Goal: Check status: Check status

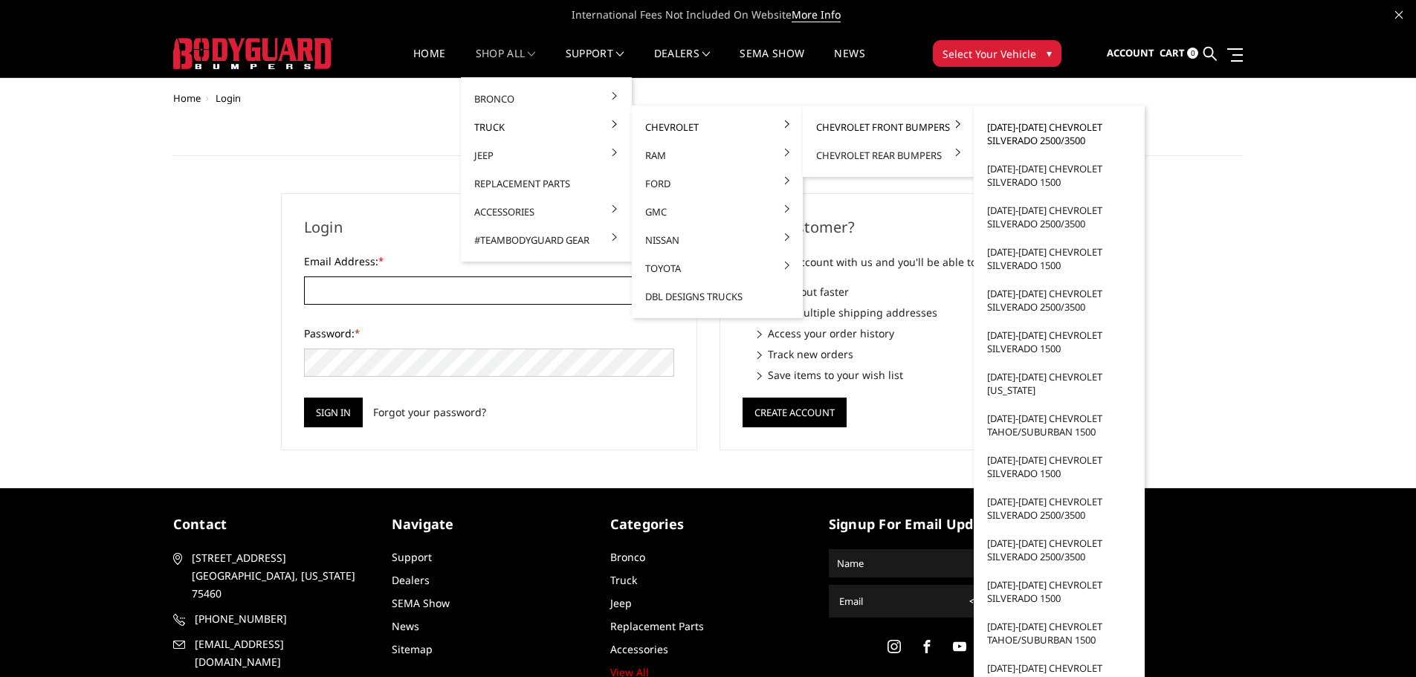
type input "customerservice@4wheelperformance.com"
click at [1058, 138] on link "[DATE]-[DATE] Chevrolet Silverado 2500/3500" at bounding box center [1059, 134] width 159 height 42
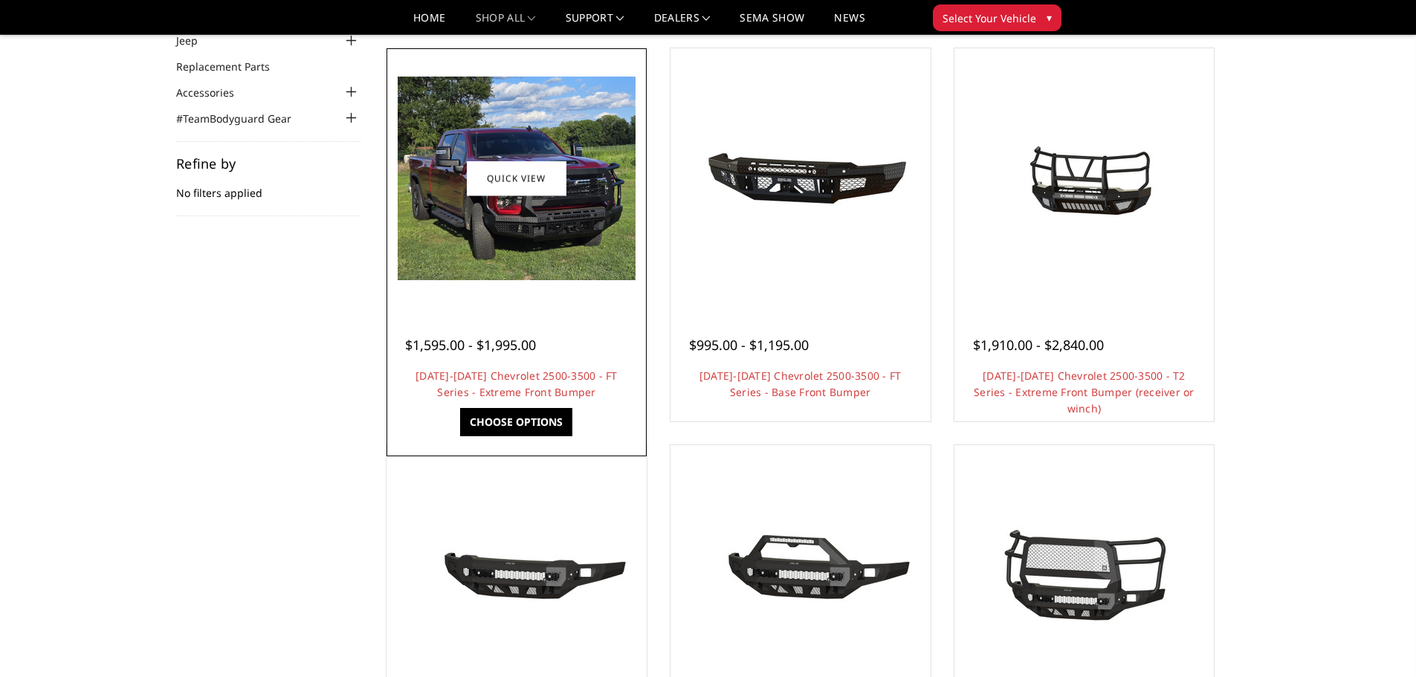
scroll to position [149, 0]
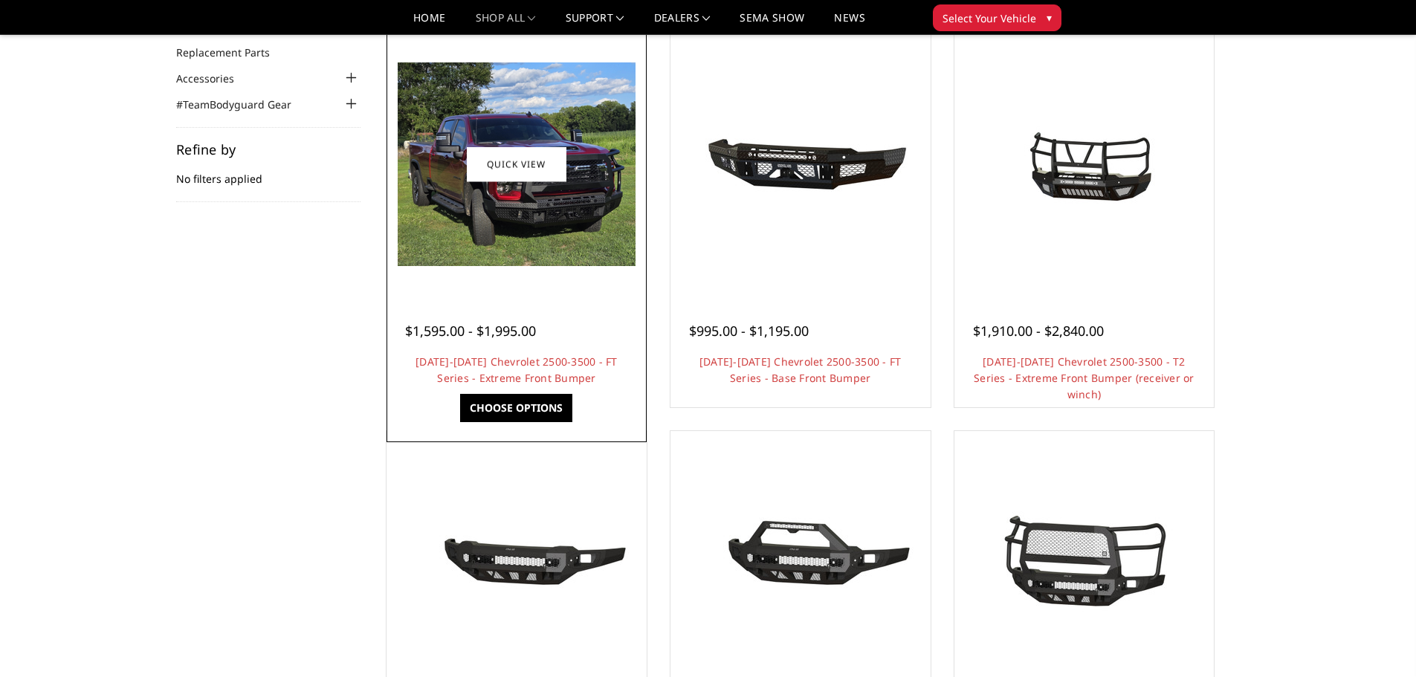
click at [520, 401] on link "Choose Options" at bounding box center [516, 408] width 112 height 28
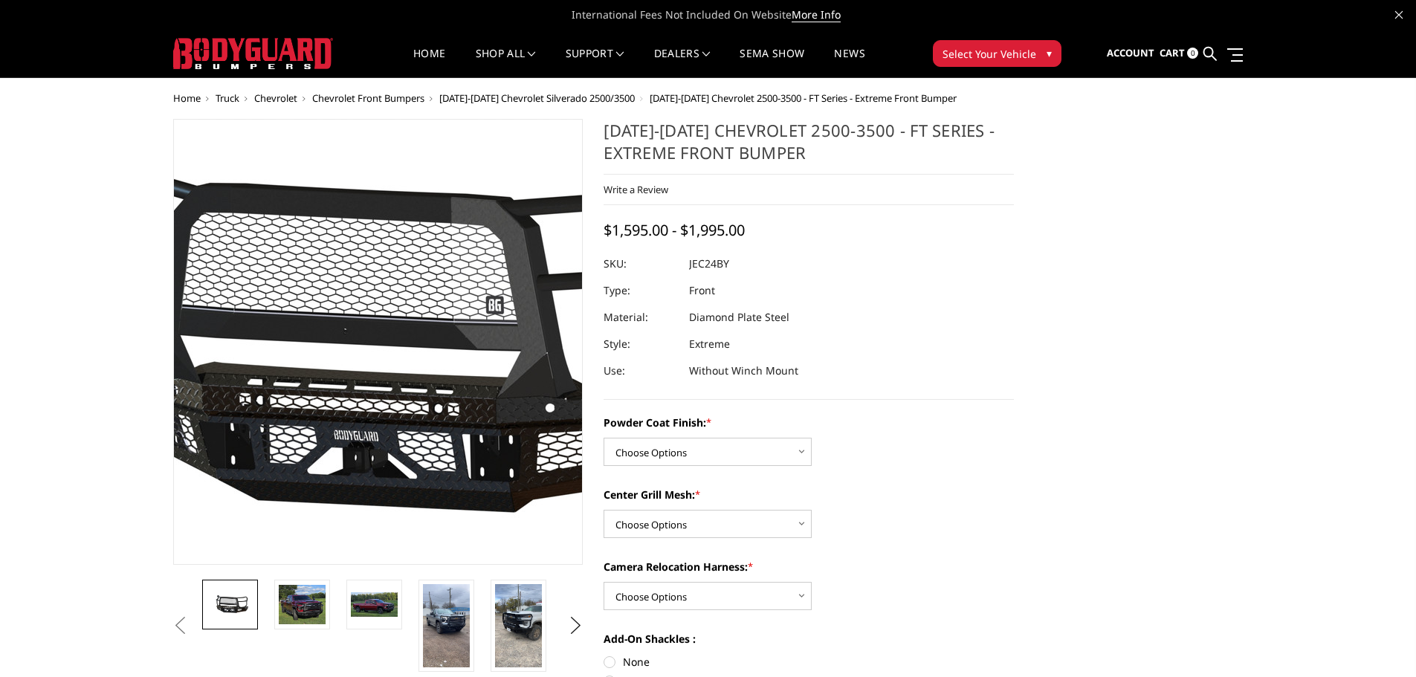
click at [375, 336] on img at bounding box center [382, 342] width 951 height 445
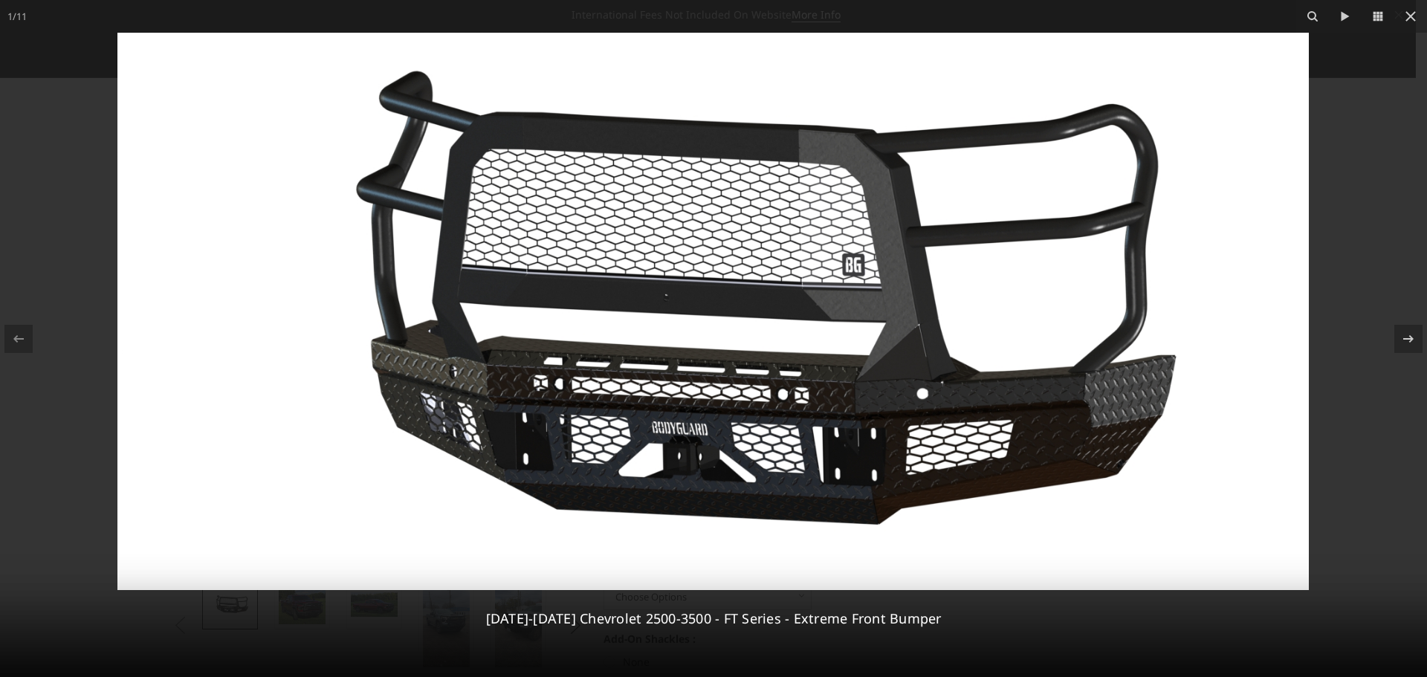
click at [731, 308] on img at bounding box center [712, 311] width 1191 height 557
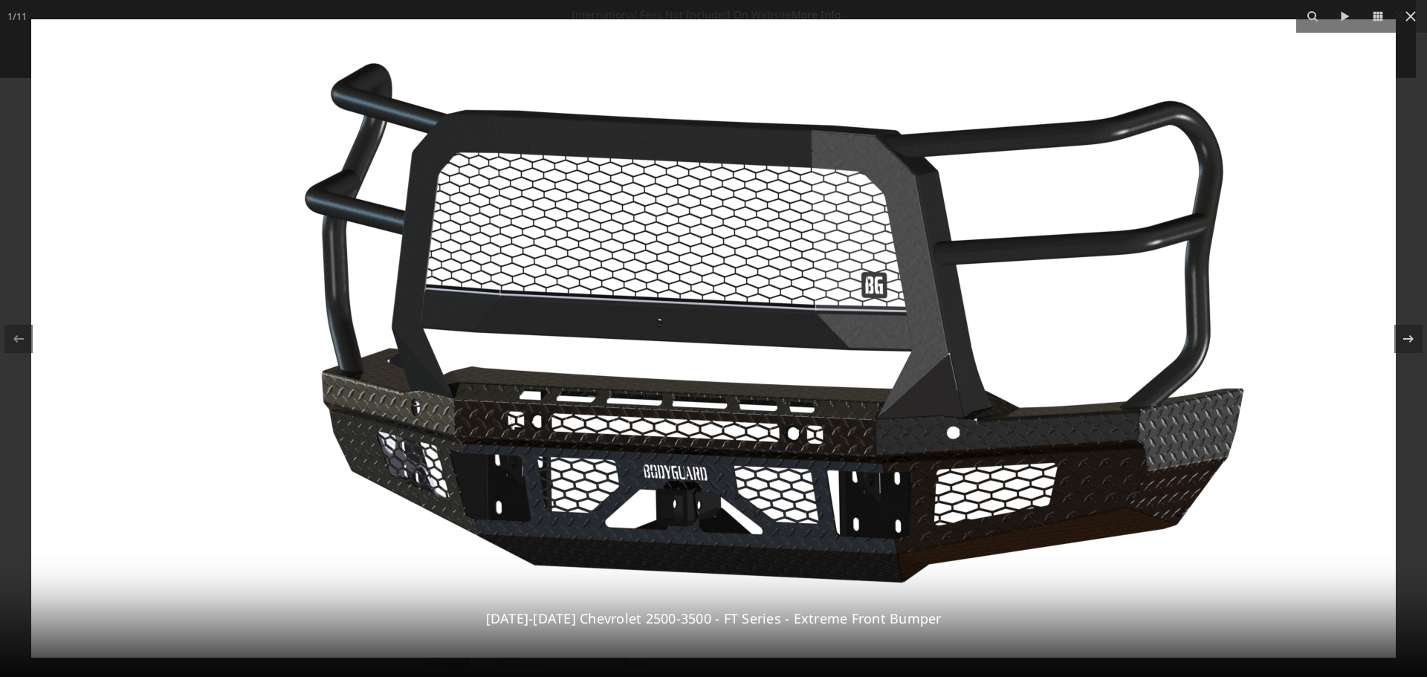
click at [913, 306] on img at bounding box center [713, 338] width 1365 height 638
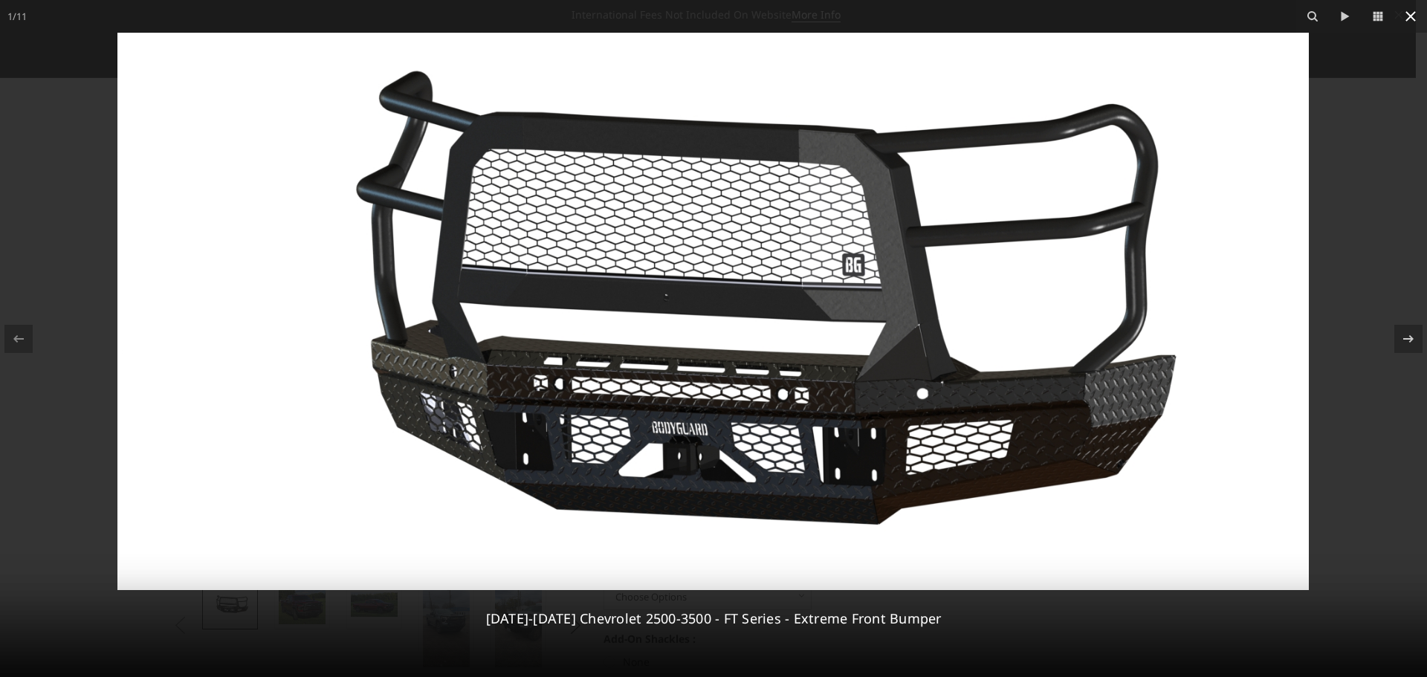
click at [1410, 15] on icon at bounding box center [1411, 16] width 10 height 10
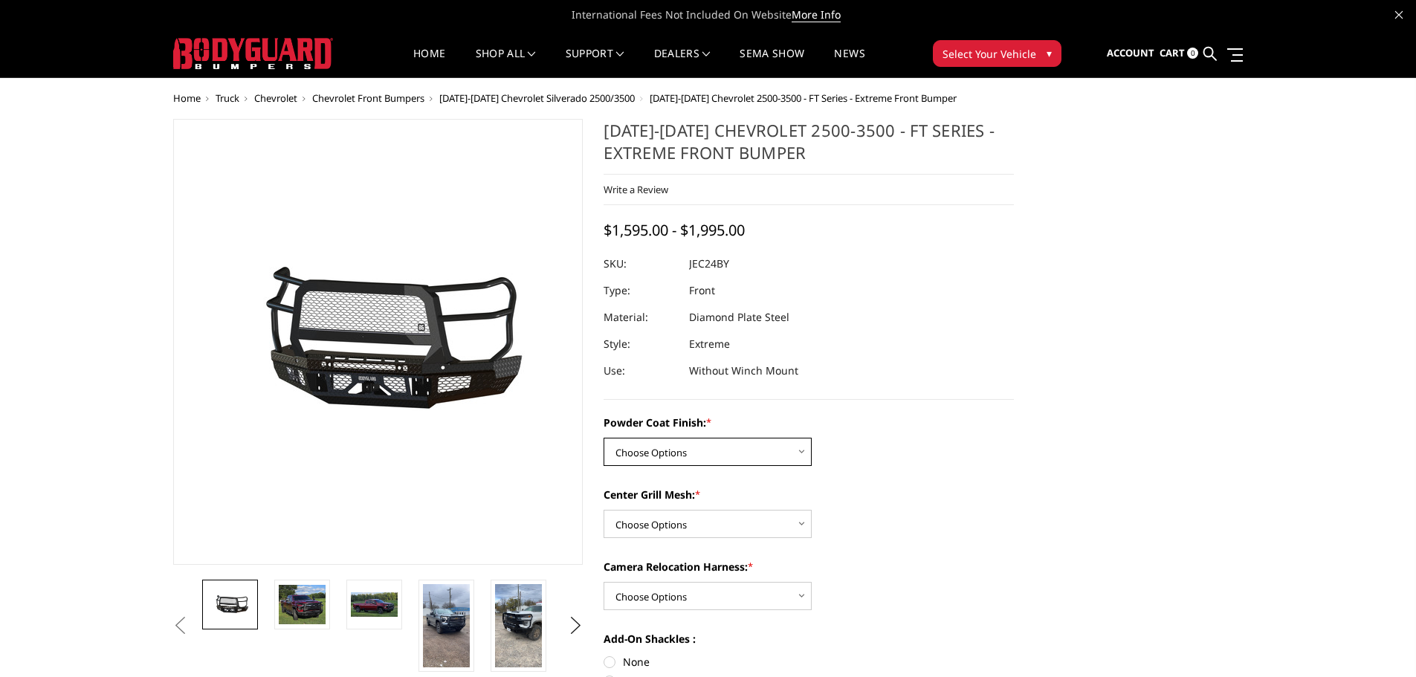
drag, startPoint x: 693, startPoint y: 441, endPoint x: 697, endPoint y: 449, distance: 9.0
click at [693, 441] on select "Choose Options Bare Metal Gloss Black Powder Coat Textured Black Powder Coat" at bounding box center [708, 452] width 208 height 28
select select "3278"
click at [604, 438] on select "Choose Options Bare Metal Gloss Black Powder Coat Textured Black Powder Coat" at bounding box center [708, 452] width 208 height 28
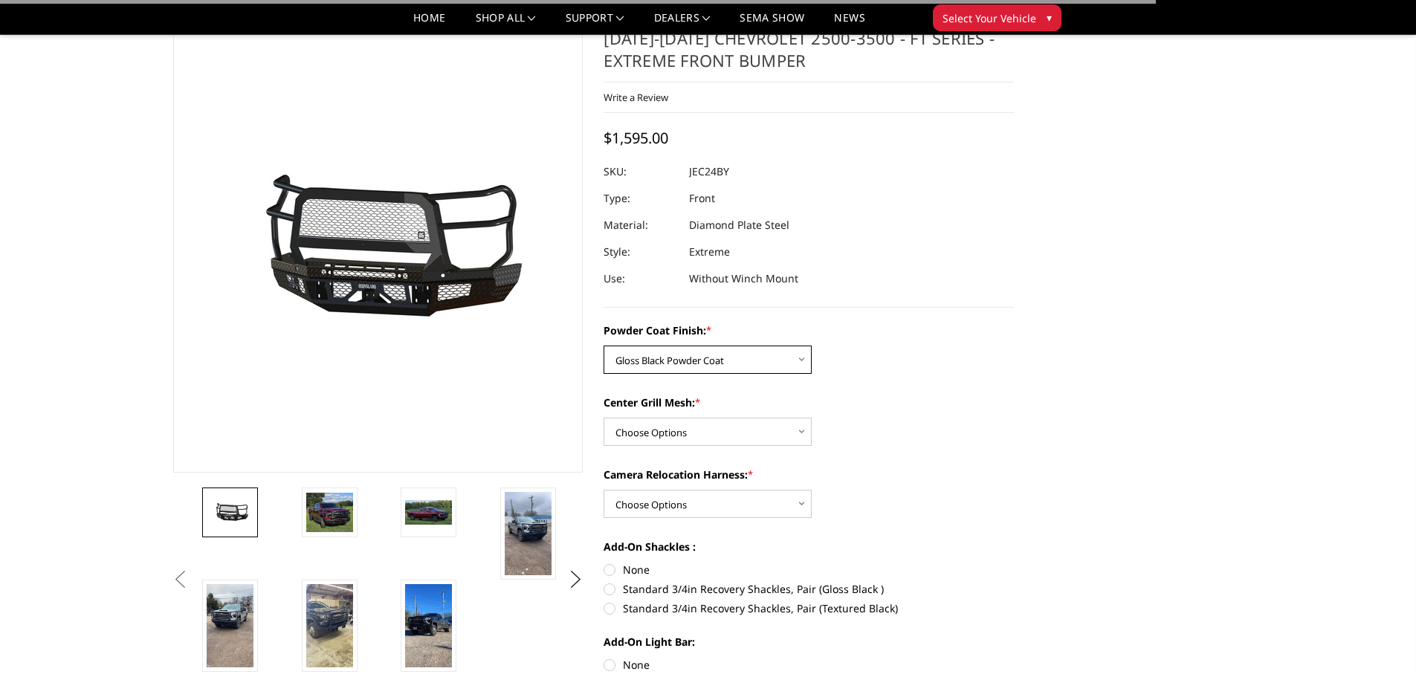
scroll to position [74, 0]
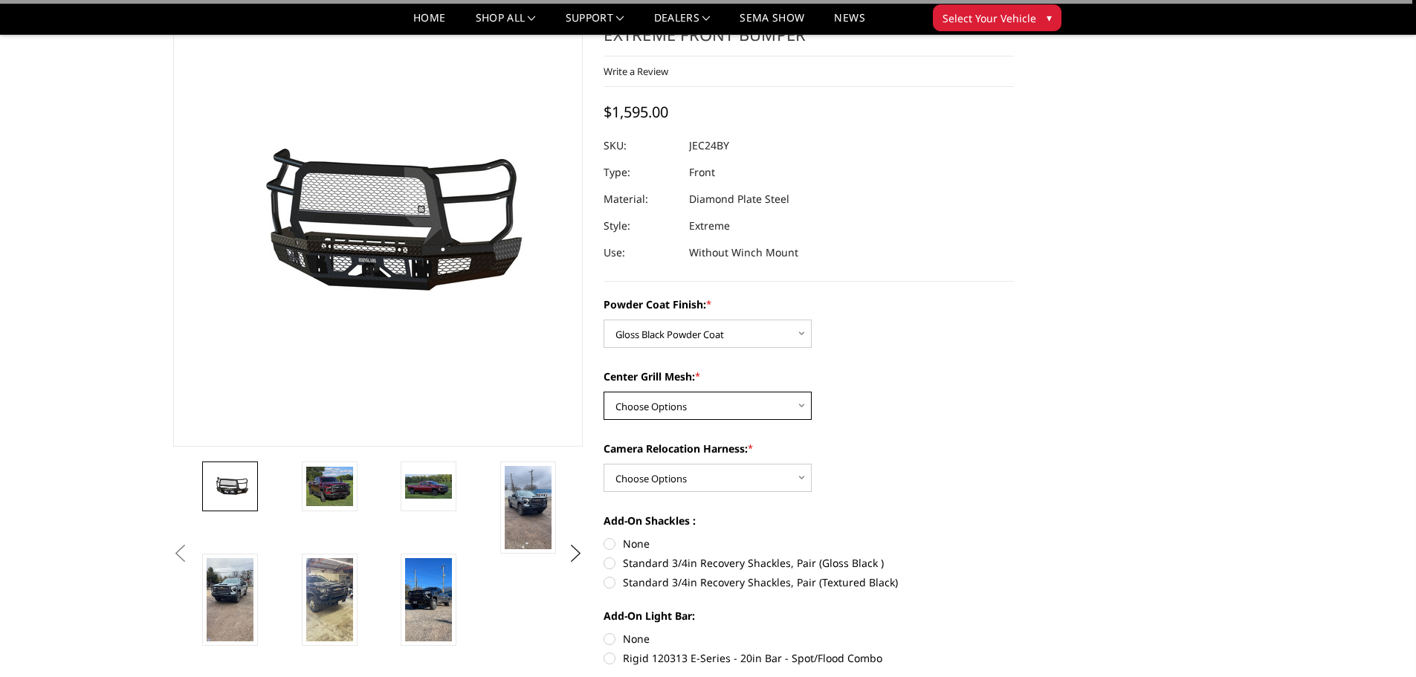
click at [694, 397] on select "Choose Options WITH Expanded Metal in Center Grill WITHOUT Expanded Metal in Ce…" at bounding box center [708, 406] width 208 height 28
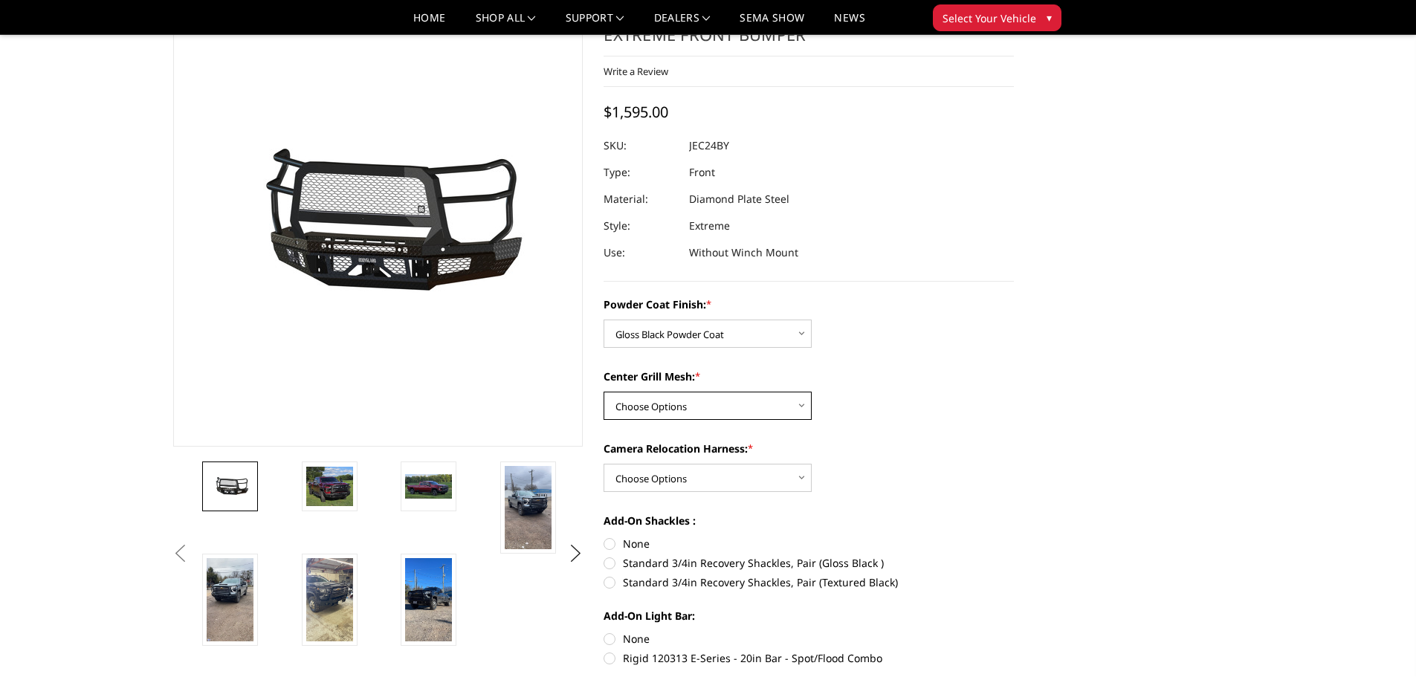
select select "3280"
click at [604, 392] on select "Choose Options WITH Expanded Metal in Center Grill WITHOUT Expanded Metal in Ce…" at bounding box center [708, 406] width 208 height 28
drag, startPoint x: 706, startPoint y: 482, endPoint x: 707, endPoint y: 490, distance: 7.5
click at [706, 482] on select "Choose Options WITH Camera Relocation Harness WITHOUT Camera Relocation Harness" at bounding box center [708, 478] width 208 height 28
select select "3282"
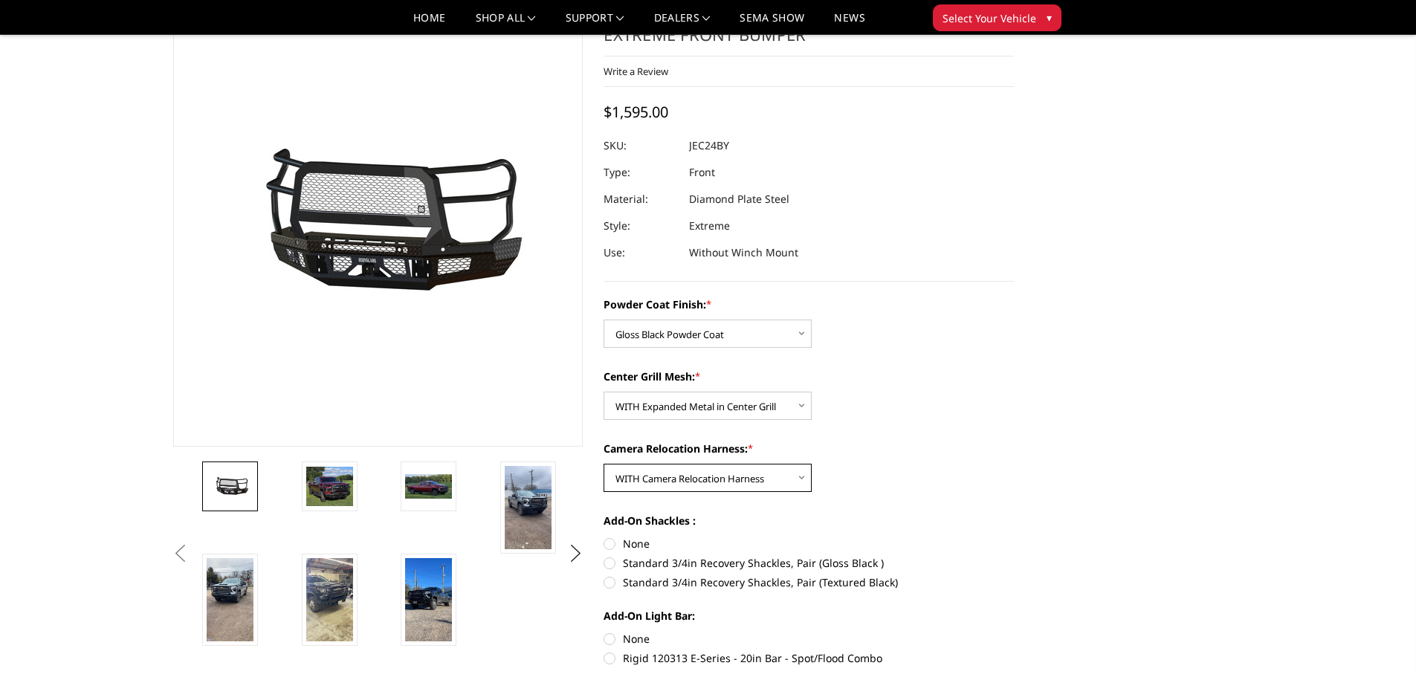
click at [604, 464] on select "Choose Options WITH Camera Relocation Harness WITHOUT Camera Relocation Harness" at bounding box center [708, 478] width 208 height 28
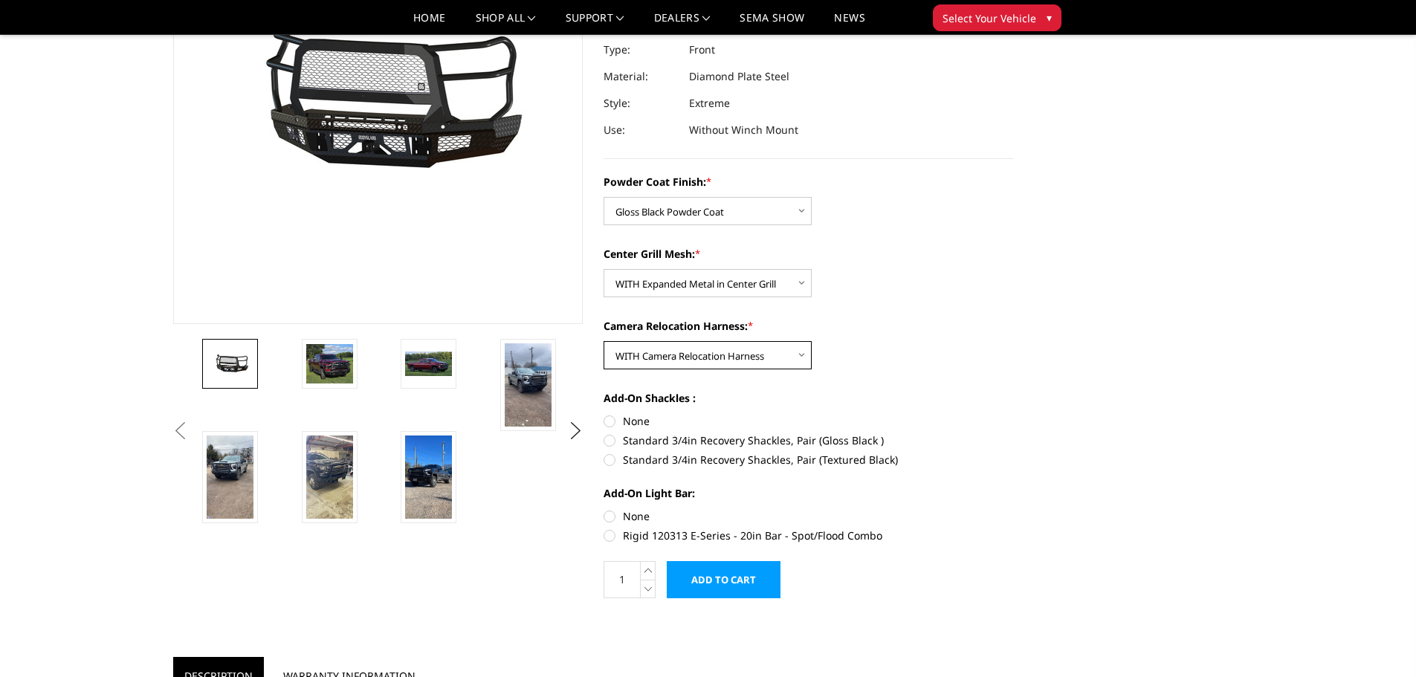
scroll to position [223, 0]
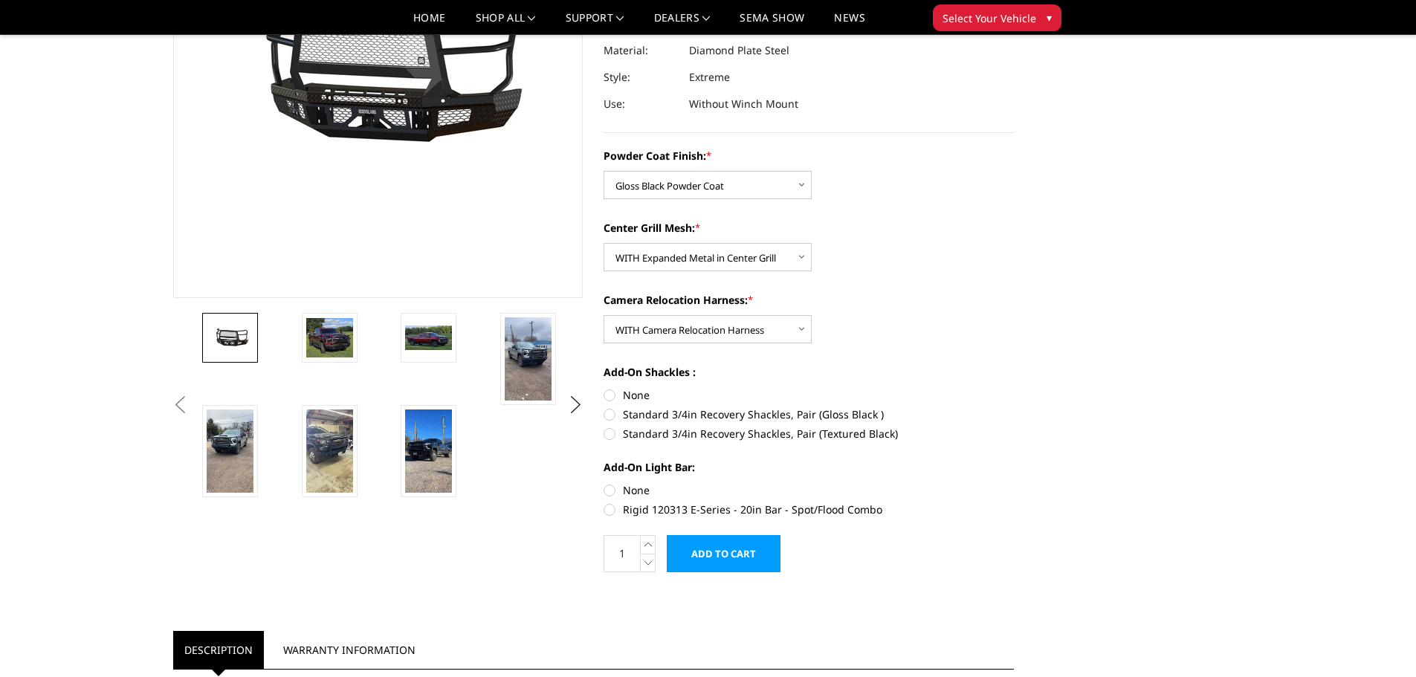
click at [621, 395] on label "None" at bounding box center [809, 395] width 410 height 16
click at [604, 388] on input "None" at bounding box center [604, 387] width 1 height 1
radio input "true"
click at [692, 334] on select "Choose Options WITH Camera Relocation Harness WITHOUT Camera Relocation Harness" at bounding box center [708, 329] width 208 height 28
click at [604, 315] on select "Choose Options WITH Camera Relocation Harness WITHOUT Camera Relocation Harness" at bounding box center [708, 329] width 208 height 28
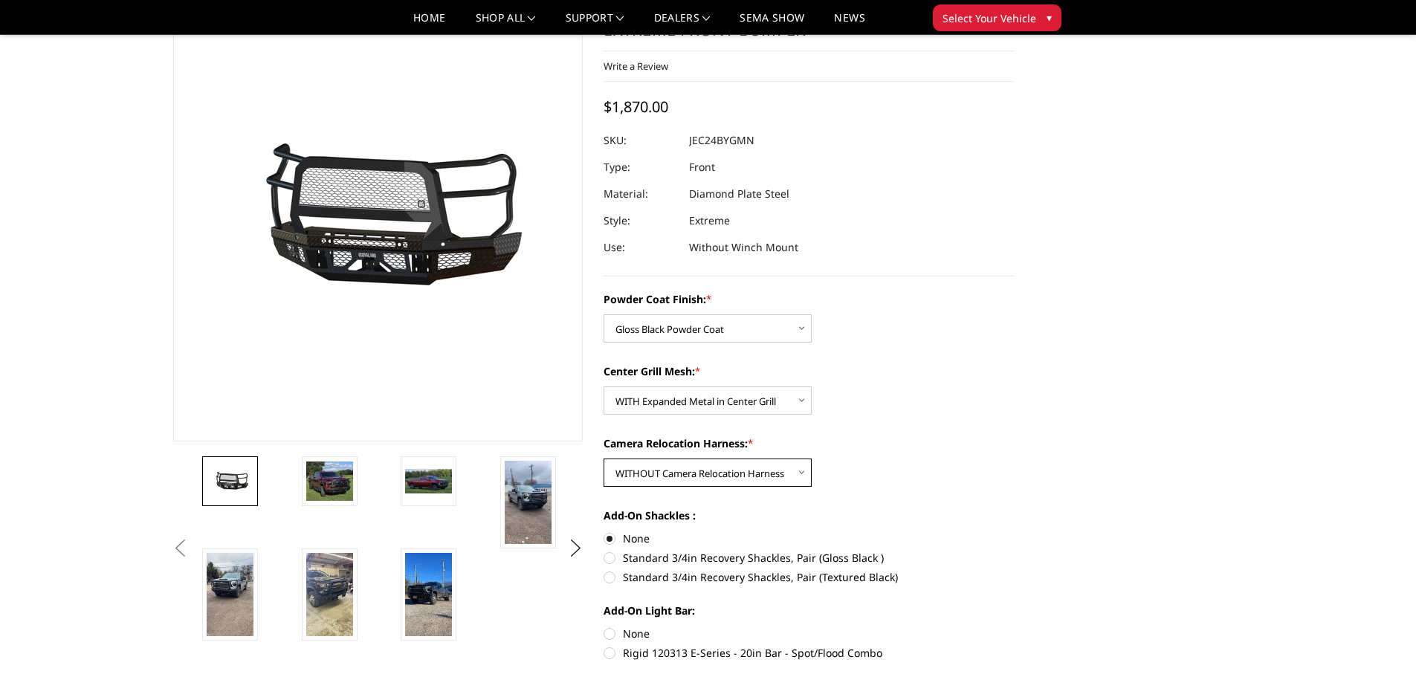
scroll to position [74, 0]
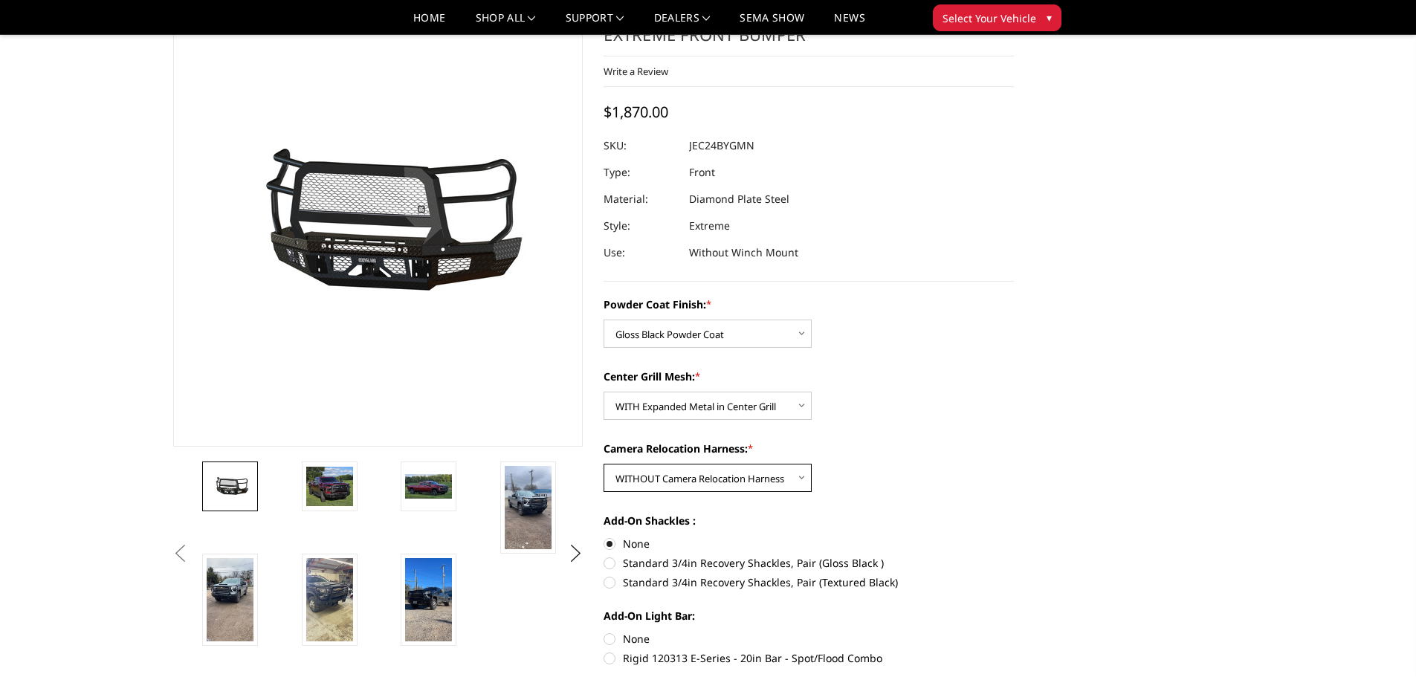
click at [714, 477] on select "Choose Options WITH Camera Relocation Harness WITHOUT Camera Relocation Harness" at bounding box center [708, 478] width 208 height 28
click at [604, 464] on select "Choose Options WITH Camera Relocation Harness WITHOUT Camera Relocation Harness" at bounding box center [708, 478] width 208 height 28
click at [694, 482] on select "Choose Options WITH Camera Relocation Harness WITHOUT Camera Relocation Harness" at bounding box center [708, 478] width 208 height 28
select select "3283"
click at [604, 464] on select "Choose Options WITH Camera Relocation Harness WITHOUT Camera Relocation Harness" at bounding box center [708, 478] width 208 height 28
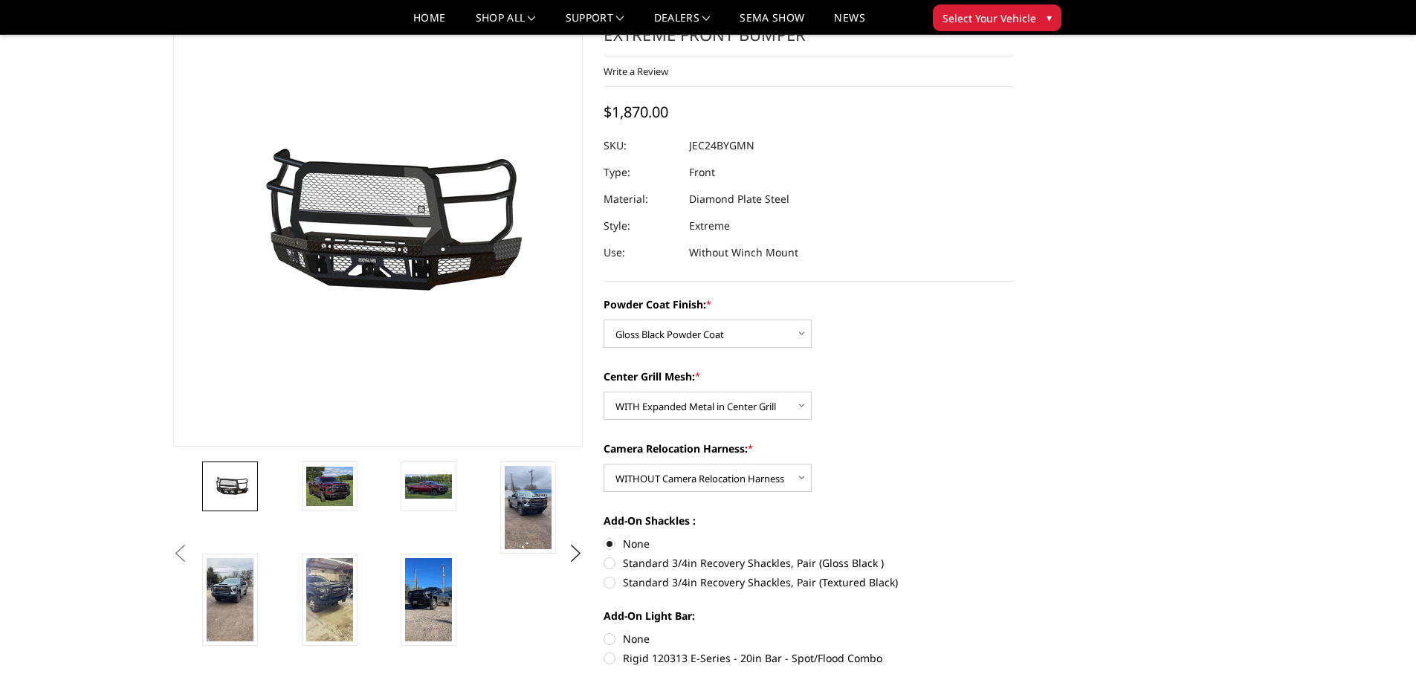
click at [616, 563] on label "Standard 3/4in Recovery Shackles, Pair (Gloss Black )" at bounding box center [809, 563] width 410 height 16
click at [1014, 537] on input "Standard 3/4in Recovery Shackles, Pair (Gloss Black )" at bounding box center [1014, 536] width 1 height 1
radio input "true"
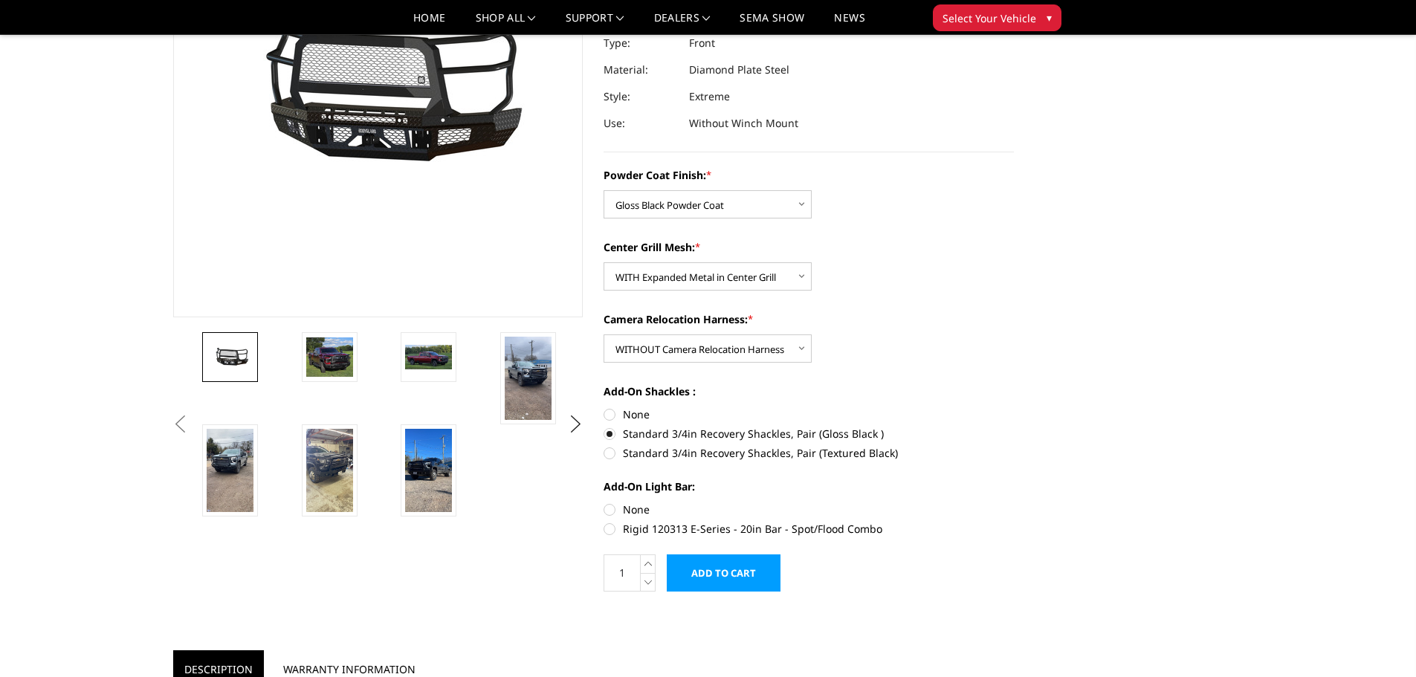
scroll to position [223, 0]
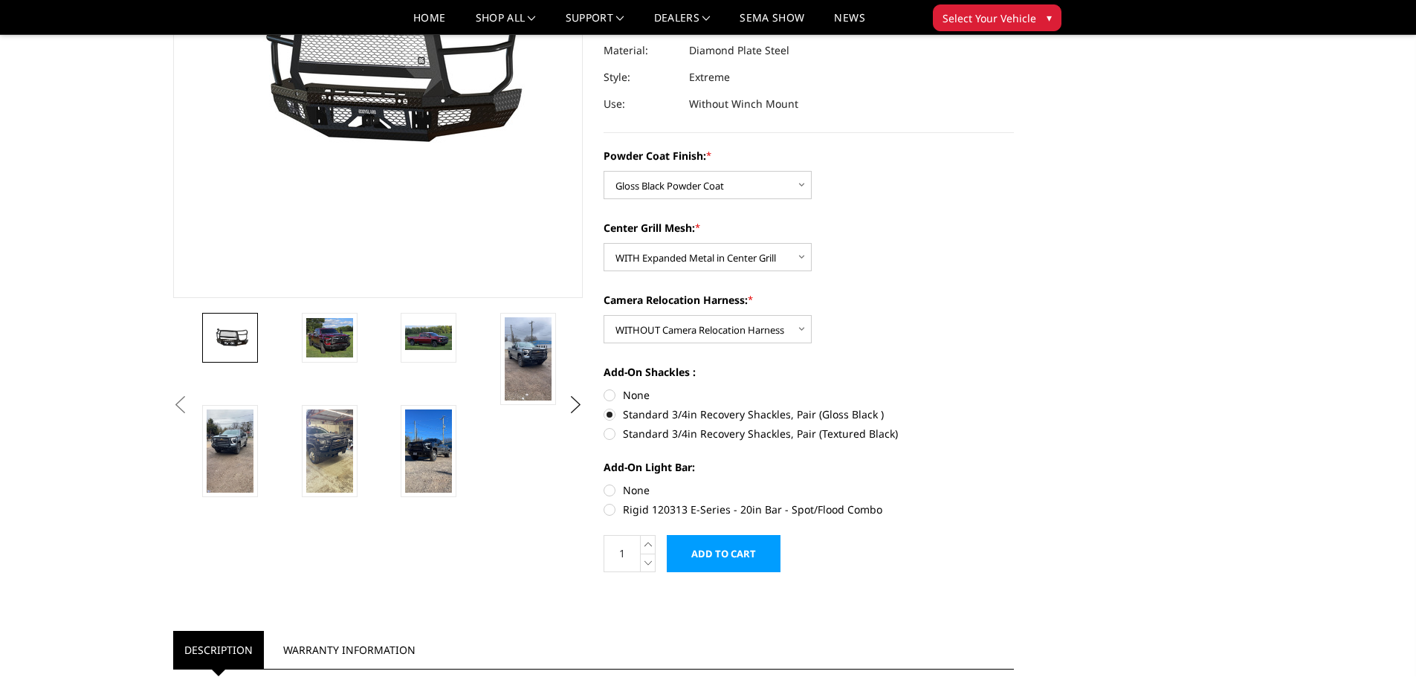
click at [631, 494] on label "None" at bounding box center [809, 490] width 410 height 16
click at [604, 483] on input "None" at bounding box center [604, 482] width 1 height 1
radio input "true"
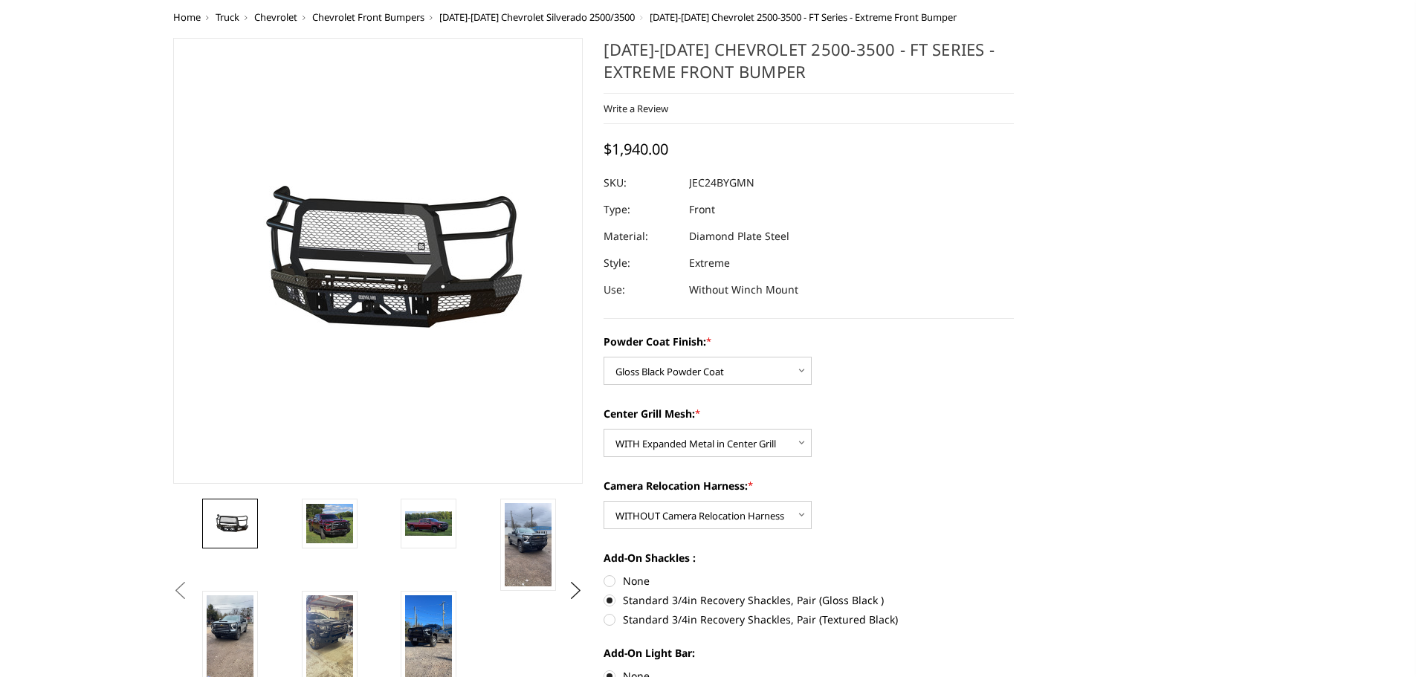
scroll to position [0, 0]
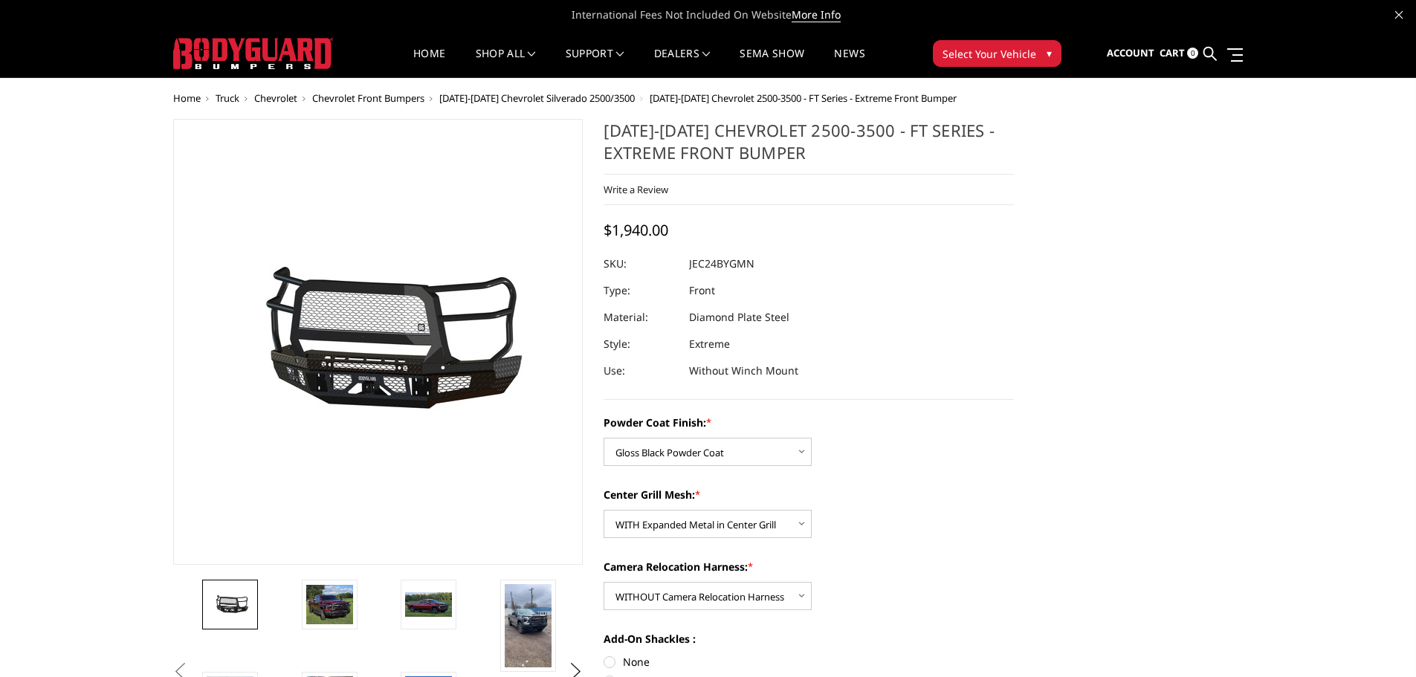
click at [641, 228] on span "$1,940.00" at bounding box center [636, 230] width 65 height 20
click at [722, 262] on dd "JEC24BYGMN" at bounding box center [721, 263] width 65 height 27
click at [724, 263] on dd "JEC24BYGMN" at bounding box center [721, 263] width 65 height 27
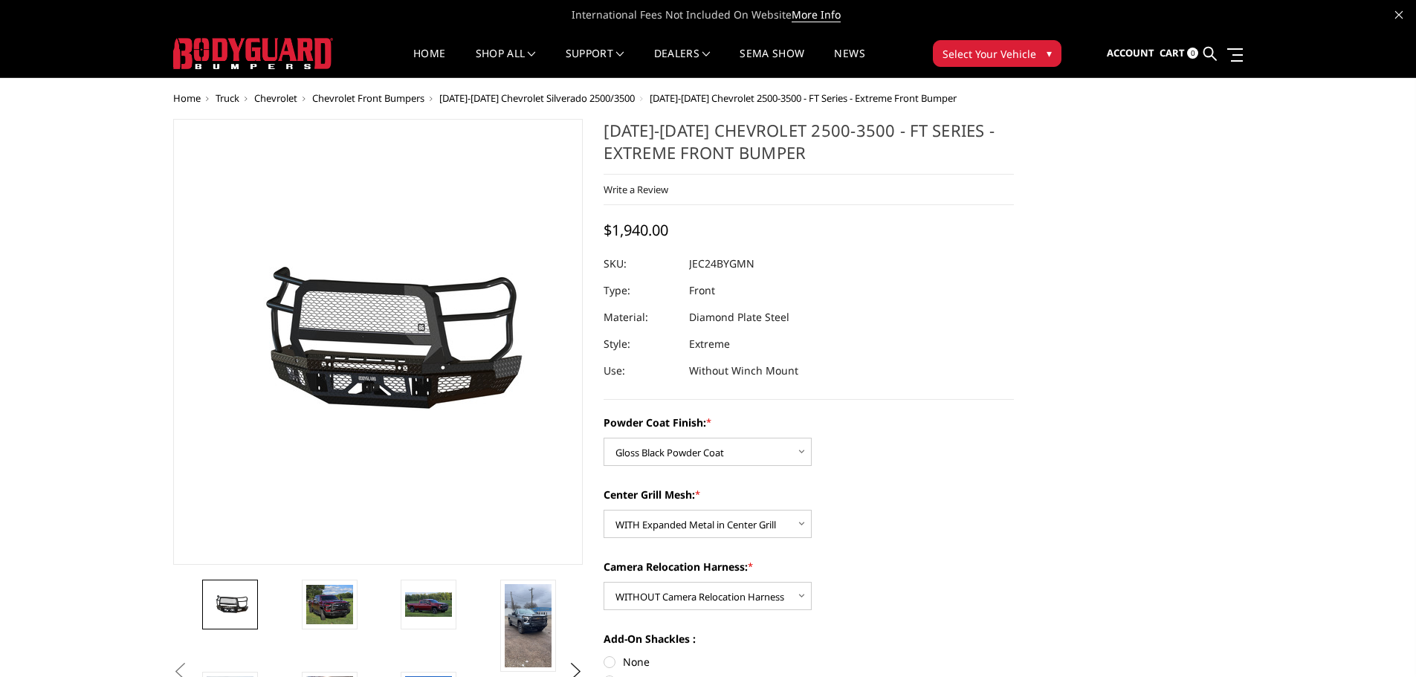
drag, startPoint x: 769, startPoint y: 263, endPoint x: 701, endPoint y: 265, distance: 68.4
click at [701, 265] on dl "SKU: JEC24BYGMN UPC: Type: Front Material: Diamond Plate Steel Style: Extreme U…" at bounding box center [809, 317] width 410 height 134
click at [719, 258] on dd "JEC24BYGMN" at bounding box center [721, 263] width 65 height 27
click at [773, 360] on dd "Without Winch Mount" at bounding box center [743, 371] width 109 height 27
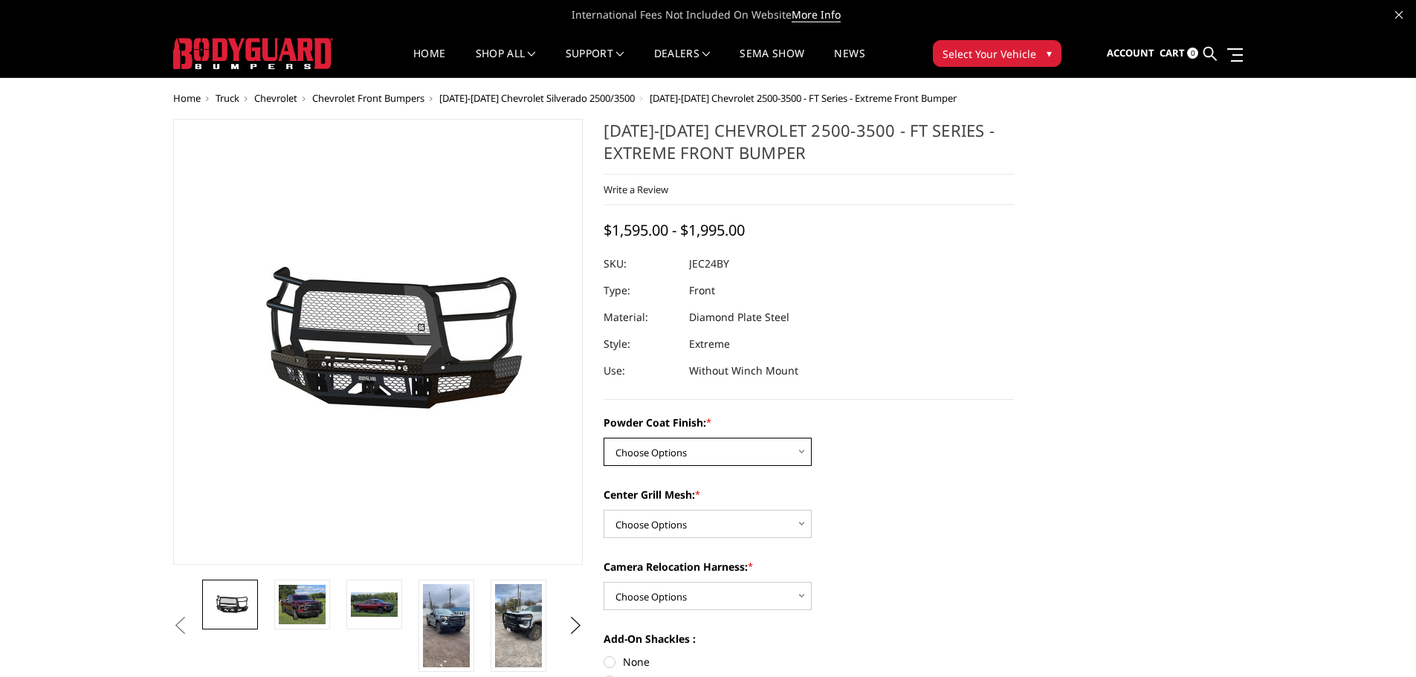
click at [761, 447] on select "Choose Options Bare Metal Gloss Black Powder Coat Textured Black Powder Coat" at bounding box center [708, 452] width 208 height 28
click at [884, 219] on div "2024-2025 Chevrolet 2500-3500 - FT Series - Extreme Front Bumper Write a Review…" at bounding box center [809, 259] width 410 height 281
click at [1070, 89] on span "Sign in" at bounding box center [1063, 91] width 33 height 13
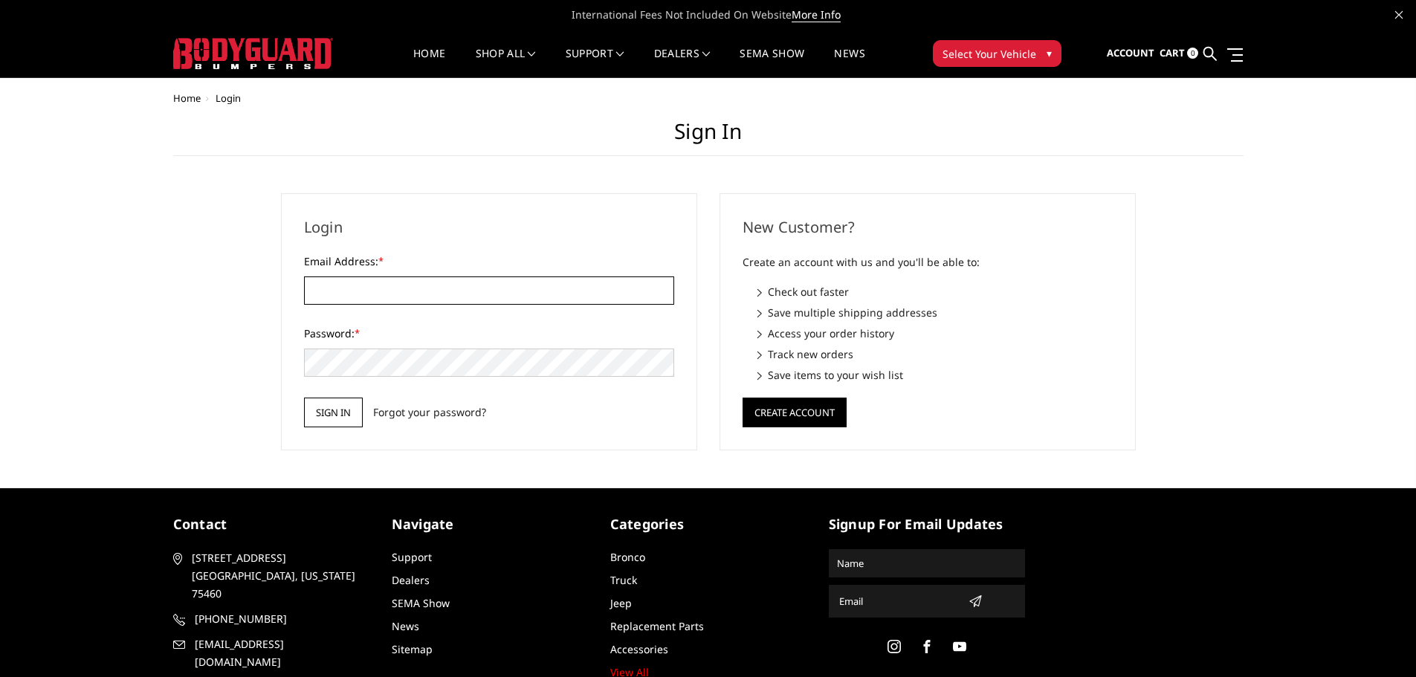
type input "[EMAIL_ADDRESS][DOMAIN_NAME]"
click at [332, 410] on input "Sign in" at bounding box center [333, 413] width 59 height 30
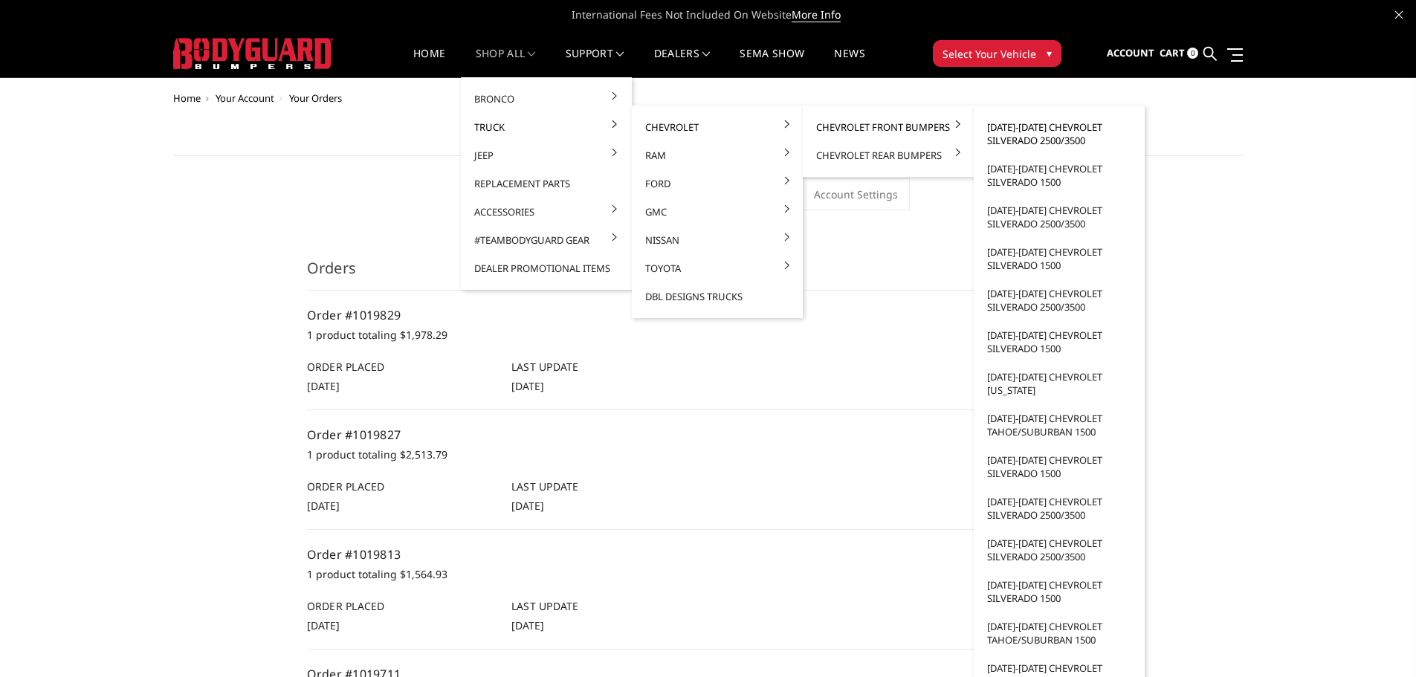
click at [1019, 136] on link "[DATE]-[DATE] Chevrolet Silverado 2500/3500" at bounding box center [1059, 134] width 159 height 42
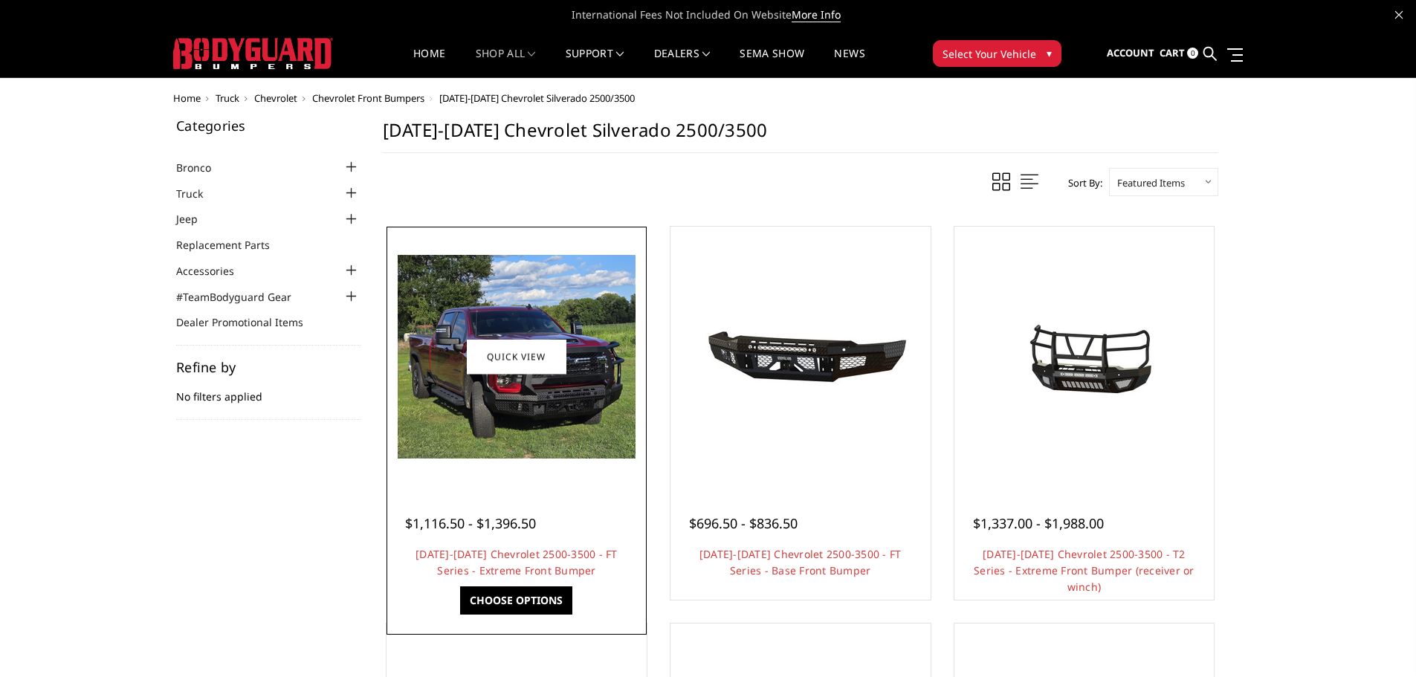
click at [578, 414] on img at bounding box center [517, 357] width 238 height 204
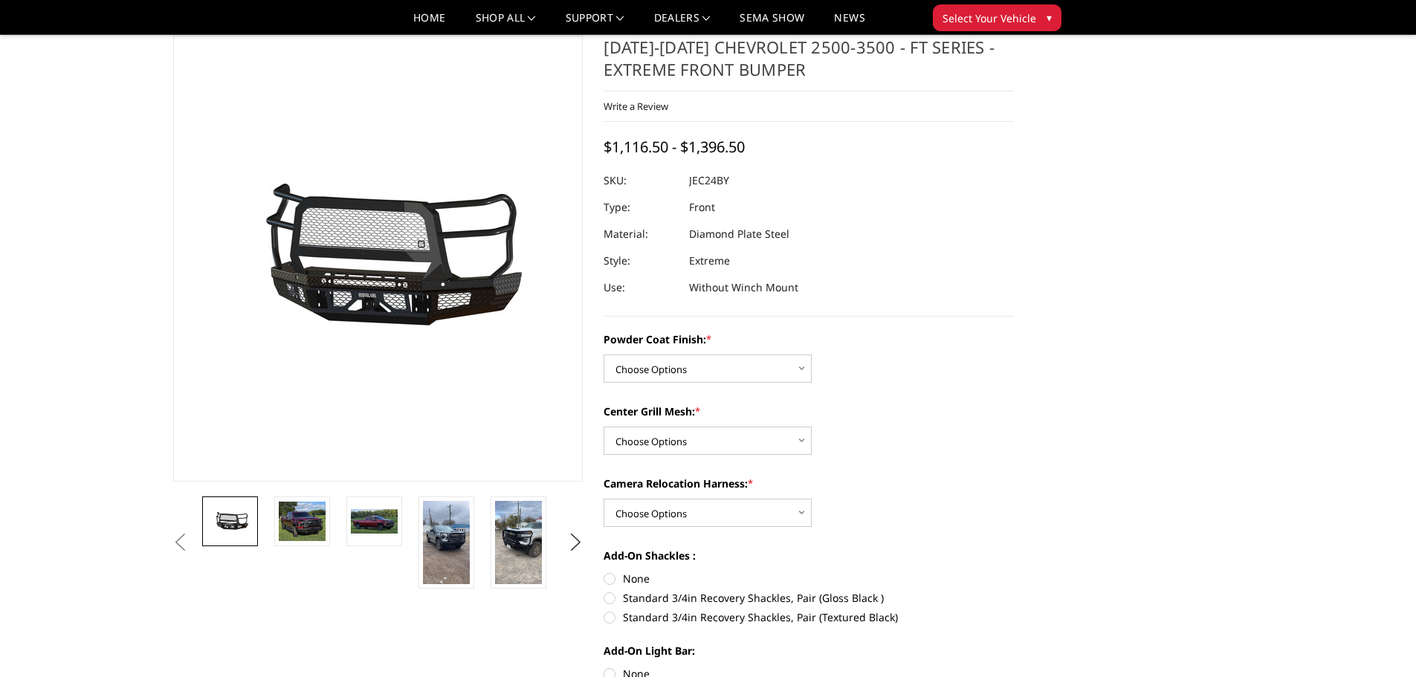
scroll to position [74, 0]
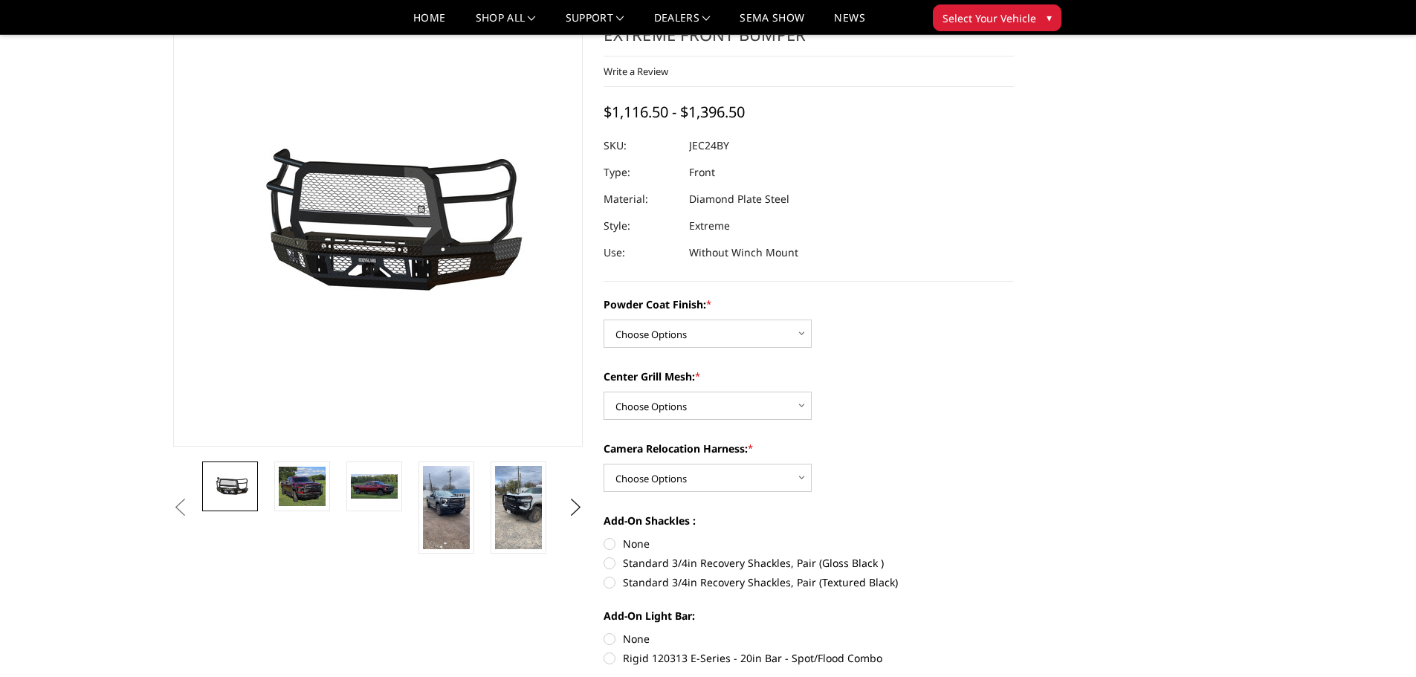
click at [706, 349] on div "Powder Coat Finish: * Choose Options Bare Metal Gloss Black Powder Coat Texture…" at bounding box center [809, 480] width 410 height 366
click at [699, 331] on select "Choose Options Bare Metal Gloss Black Powder Coat Textured Black Powder Coat" at bounding box center [708, 334] width 208 height 28
select select "3278"
click at [604, 320] on select "Choose Options Bare Metal Gloss Black Powder Coat Textured Black Powder Coat" at bounding box center [708, 334] width 208 height 28
click at [686, 415] on select "Choose Options WITH Expanded Metal in Center Grill WITHOUT Expanded Metal in Ce…" at bounding box center [708, 406] width 208 height 28
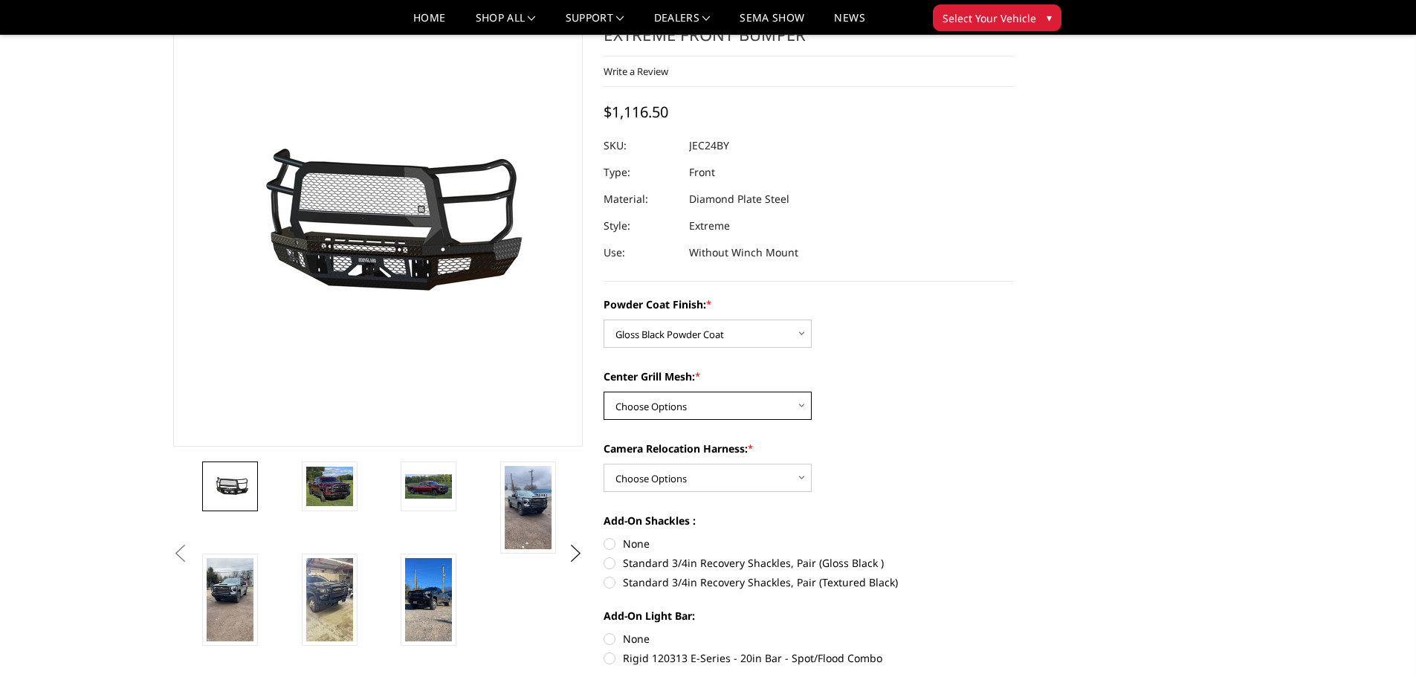
select select "3281"
click at [604, 392] on select "Choose Options WITH Expanded Metal in Center Grill WITHOUT Expanded Metal in Ce…" at bounding box center [708, 406] width 208 height 28
drag, startPoint x: 673, startPoint y: 475, endPoint x: 673, endPoint y: 491, distance: 16.4
click at [673, 475] on select "Choose Options WITH Camera Relocation Harness WITHOUT Camera Relocation Harness" at bounding box center [708, 478] width 208 height 28
select select "3283"
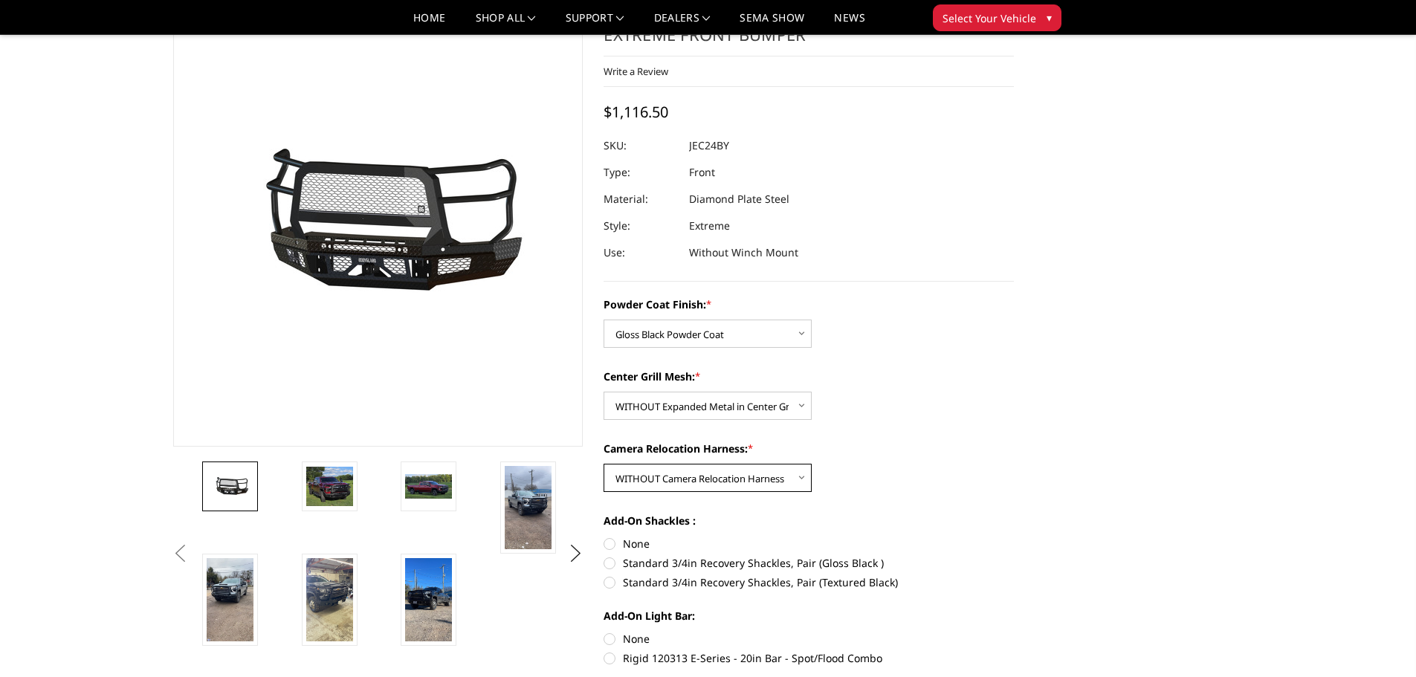
click at [604, 464] on select "Choose Options WITH Camera Relocation Harness WITHOUT Camera Relocation Harness" at bounding box center [708, 478] width 208 height 28
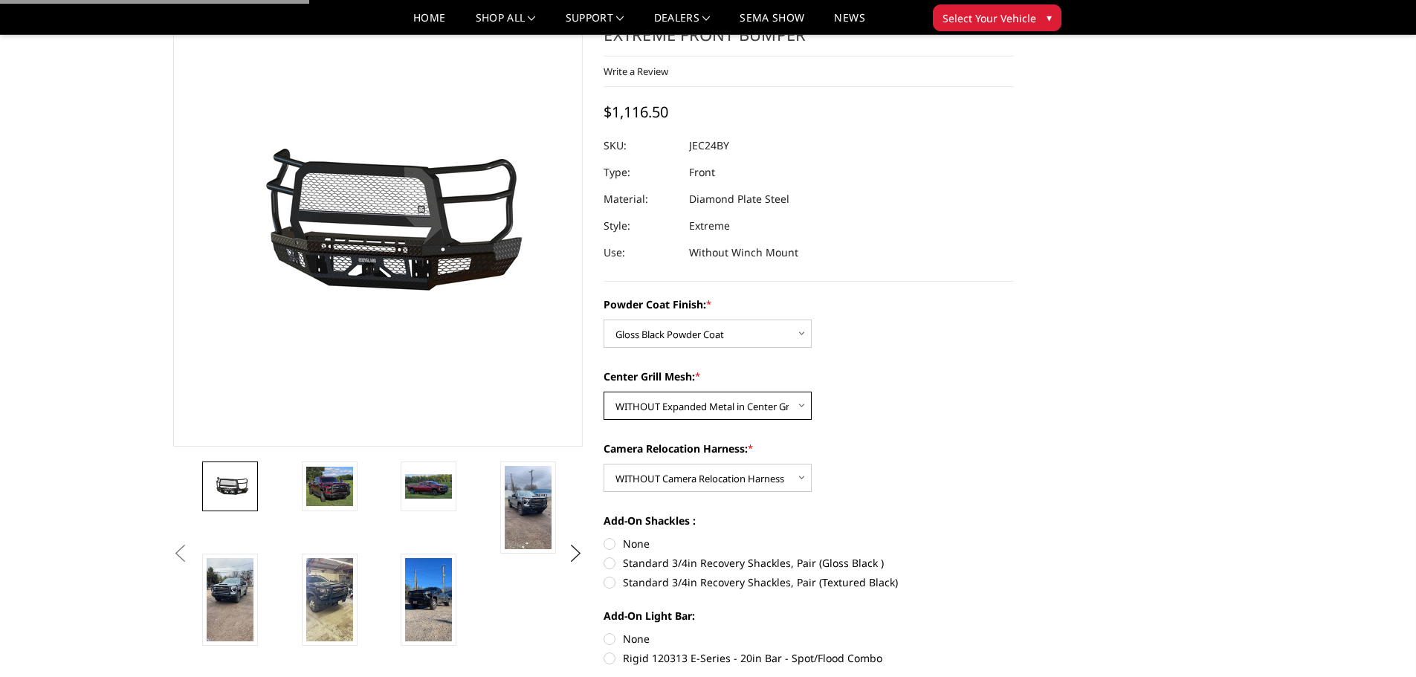
click at [690, 411] on select "Choose Options WITH Expanded Metal in Center Grill WITHOUT Expanded Metal in Ce…" at bounding box center [708, 406] width 208 height 28
select select "3280"
click at [604, 392] on select "Choose Options WITH Expanded Metal in Center Grill WITHOUT Expanded Metal in Ce…" at bounding box center [708, 406] width 208 height 28
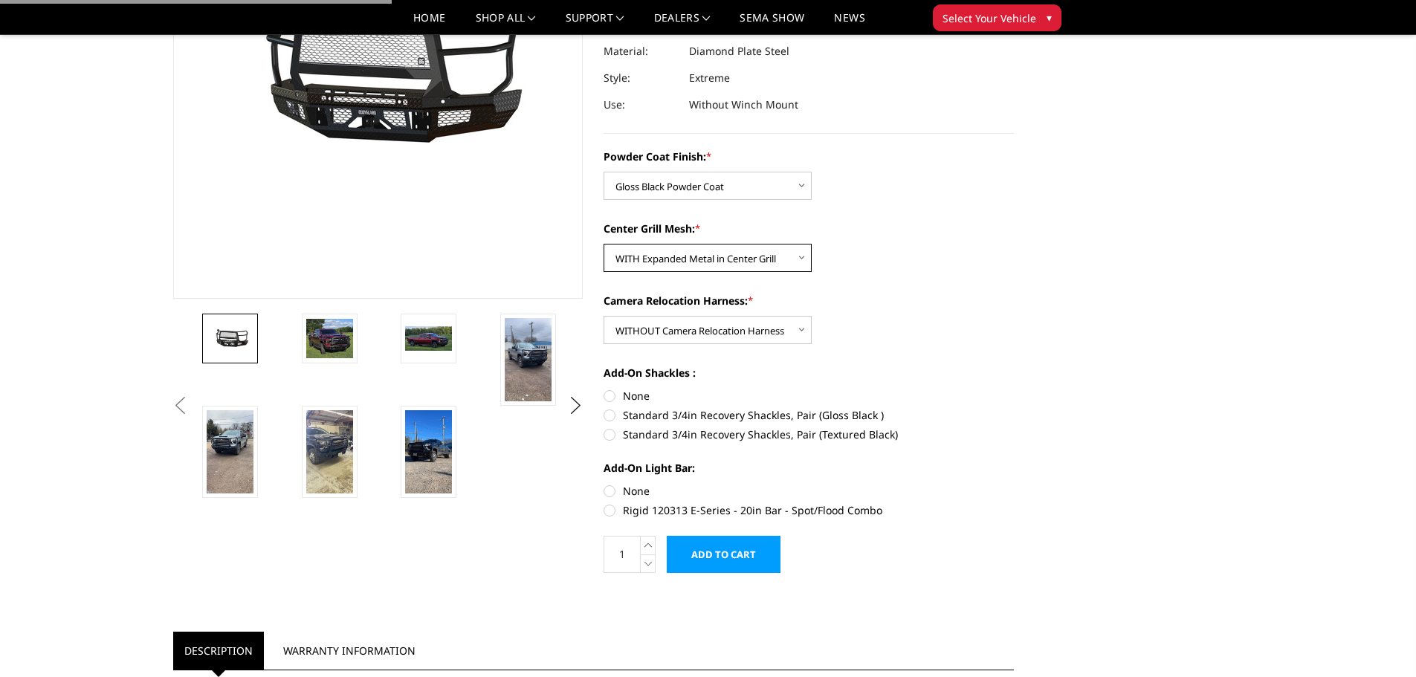
scroll to position [223, 0]
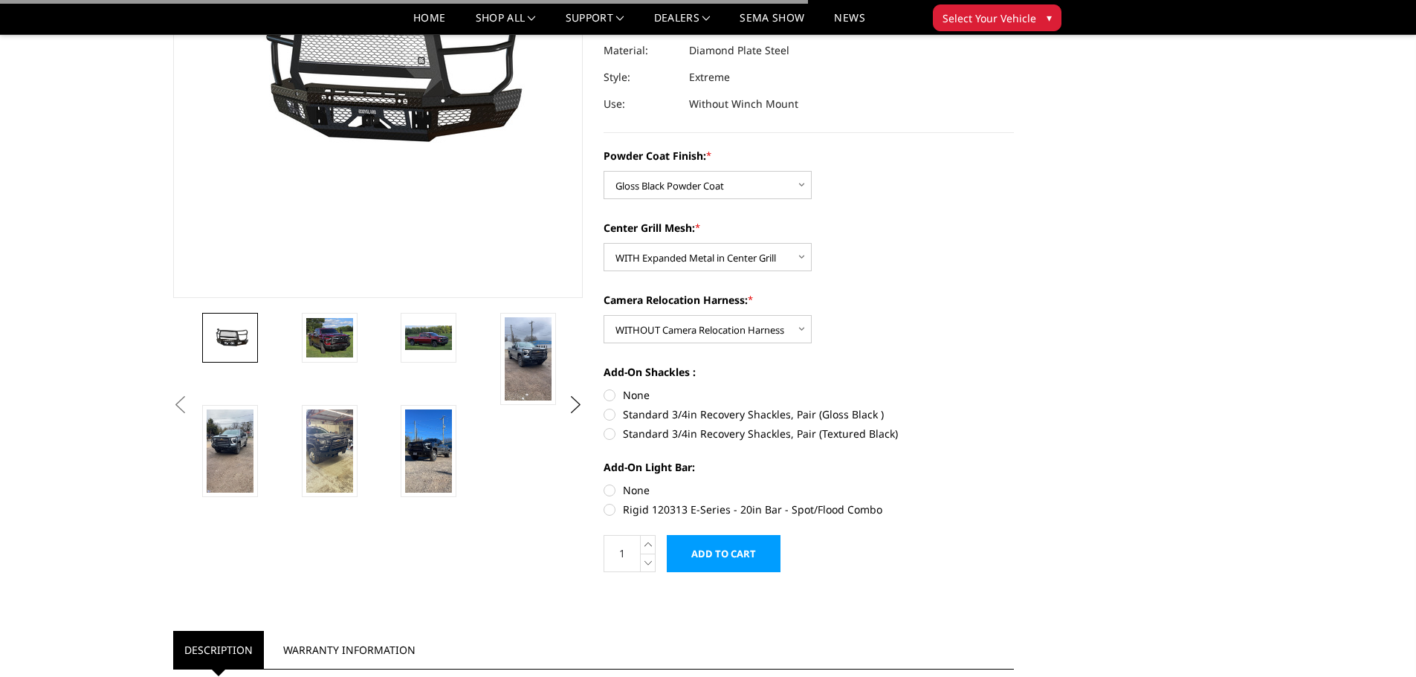
click at [633, 415] on label "Standard 3/4in Recovery Shackles, Pair (Gloss Black )" at bounding box center [809, 415] width 410 height 16
click at [1014, 388] on input "Standard 3/4in Recovery Shackles, Pair (Gloss Black )" at bounding box center [1014, 387] width 1 height 1
radio input "true"
click at [613, 488] on label "None" at bounding box center [809, 490] width 410 height 16
click at [604, 483] on input "None" at bounding box center [604, 482] width 1 height 1
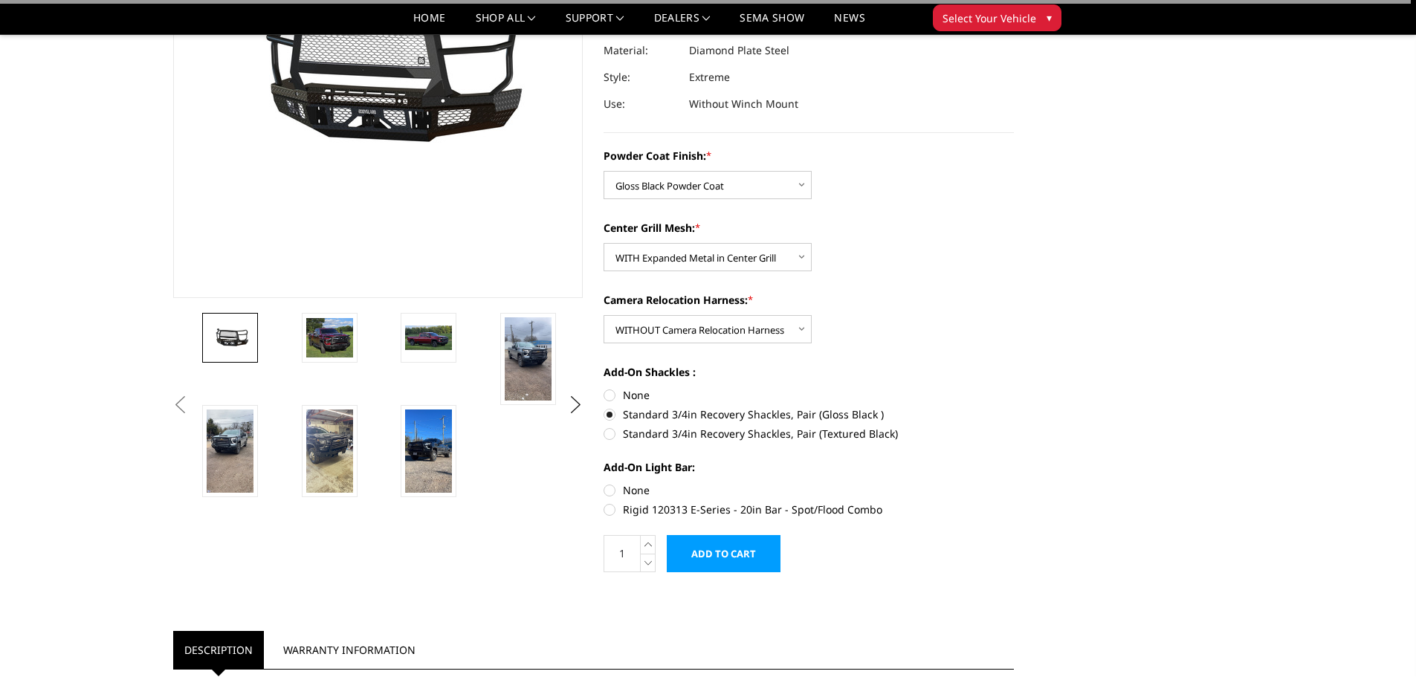
radio input "true"
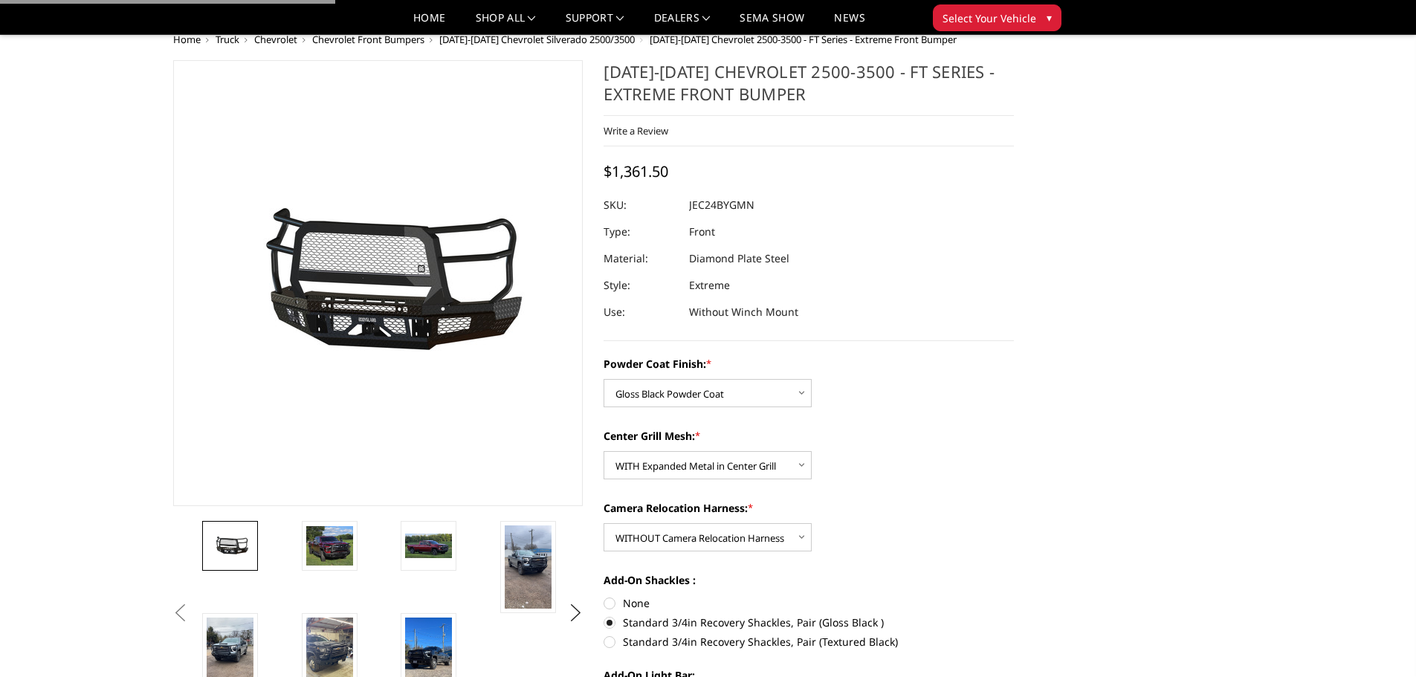
scroll to position [0, 0]
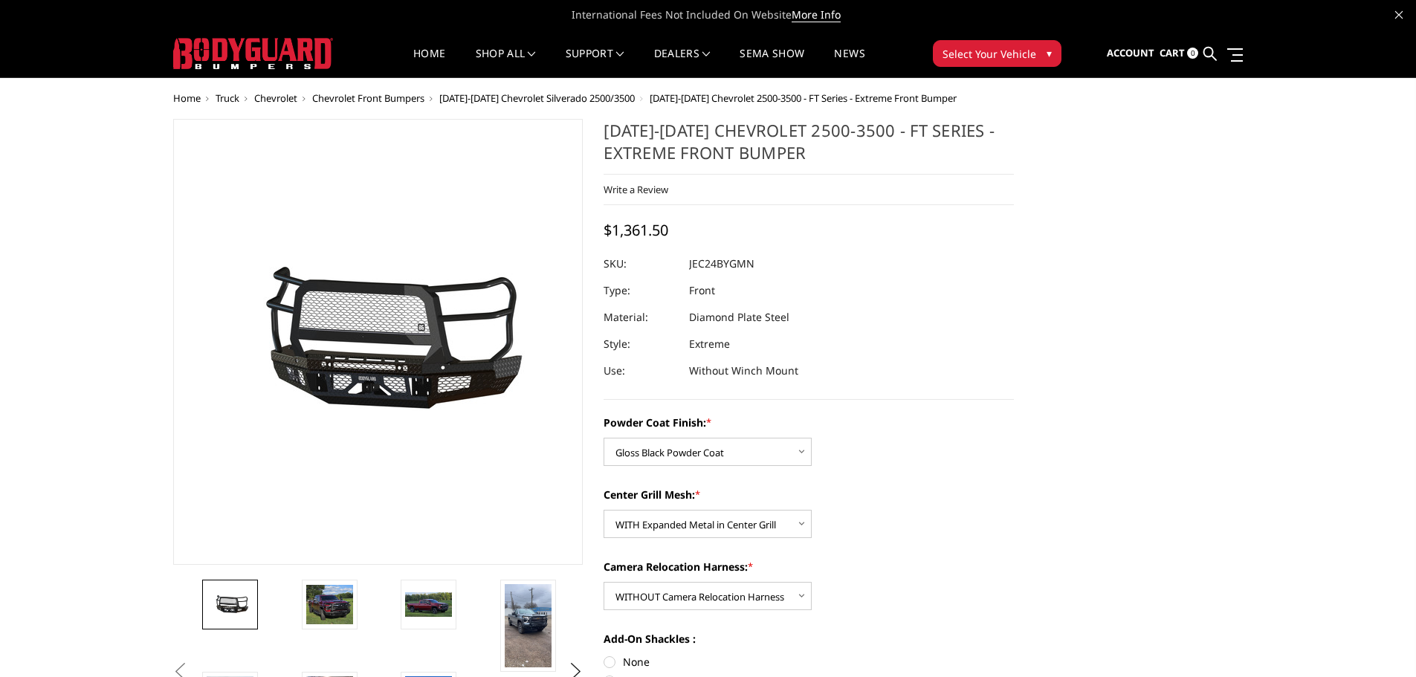
click at [785, 156] on h1 "2024-2025 Chevrolet 2500-3500 - FT Series - Extreme Front Bumper" at bounding box center [809, 147] width 410 height 56
click at [785, 156] on h1 "[DATE]-[DATE] Chevrolet 2500-3500 - FT Series - Extreme Front Bumper" at bounding box center [809, 147] width 410 height 56
drag, startPoint x: 797, startPoint y: 156, endPoint x: 618, endPoint y: 123, distance: 182.2
click at [618, 123] on h1 "[DATE]-[DATE] Chevrolet 2500-3500 - FT Series - Extreme Front Bumper" at bounding box center [809, 147] width 410 height 56
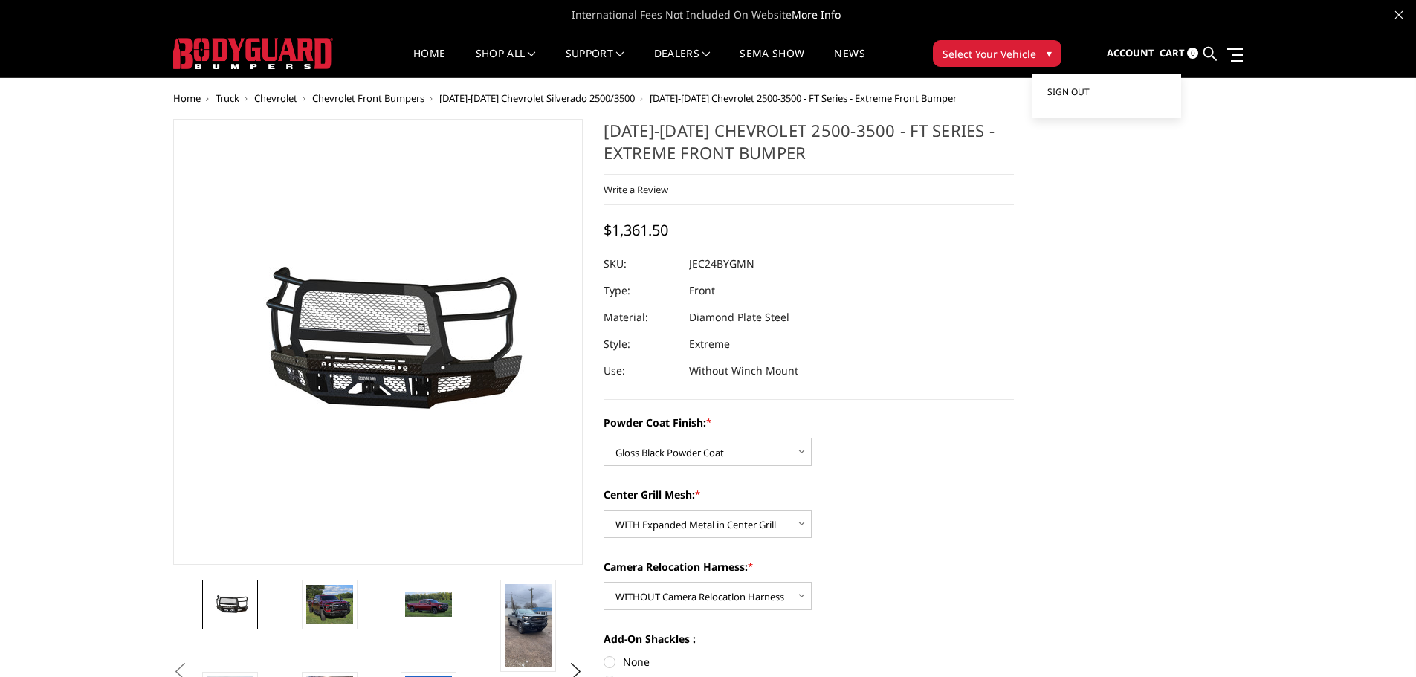
click at [1089, 90] on span "Sign out" at bounding box center [1068, 91] width 42 height 13
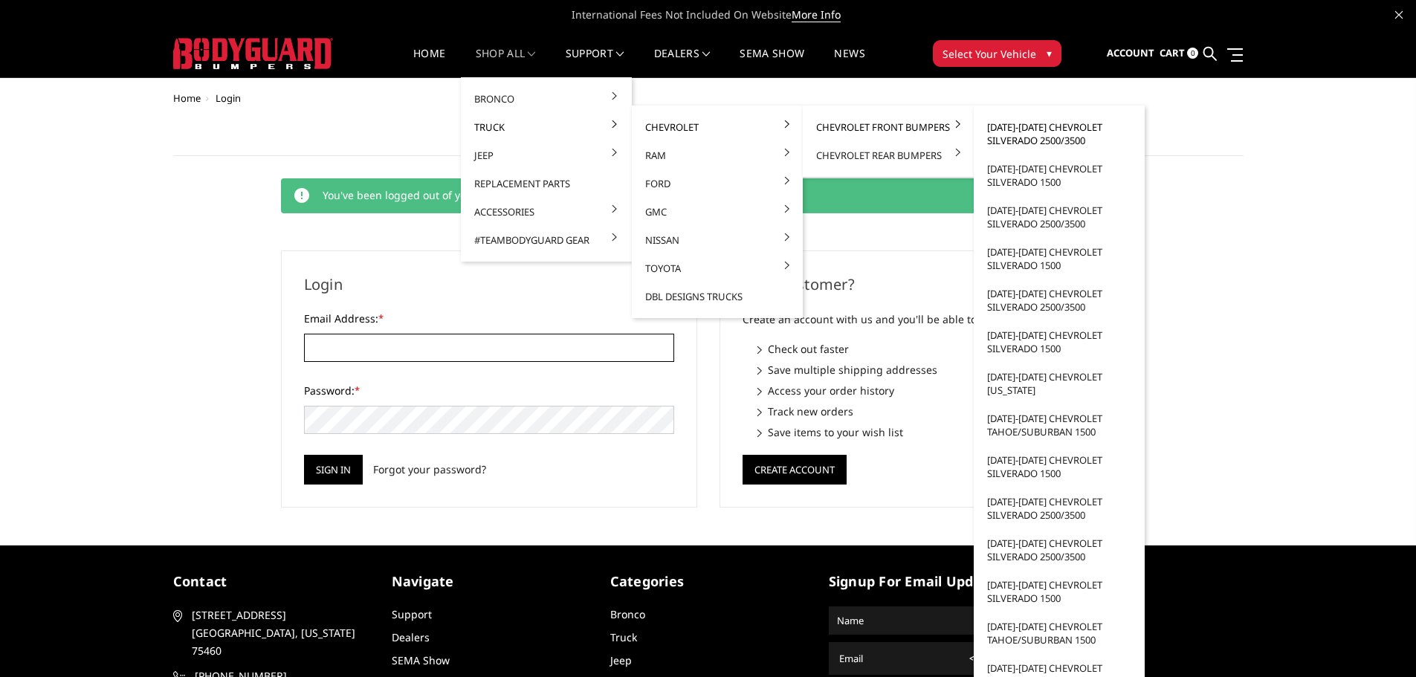
type input "customerservice@4wheelperformance.com"
click at [1042, 134] on link "[DATE]-[DATE] Chevrolet Silverado 2500/3500" at bounding box center [1059, 134] width 159 height 42
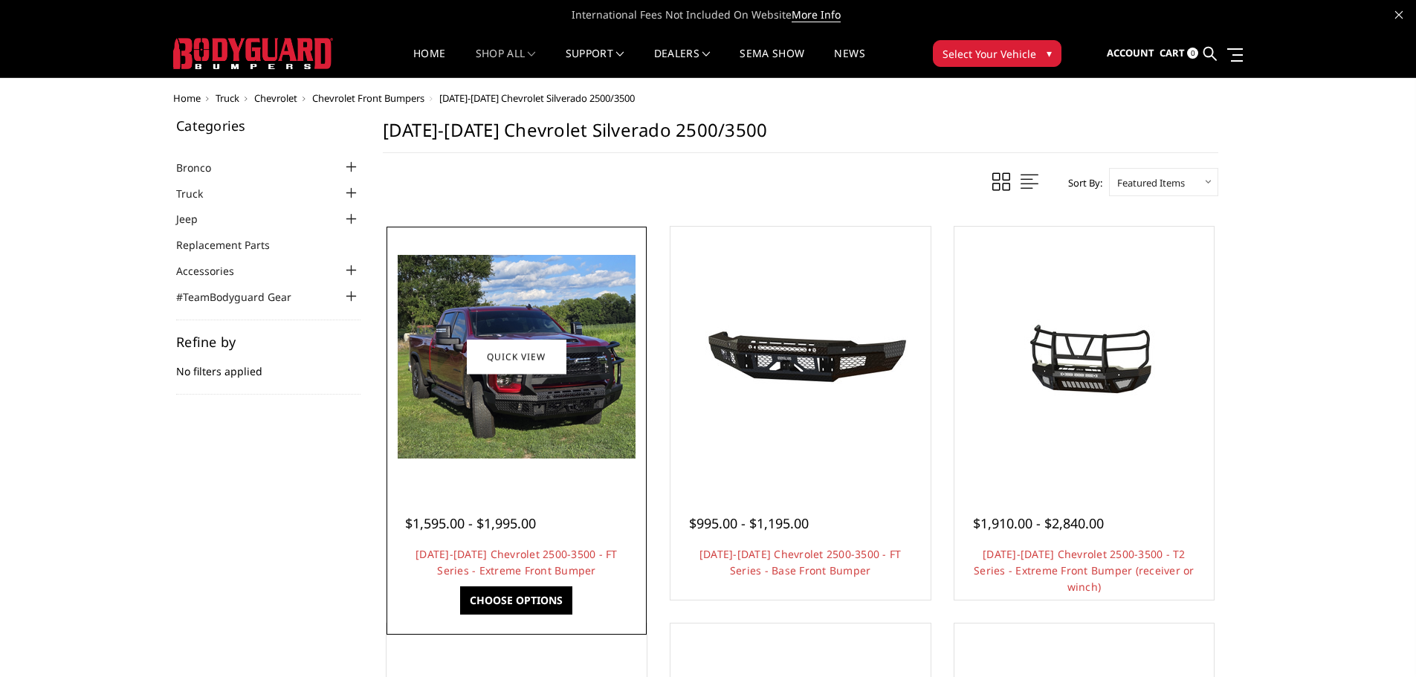
click at [540, 395] on img at bounding box center [517, 357] width 238 height 204
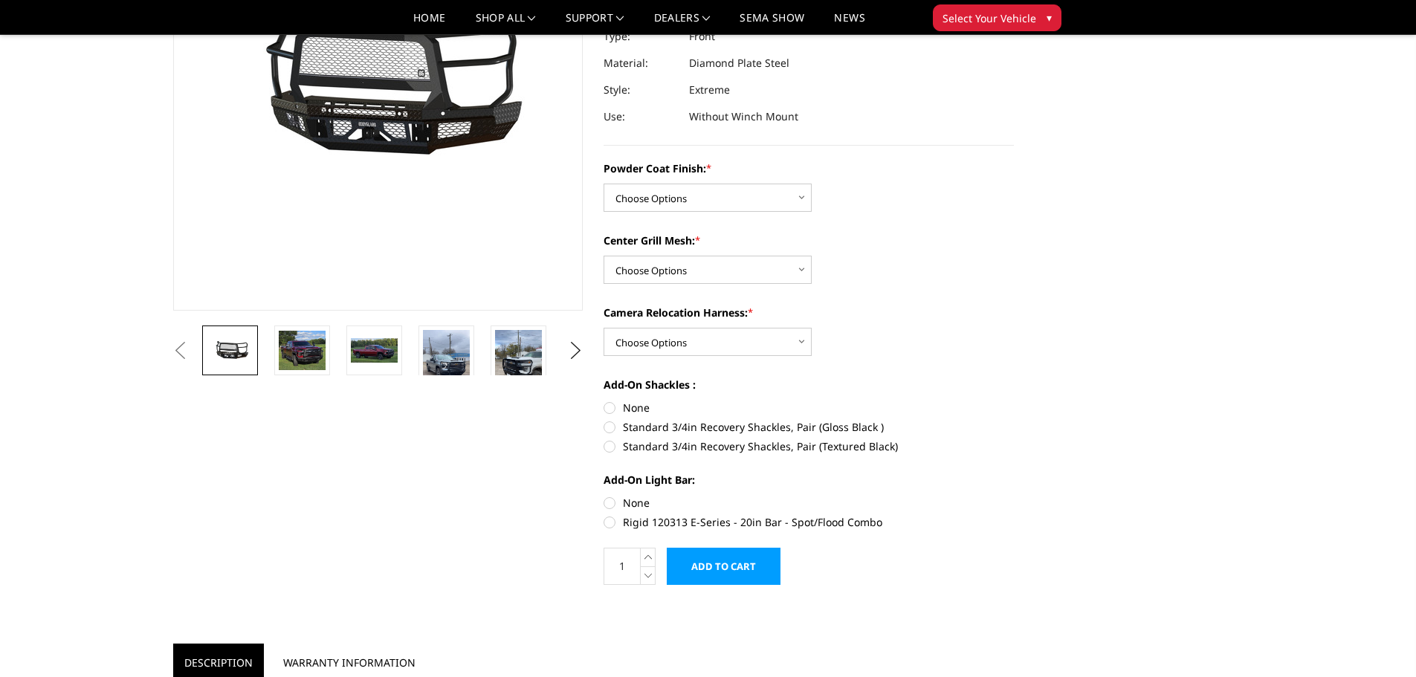
scroll to position [30, 0]
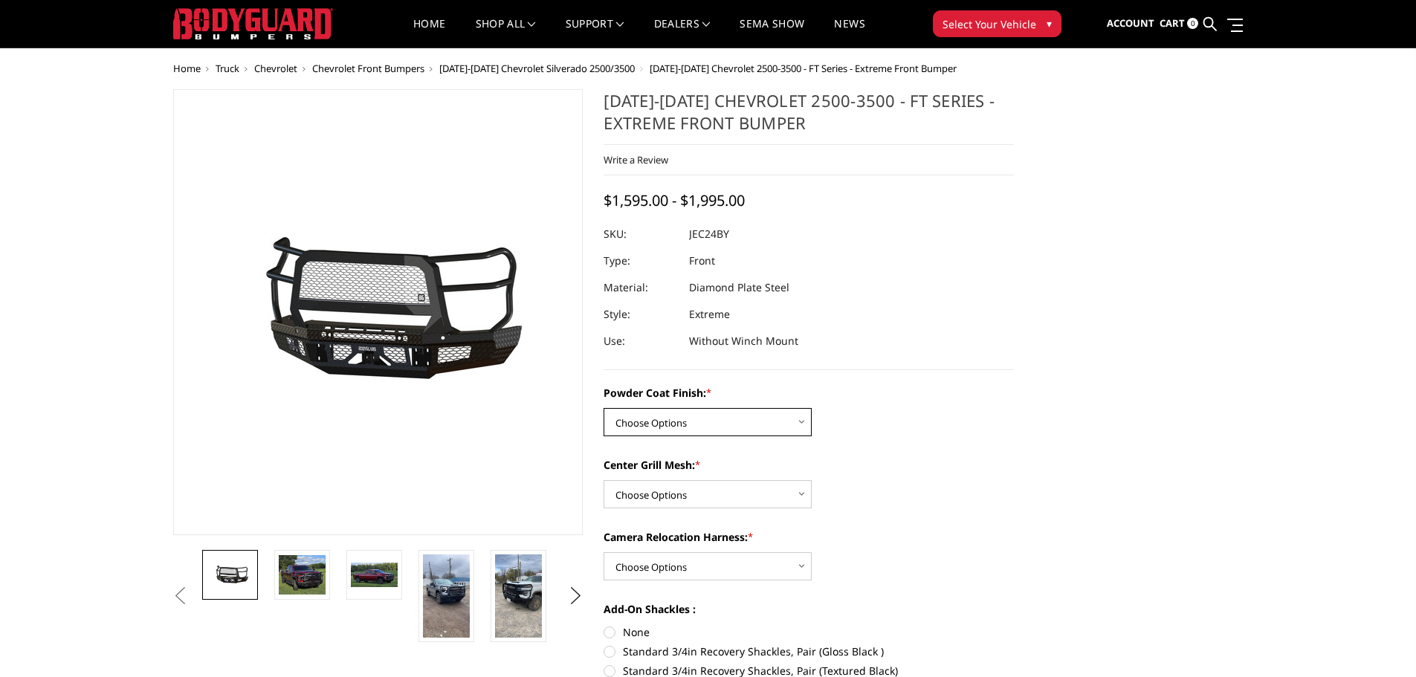
drag, startPoint x: 698, startPoint y: 417, endPoint x: 698, endPoint y: 425, distance: 8.2
click at [698, 417] on select "Choose Options Bare Metal Gloss Black Powder Coat Textured Black Powder Coat" at bounding box center [708, 422] width 208 height 28
select select "3278"
click at [604, 408] on select "Choose Options Bare Metal Gloss Black Powder Coat Textured Black Powder Coat" at bounding box center [708, 422] width 208 height 28
click at [676, 501] on select "Choose Options WITH Expanded Metal in Center Grill WITHOUT Expanded Metal in Ce…" at bounding box center [708, 494] width 208 height 28
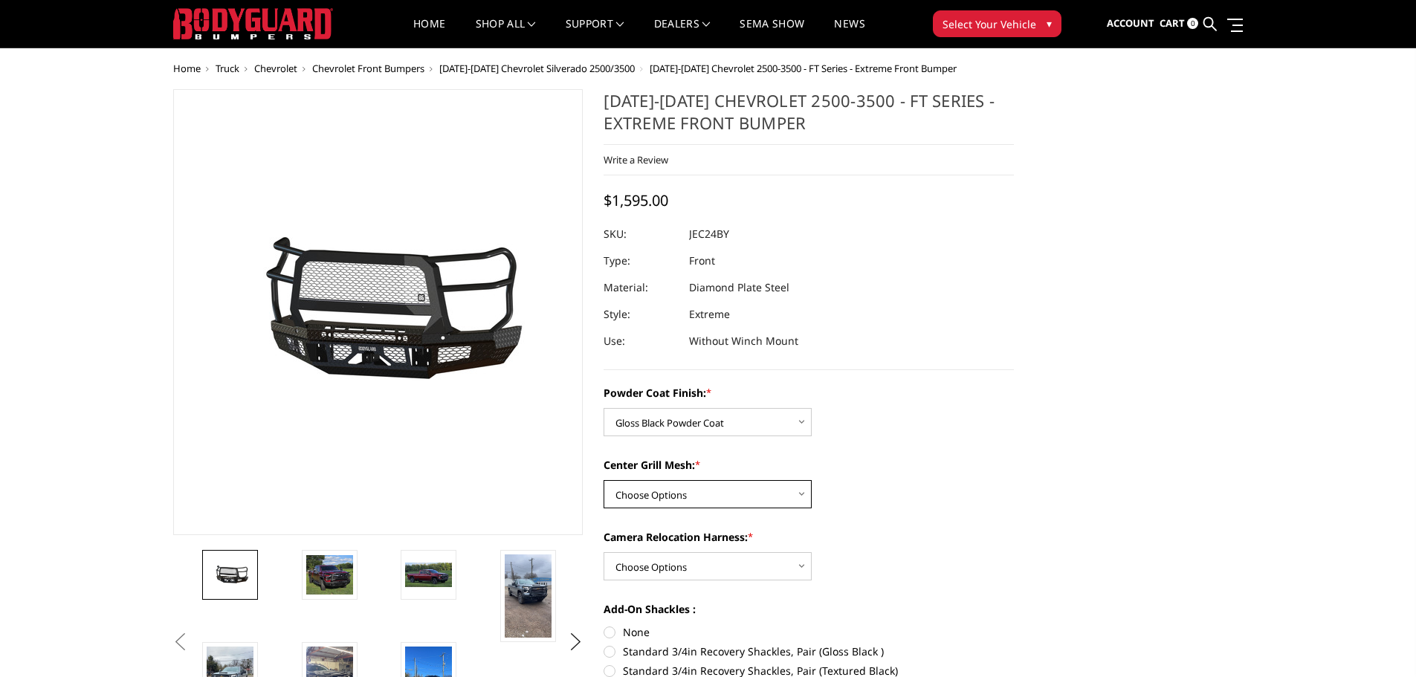
select select "3280"
click at [604, 480] on select "Choose Options WITH Expanded Metal in Center Grill WITHOUT Expanded Metal in Ce…" at bounding box center [708, 494] width 208 height 28
click at [677, 554] on select "Choose Options WITH Camera Relocation Harness WITHOUT Camera Relocation Harness" at bounding box center [708, 566] width 208 height 28
select select "3283"
click at [604, 552] on select "Choose Options WITH Camera Relocation Harness WITHOUT Camera Relocation Harness" at bounding box center [708, 566] width 208 height 28
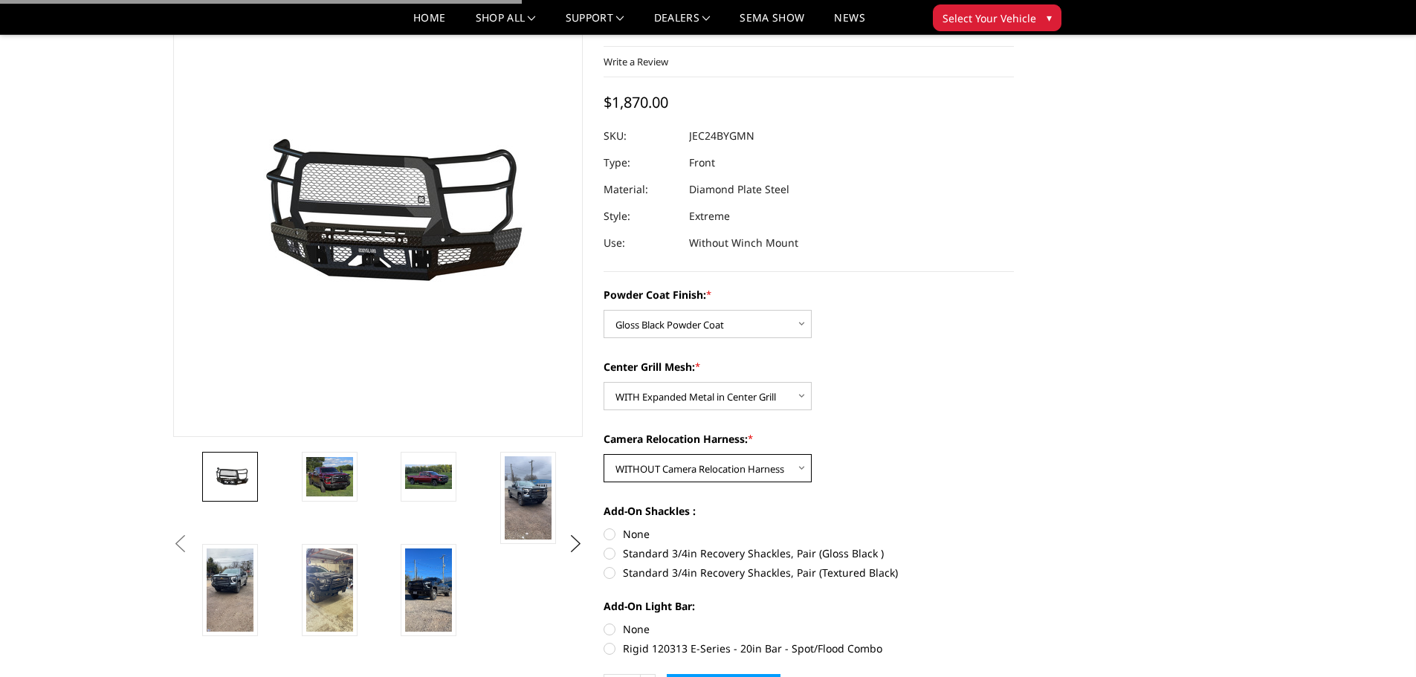
scroll to position [178, 0]
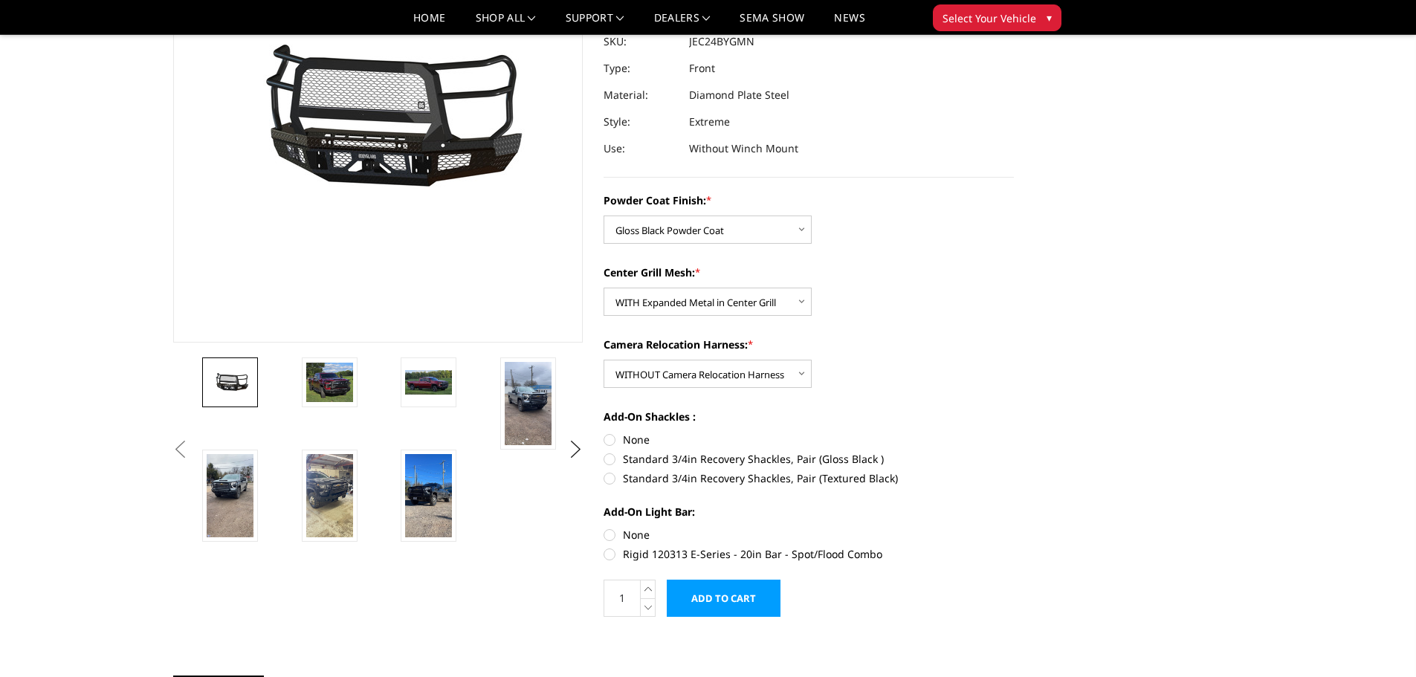
click at [652, 456] on label "Standard 3/4in Recovery Shackles, Pair (Gloss Black )" at bounding box center [809, 459] width 410 height 16
click at [1014, 433] on input "Standard 3/4in Recovery Shackles, Pair (Gloss Black )" at bounding box center [1014, 432] width 1 height 1
radio input "true"
click at [624, 540] on label "None" at bounding box center [809, 535] width 410 height 16
click at [604, 528] on input "None" at bounding box center [604, 527] width 1 height 1
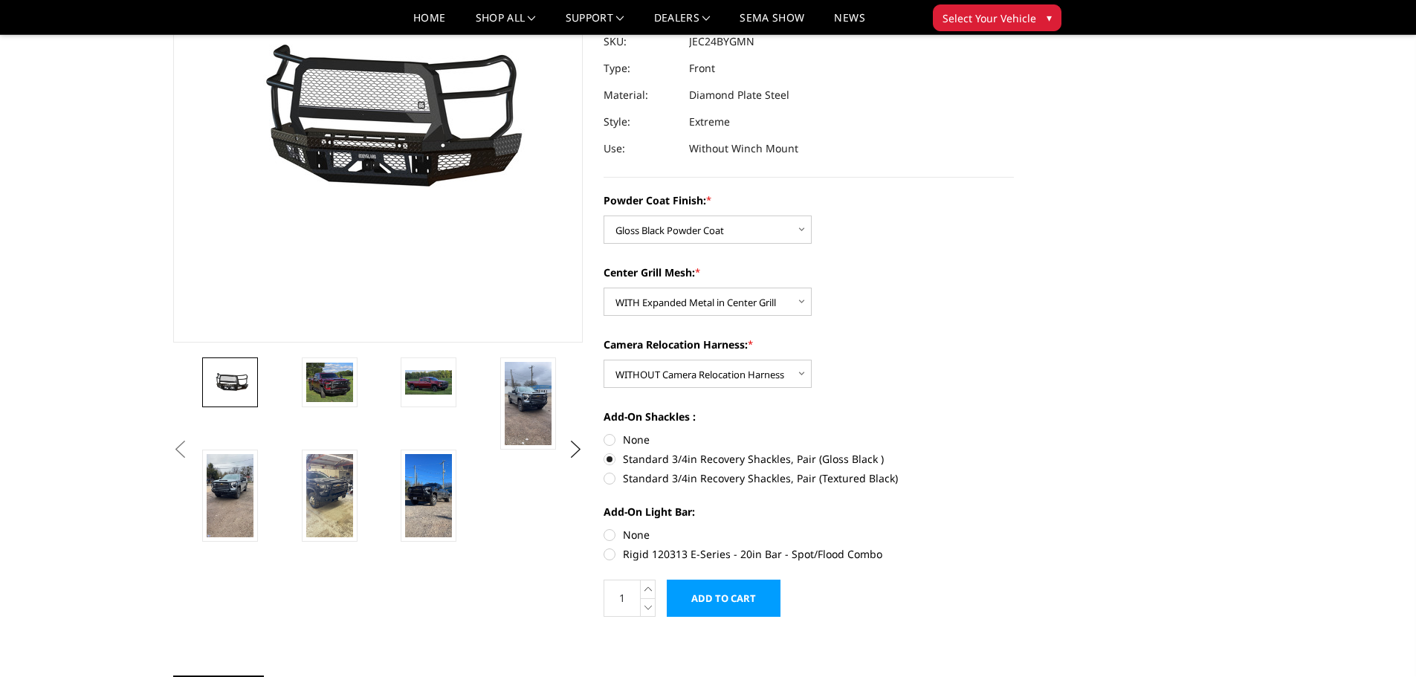
radio input "true"
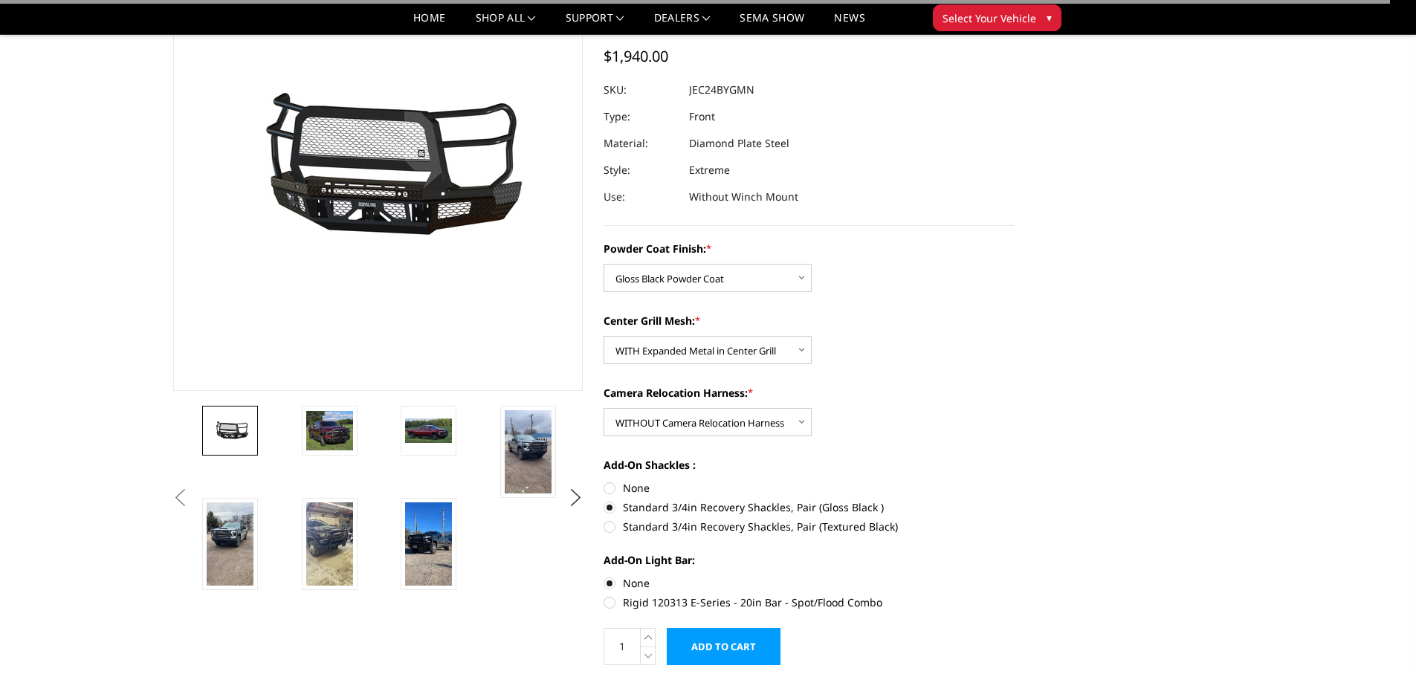
scroll to position [104, 0]
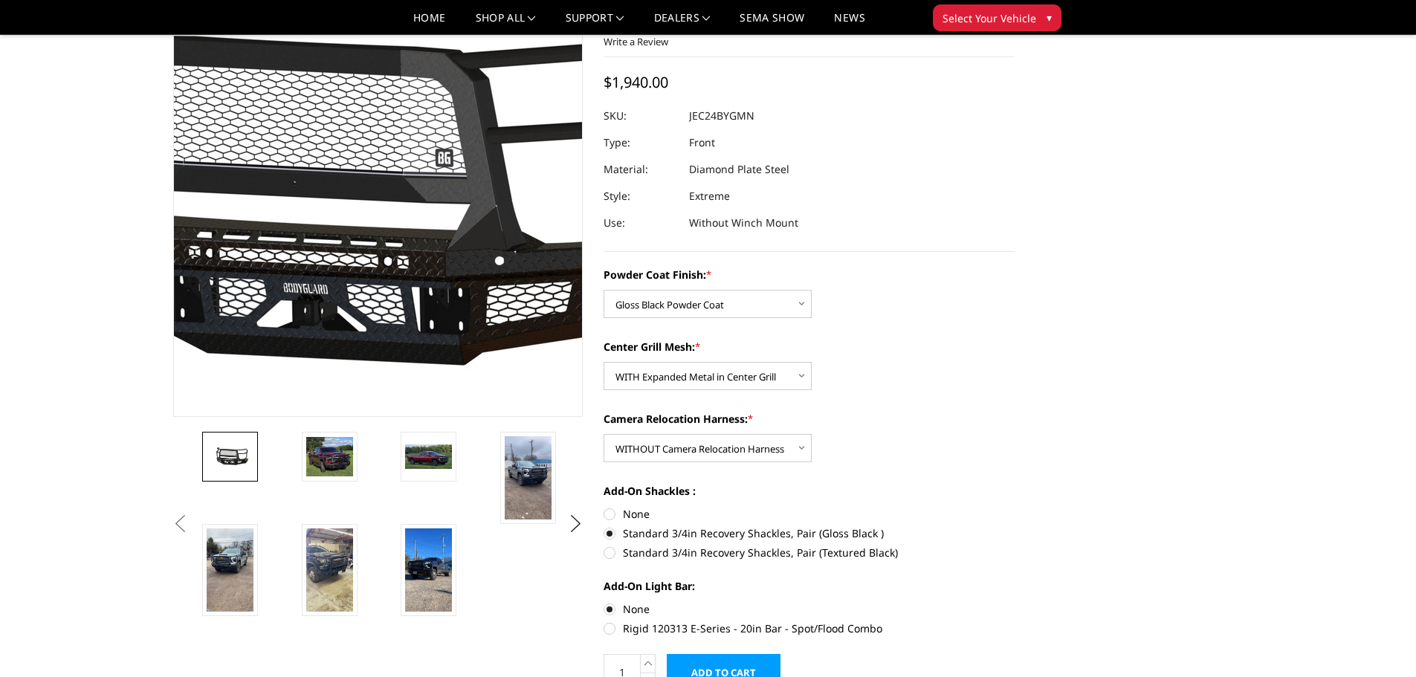
click at [413, 225] on img at bounding box center [332, 194] width 951 height 445
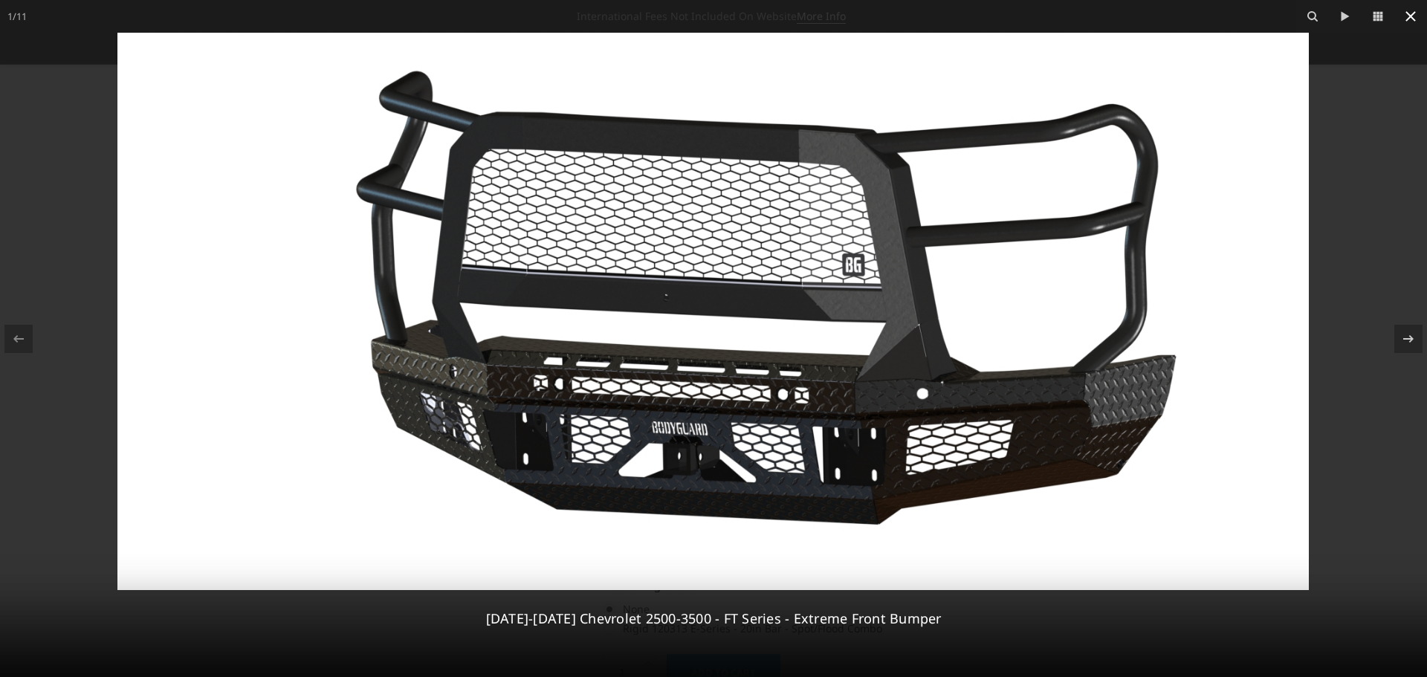
click at [1409, 16] on icon at bounding box center [1411, 16] width 18 height 18
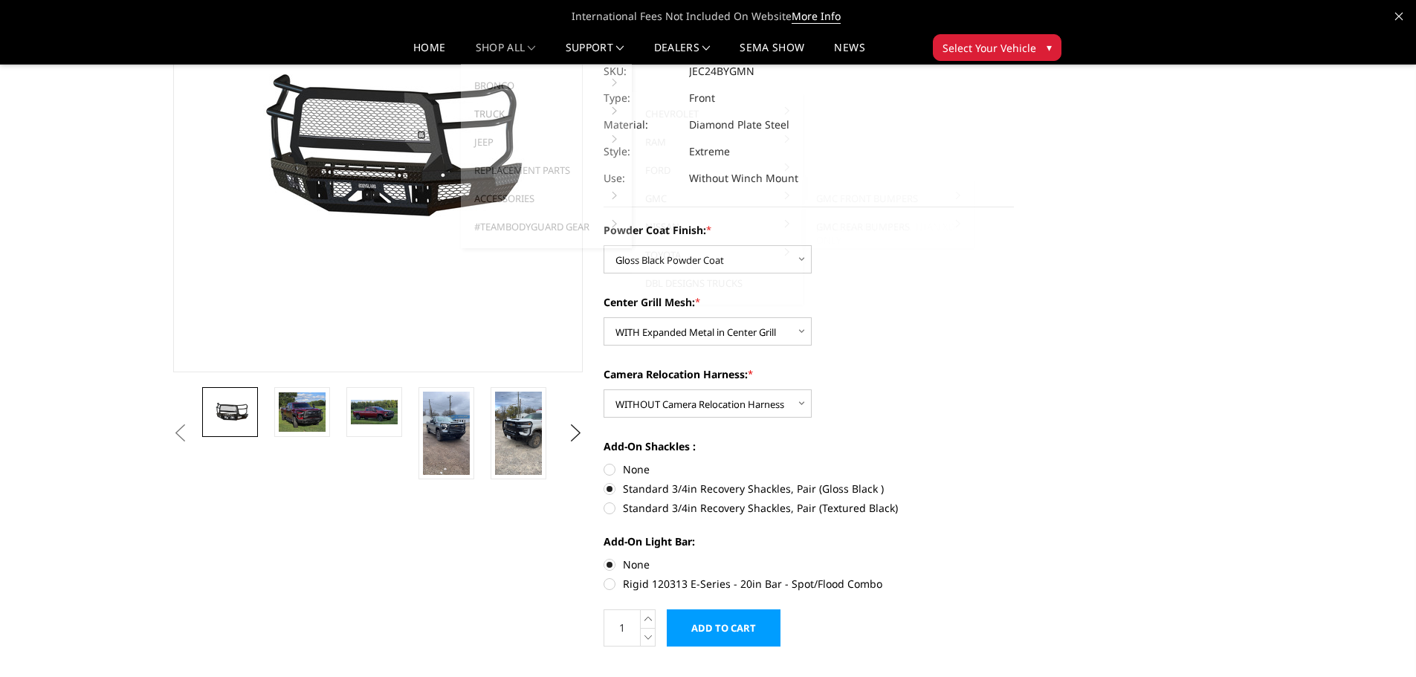
scroll to position [0, 0]
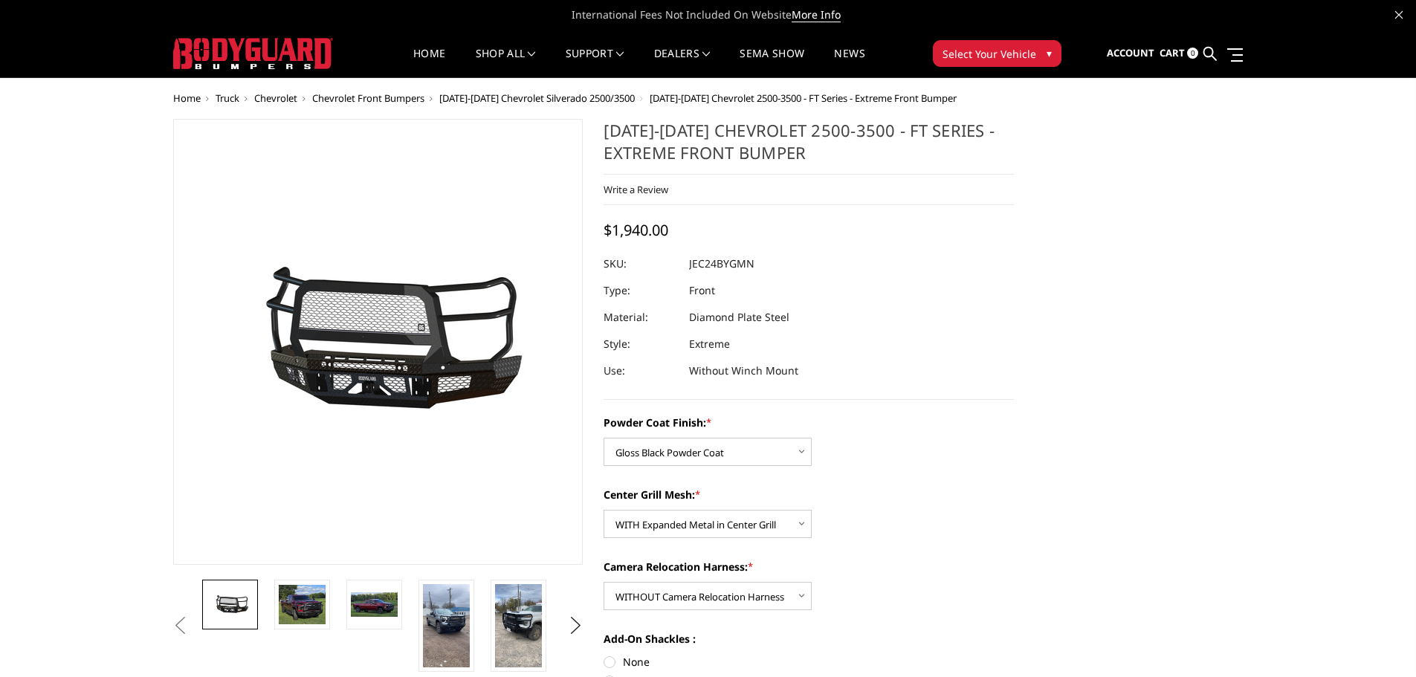
click at [824, 157] on h1 "2024-2025 Chevrolet 2500-3500 - FT Series - Extreme Front Bumper" at bounding box center [809, 147] width 410 height 56
click at [774, 152] on h1 "2024-2025 Chevrolet 2500-3500 - FT Series - Extreme Front Bumper" at bounding box center [809, 147] width 410 height 56
drag, startPoint x: 809, startPoint y: 155, endPoint x: 851, endPoint y: 115, distance: 58.4
click at [1081, 94] on span "Sign in" at bounding box center [1063, 91] width 33 height 13
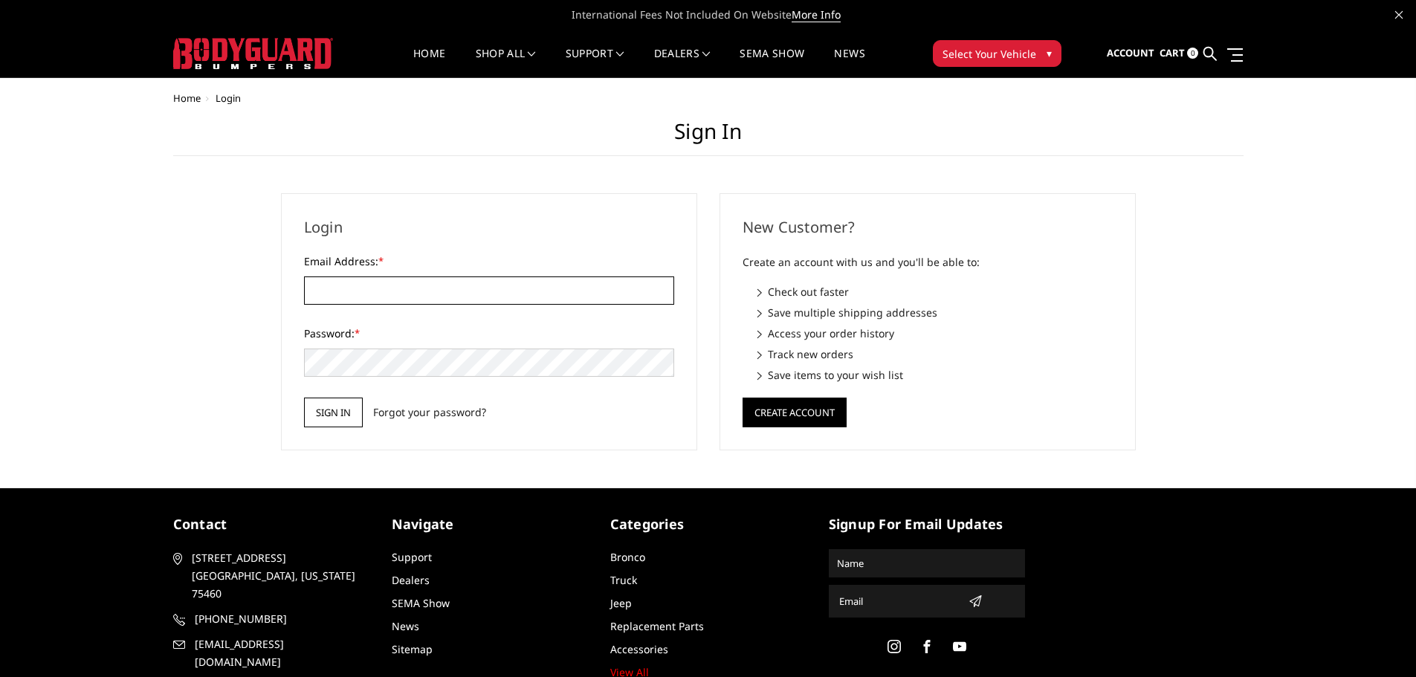
type input "[EMAIL_ADDRESS][DOMAIN_NAME]"
click at [308, 419] on input "Sign in" at bounding box center [333, 413] width 59 height 30
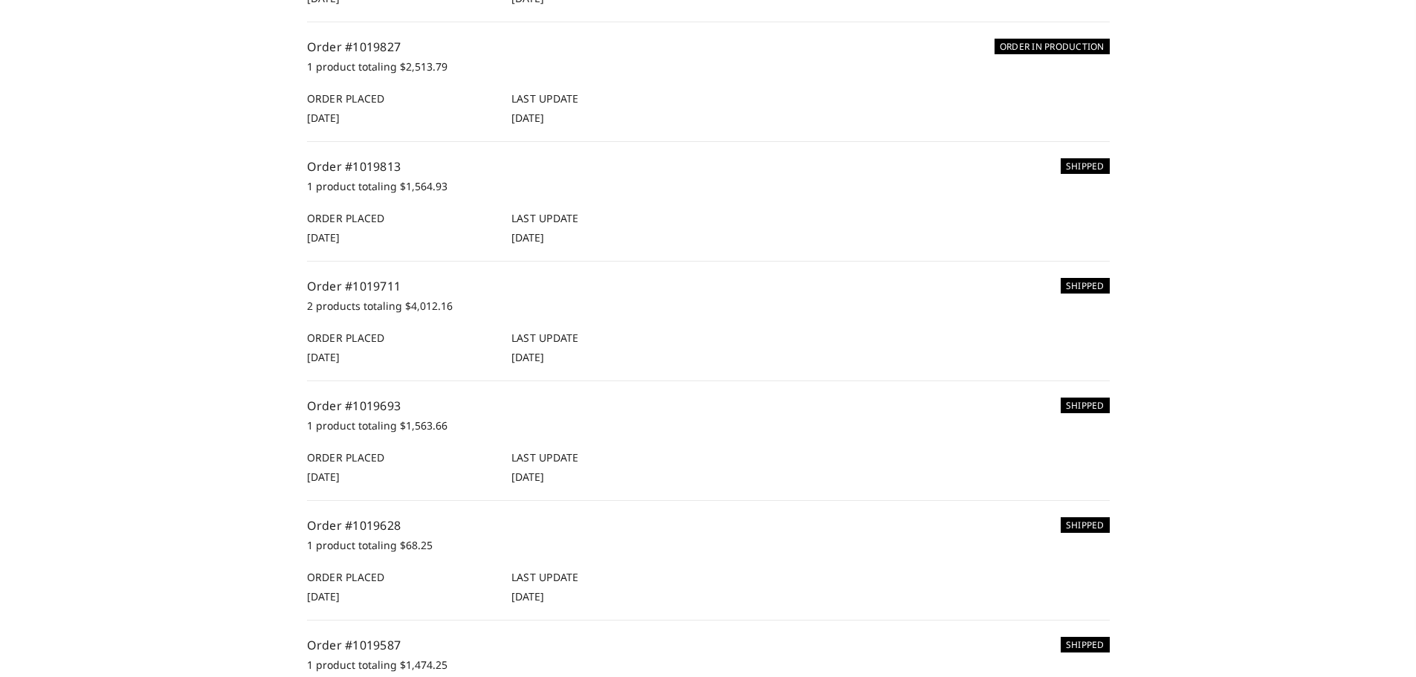
scroll to position [372, 0]
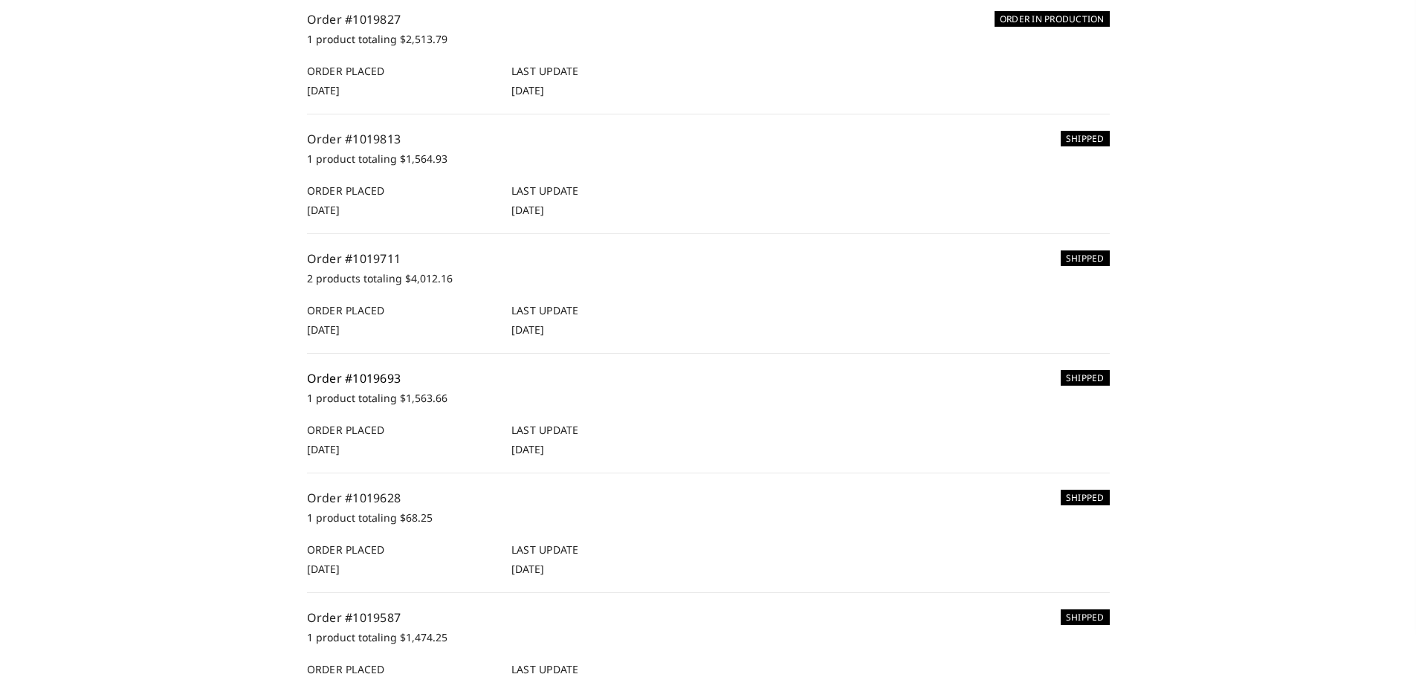
click at [372, 374] on link "Order #1019693" at bounding box center [354, 378] width 94 height 16
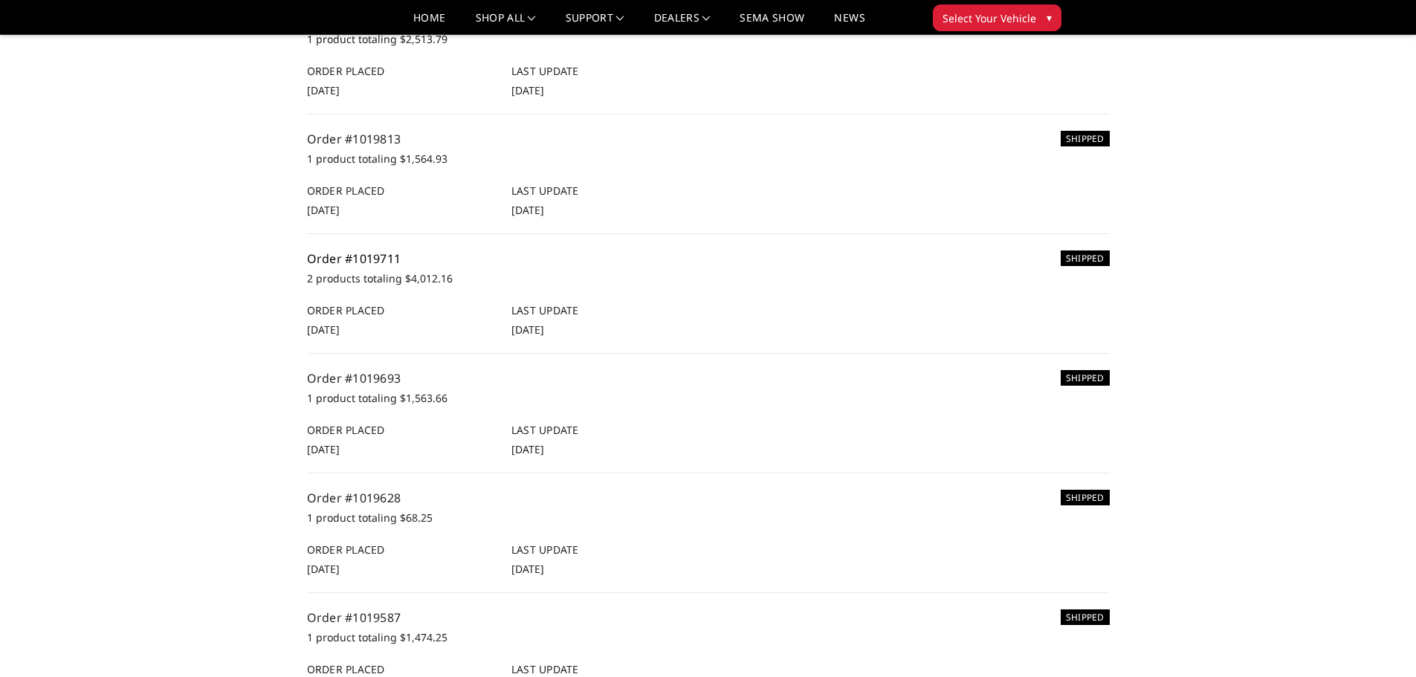
click at [380, 265] on link "Order #1019711" at bounding box center [354, 258] width 94 height 16
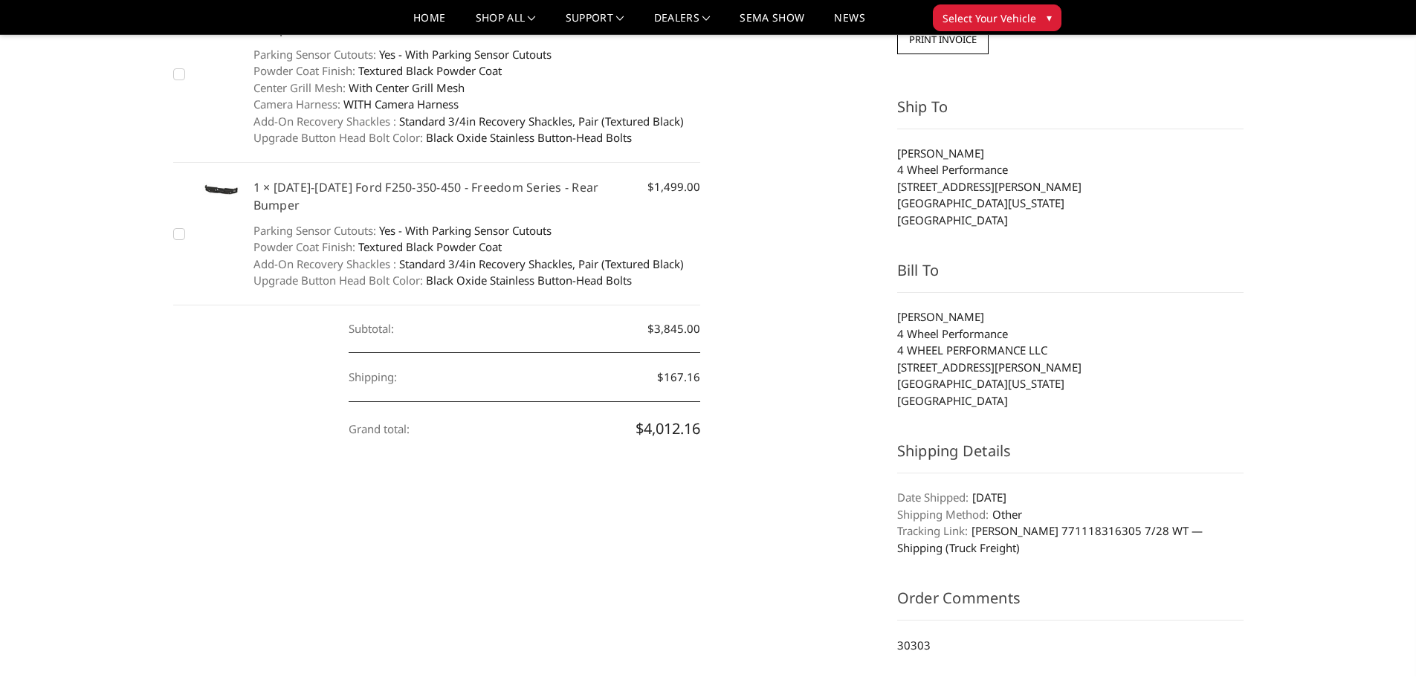
scroll to position [223, 0]
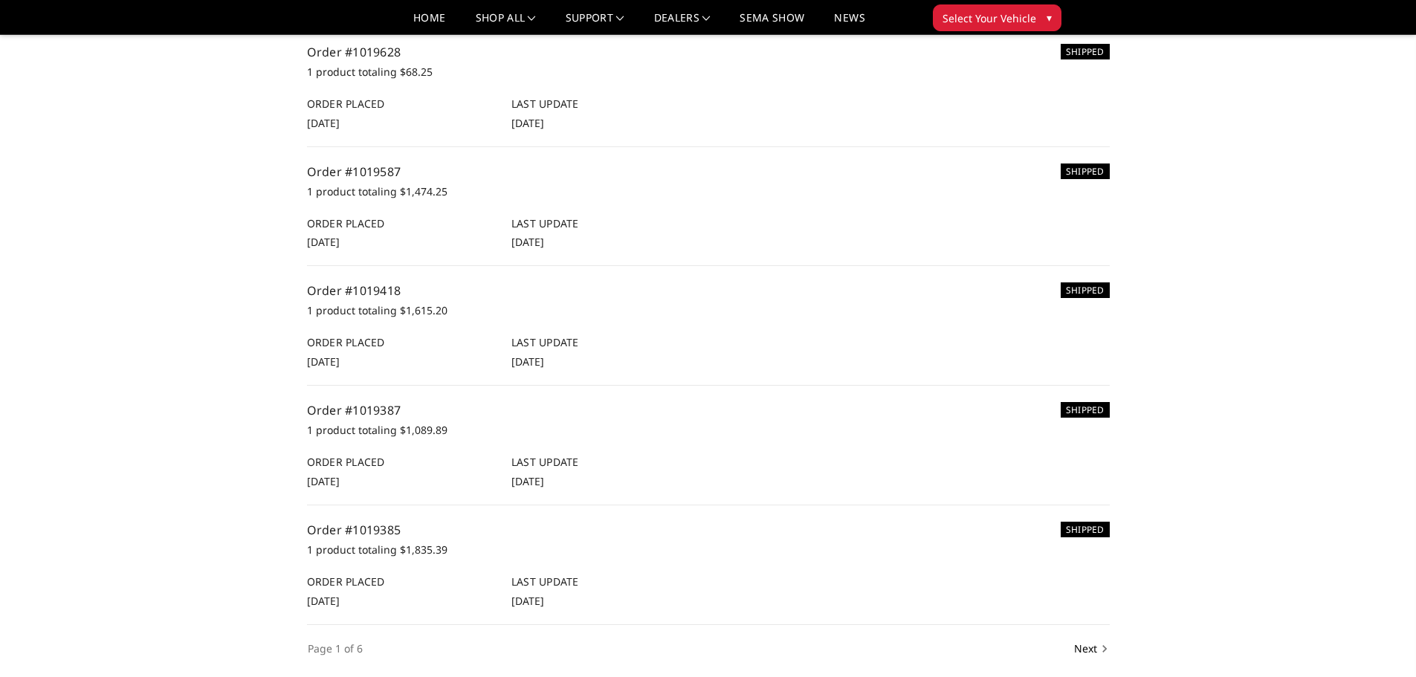
scroll to position [743, 0]
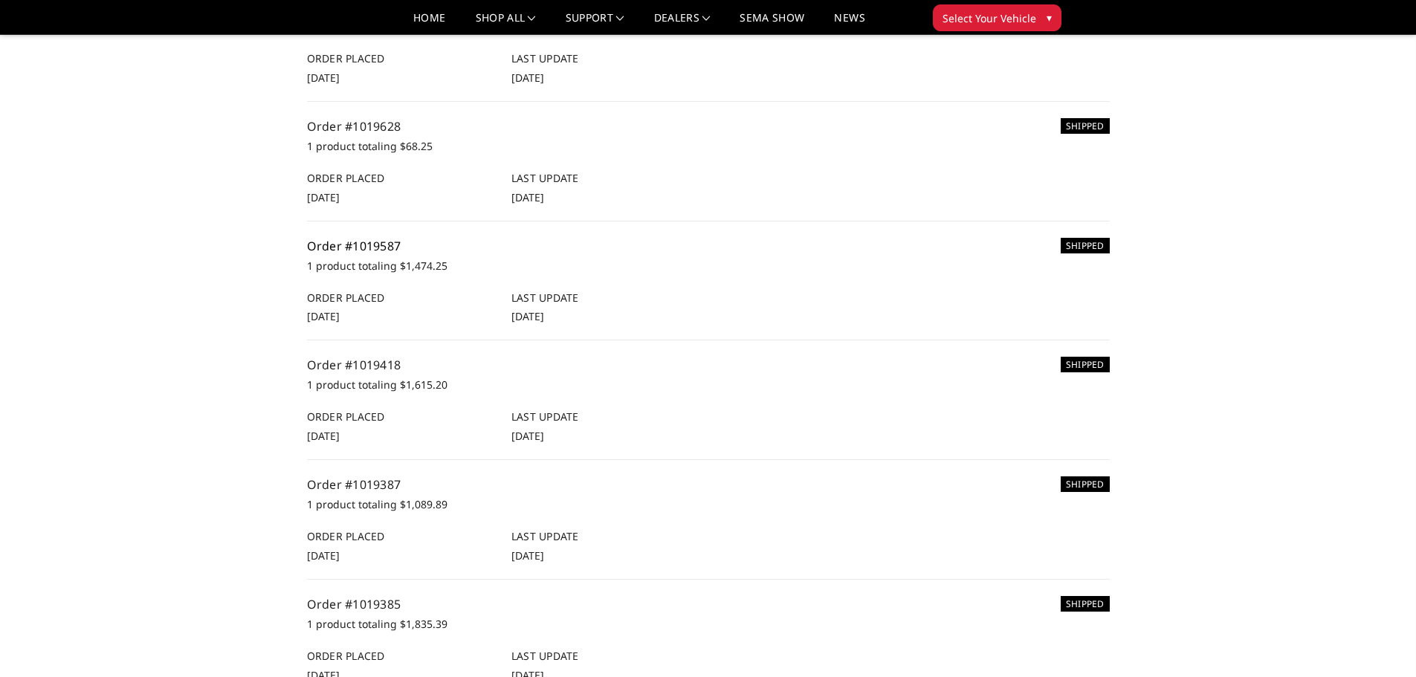
click at [351, 249] on link "Order #1019587" at bounding box center [354, 246] width 94 height 16
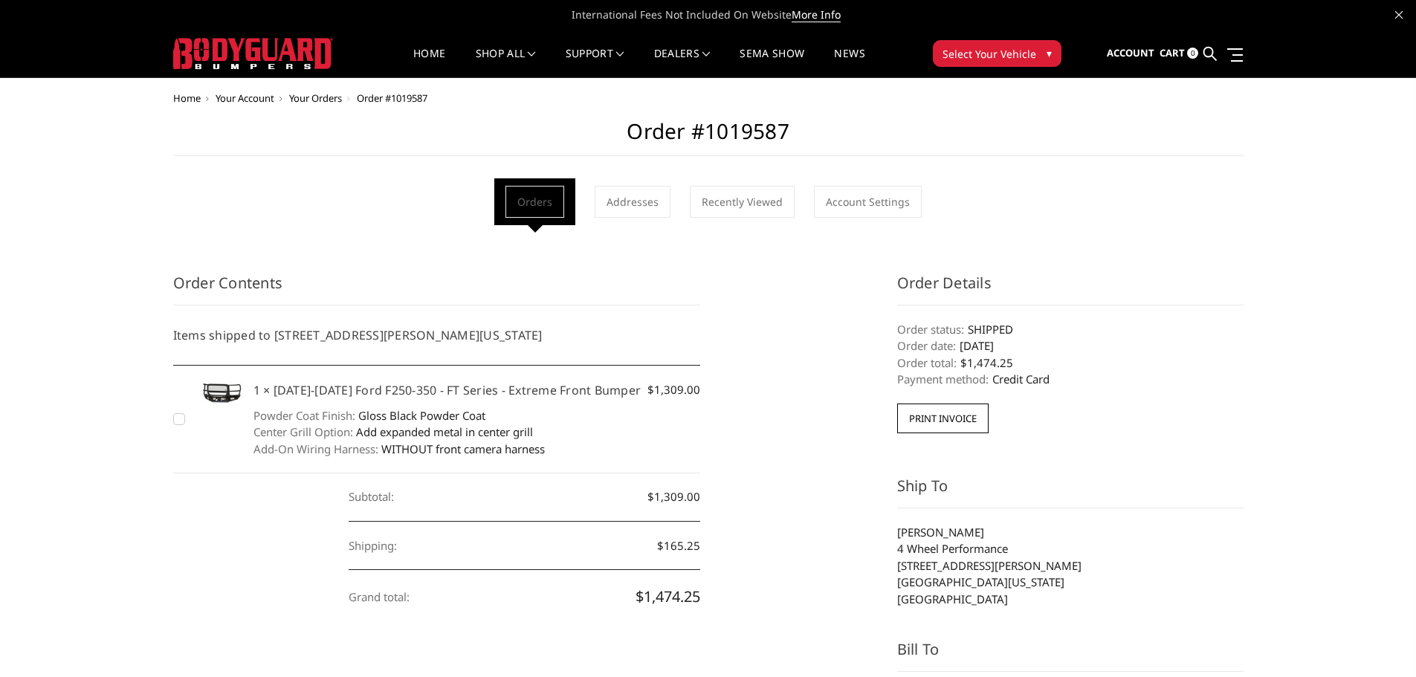
click at [1168, 346] on dd "[DATE]" at bounding box center [1070, 345] width 346 height 17
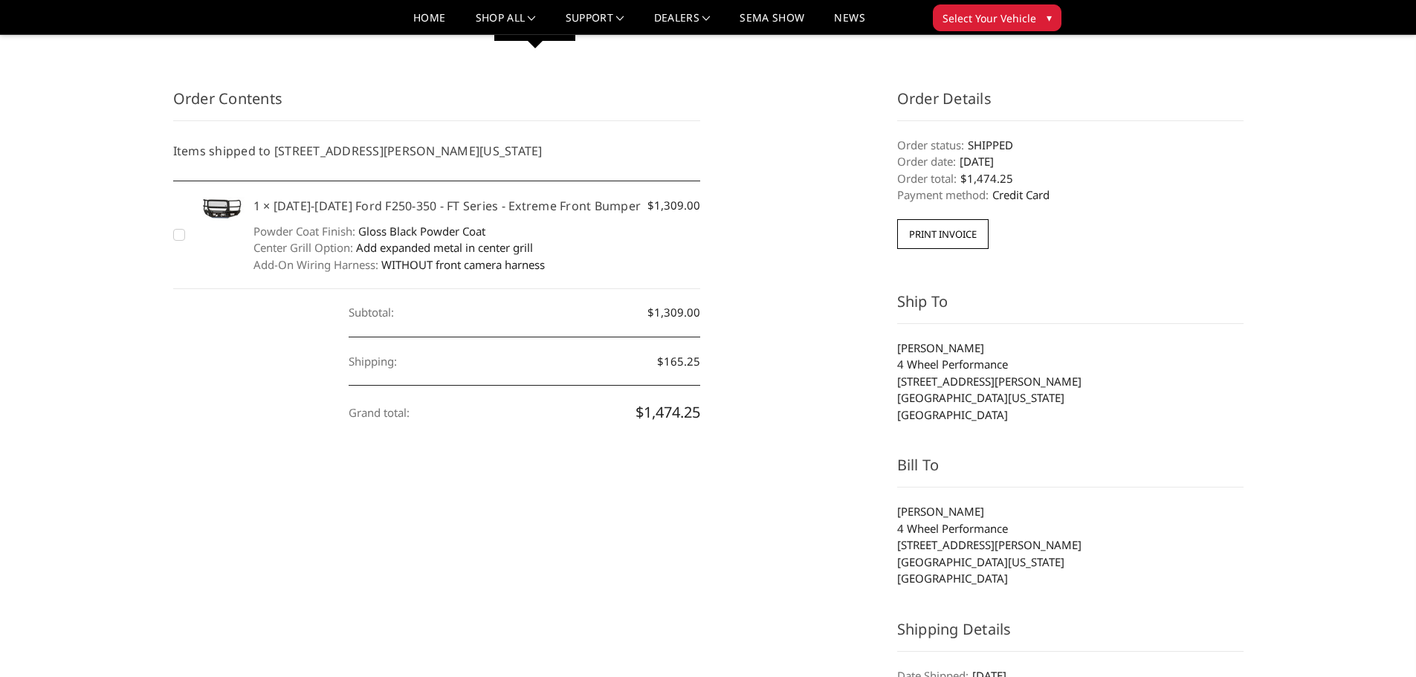
scroll to position [223, 0]
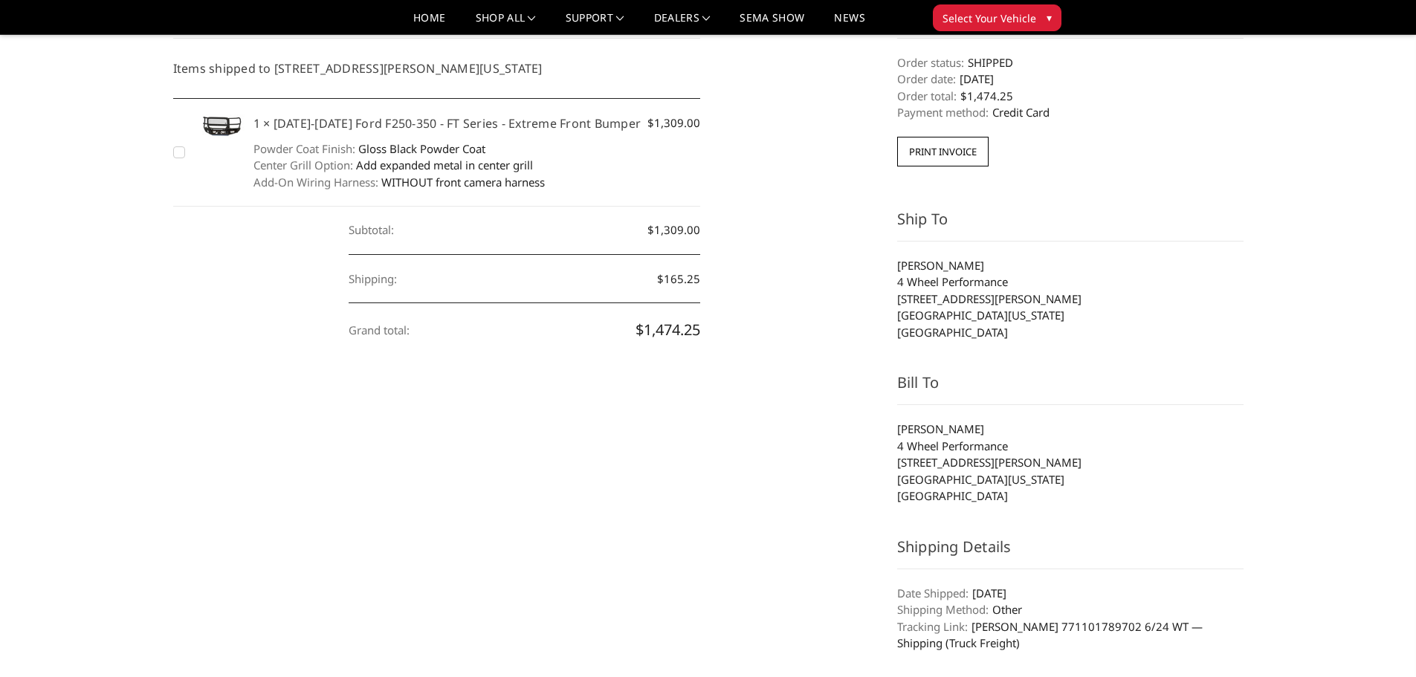
drag, startPoint x: 983, startPoint y: 595, endPoint x: 1043, endPoint y: 585, distance: 61.0
click at [1043, 585] on dd "[DATE]" at bounding box center [1070, 593] width 346 height 17
click at [1079, 583] on section "Shipping Details Date Shipped: 24th Jun 2025 Shipping Method: Other Tracking Li…" at bounding box center [1070, 594] width 346 height 116
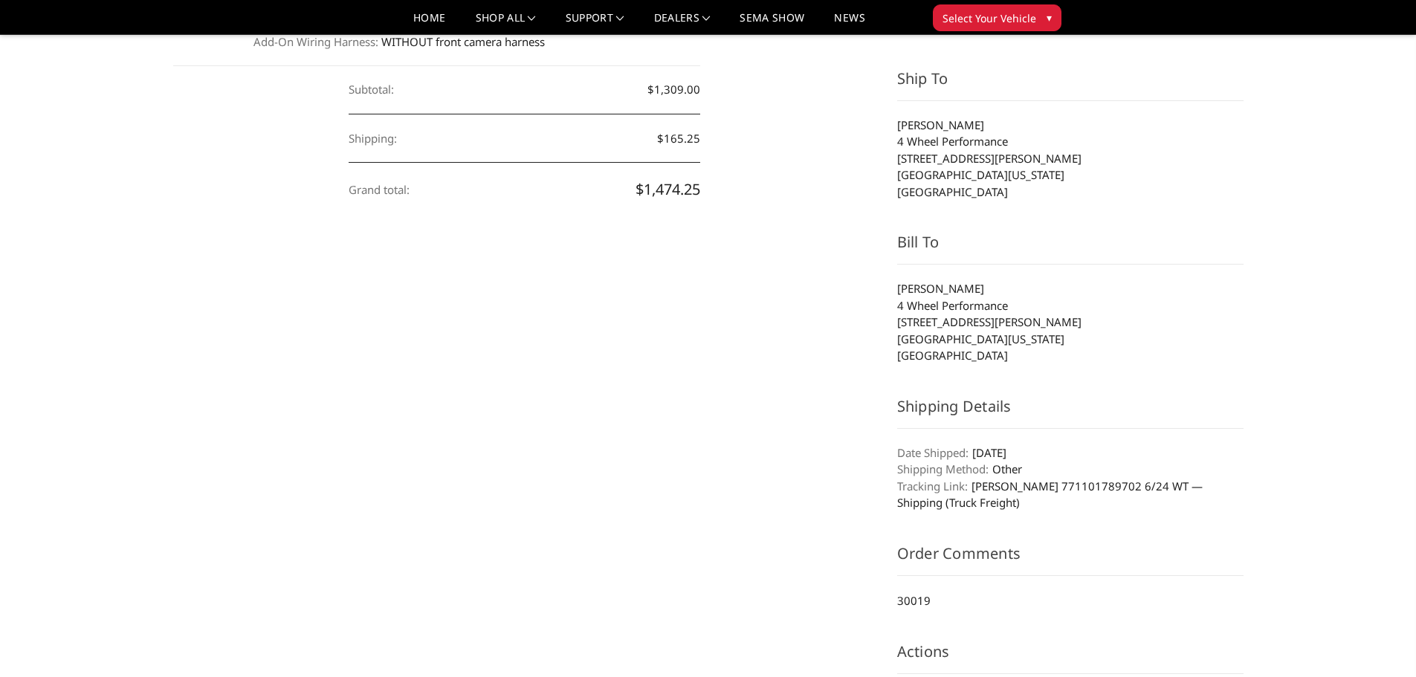
scroll to position [372, 0]
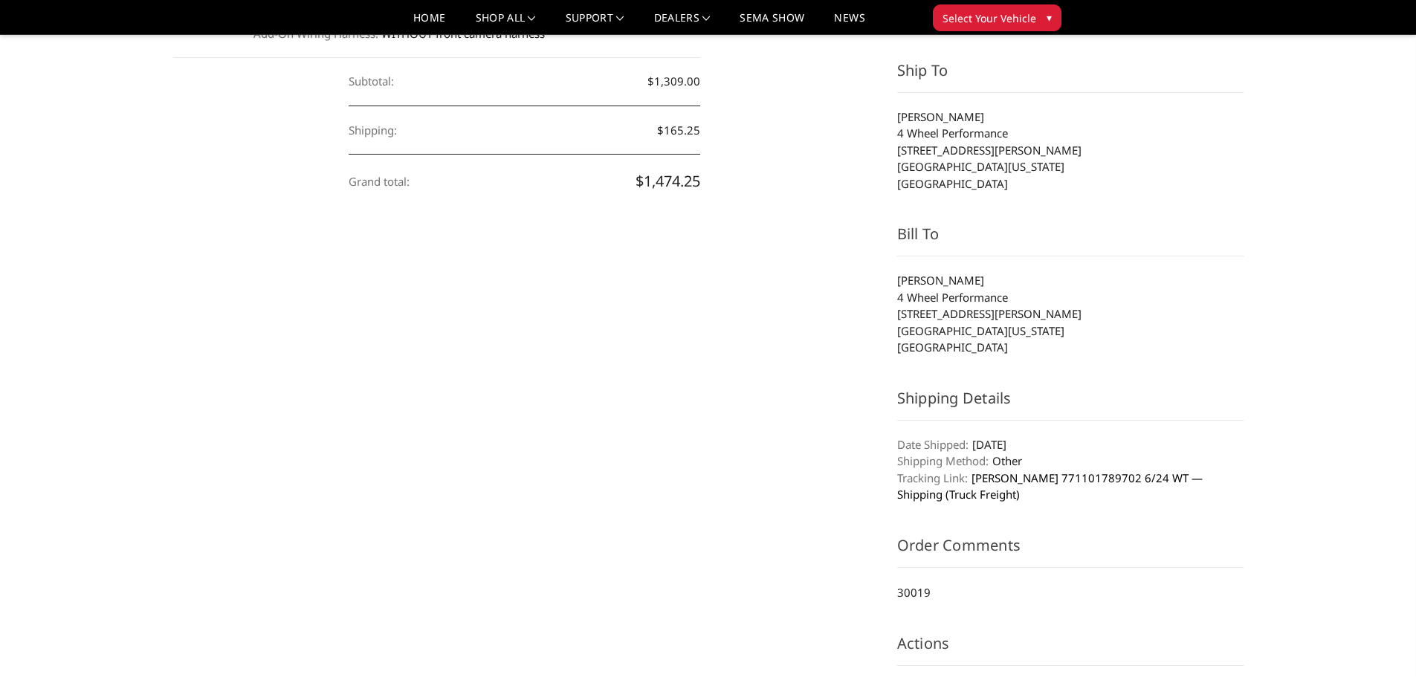
click at [1015, 481] on link "SAIA 771101789702 6/24 WT — Shipping (Truck Freight)" at bounding box center [1049, 487] width 305 height 32
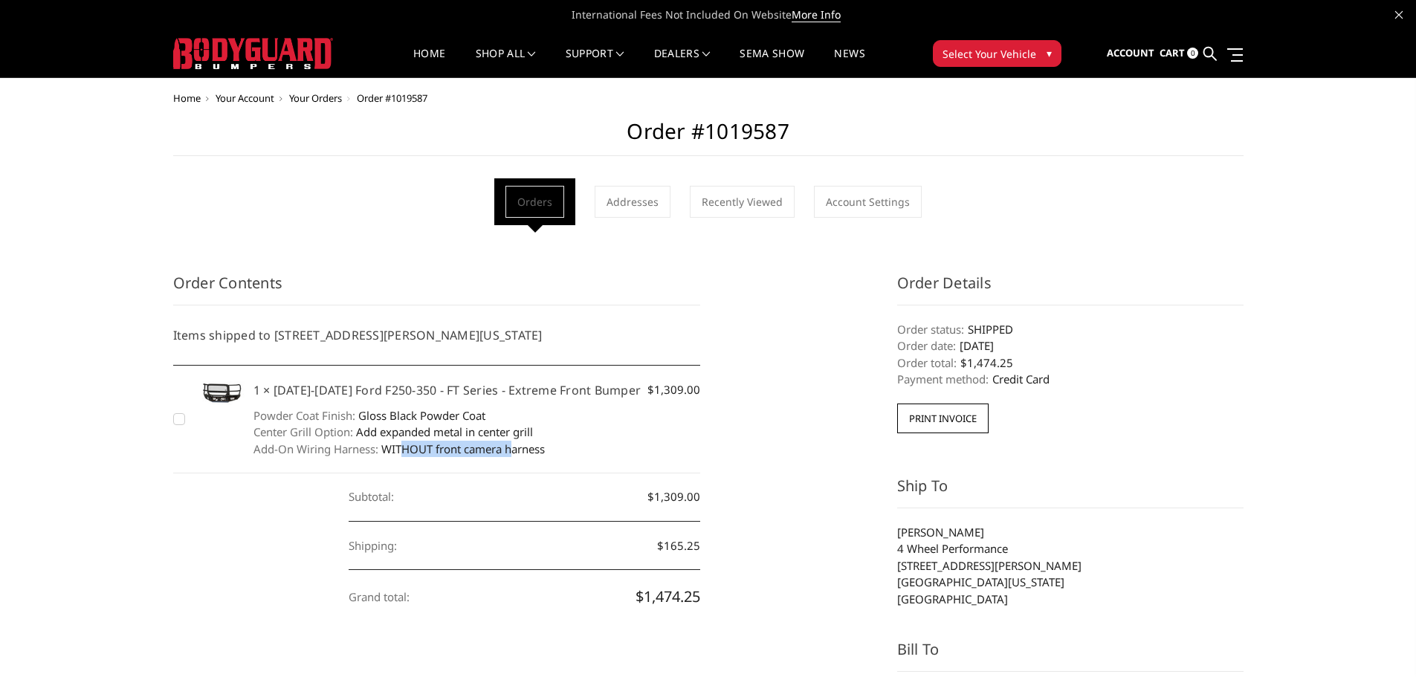
drag, startPoint x: 401, startPoint y: 453, endPoint x: 515, endPoint y: 453, distance: 114.5
click at [515, 453] on dd "WITHOUT front camera harness" at bounding box center [476, 449] width 447 height 17
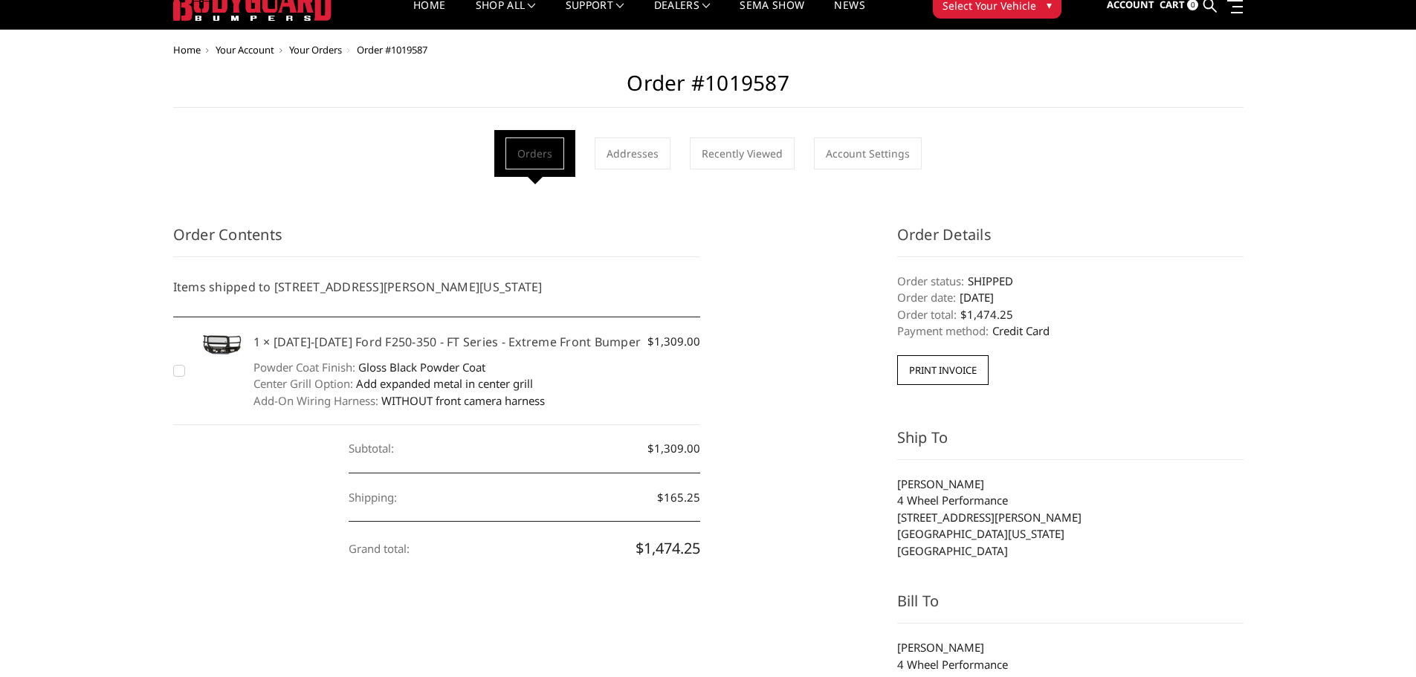
scroll to position [74, 0]
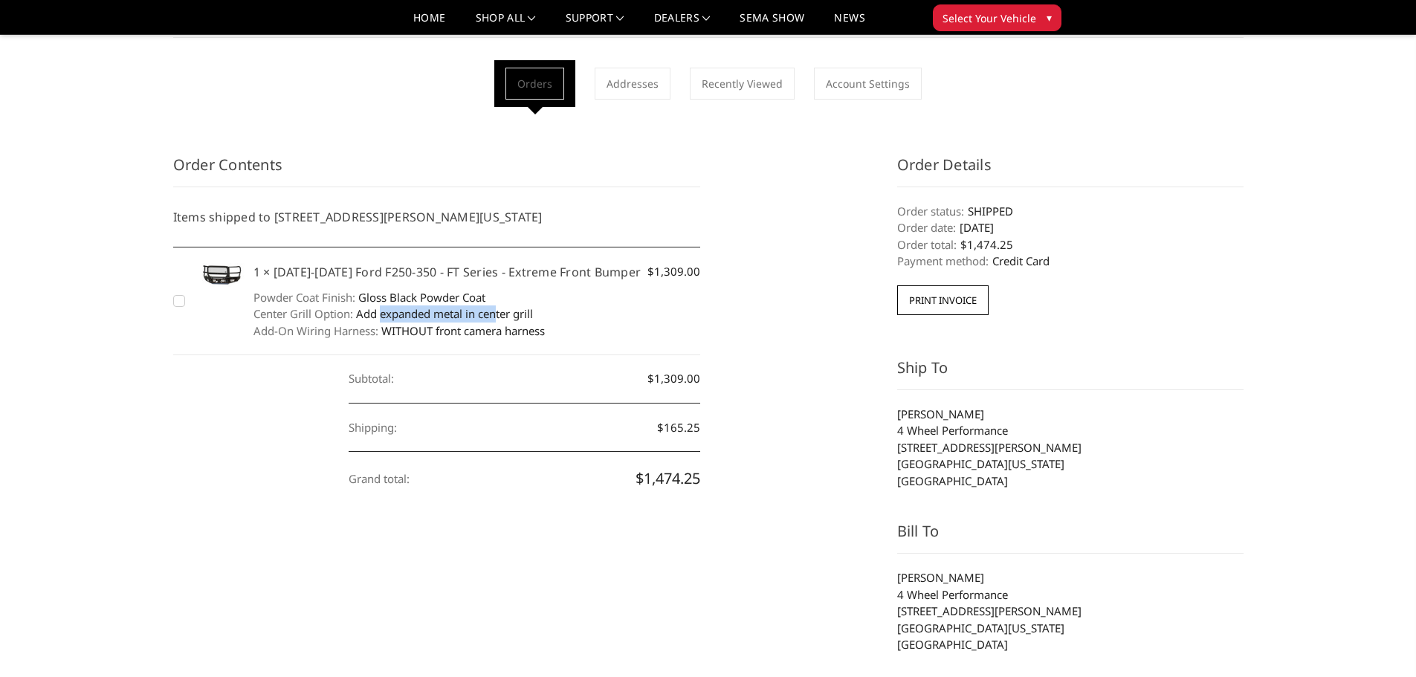
drag, startPoint x: 381, startPoint y: 315, endPoint x: 499, endPoint y: 317, distance: 118.9
click at [499, 317] on dd "Add expanded metal in center grill" at bounding box center [476, 313] width 447 height 17
click at [789, 303] on div "Order Contents Items shipped to 3905 Wayne Ave, Suite B, Wichita Falls, Texas, …" at bounding box center [708, 586] width 1086 height 865
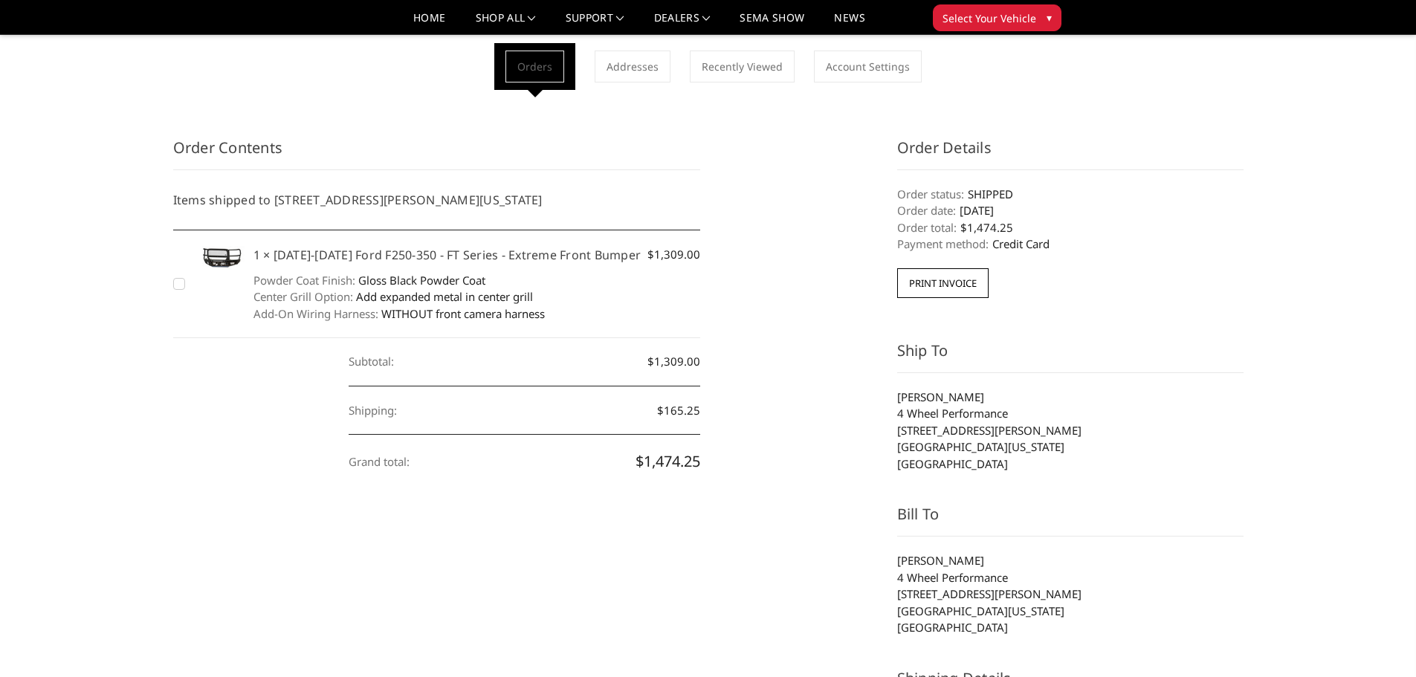
scroll to position [190, 0]
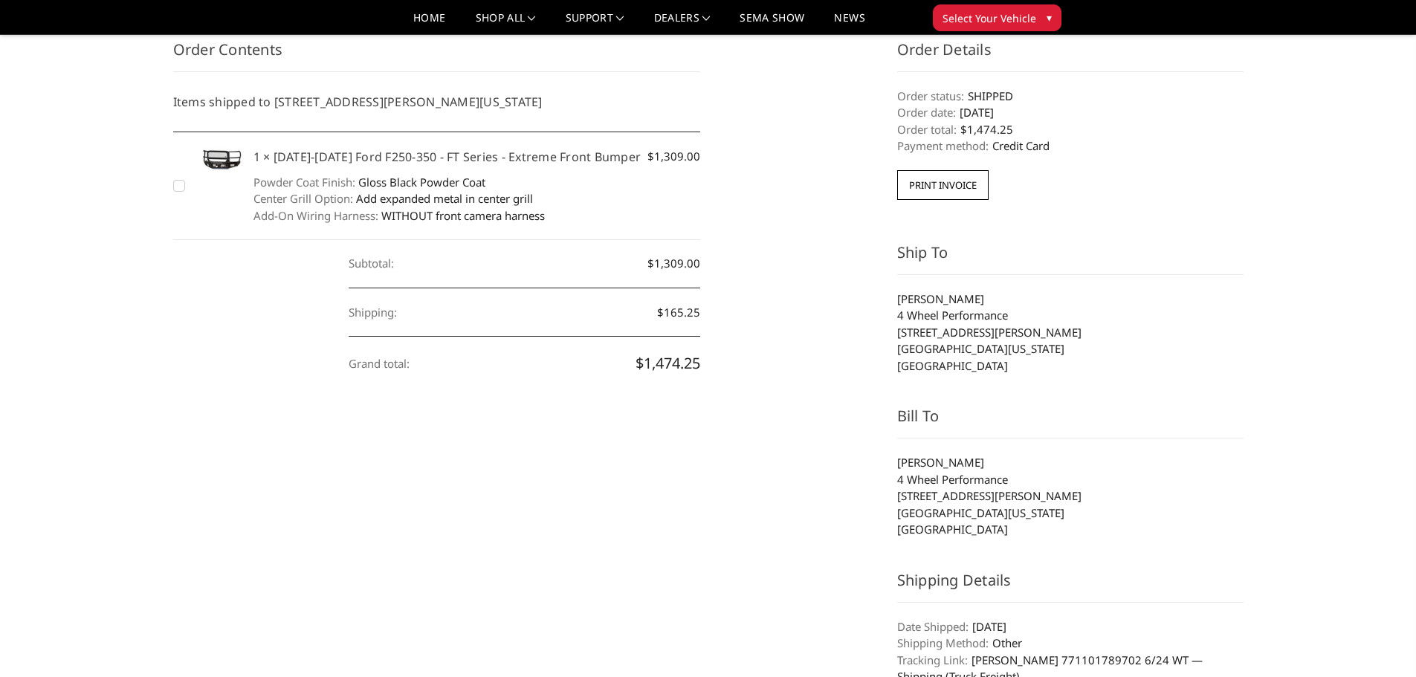
drag, startPoint x: 969, startPoint y: 297, endPoint x: 1006, endPoint y: 294, distance: 37.2
click at [1006, 294] on li "Dawson Druesedow" at bounding box center [1070, 299] width 346 height 17
click at [964, 311] on li "4 Wheel Performance" at bounding box center [1070, 315] width 346 height 17
drag, startPoint x: 898, startPoint y: 314, endPoint x: 979, endPoint y: 308, distance: 81.2
click at [979, 308] on li "4 Wheel Performance" at bounding box center [1070, 315] width 346 height 17
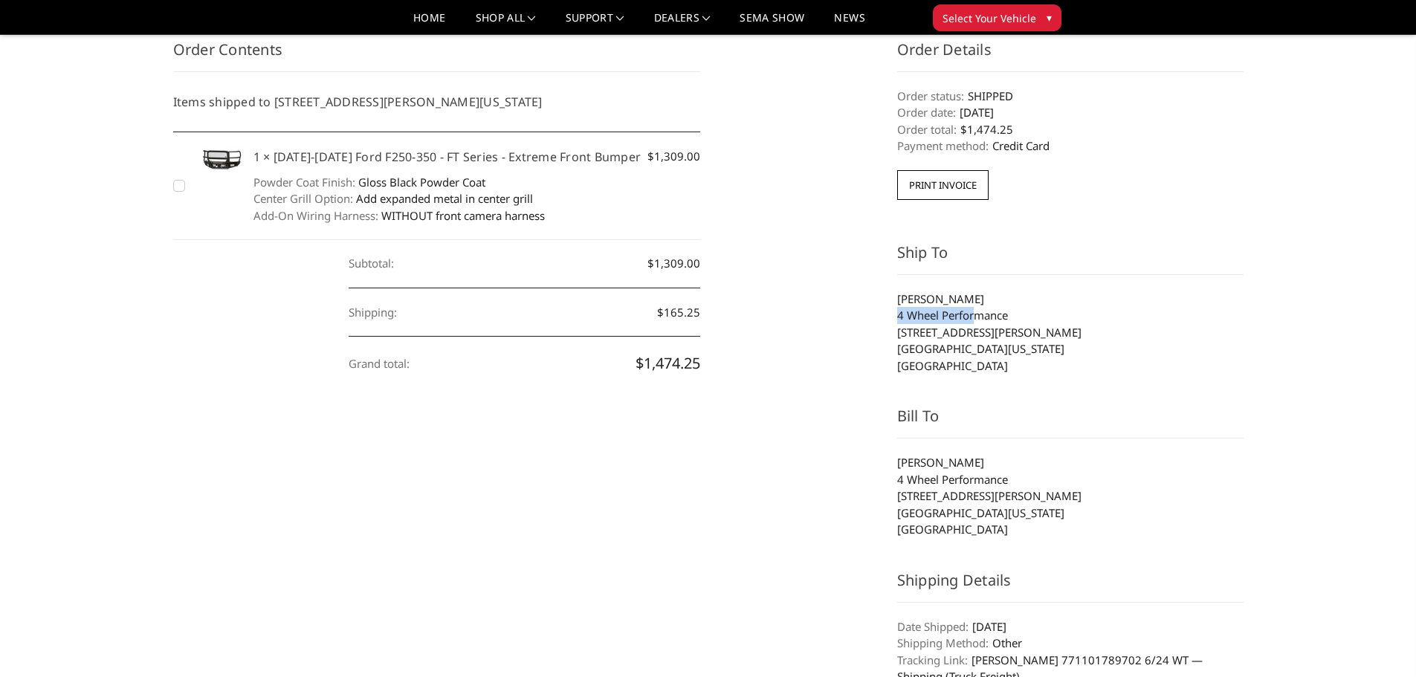
click at [979, 310] on li "4 Wheel Performance" at bounding box center [1070, 315] width 346 height 17
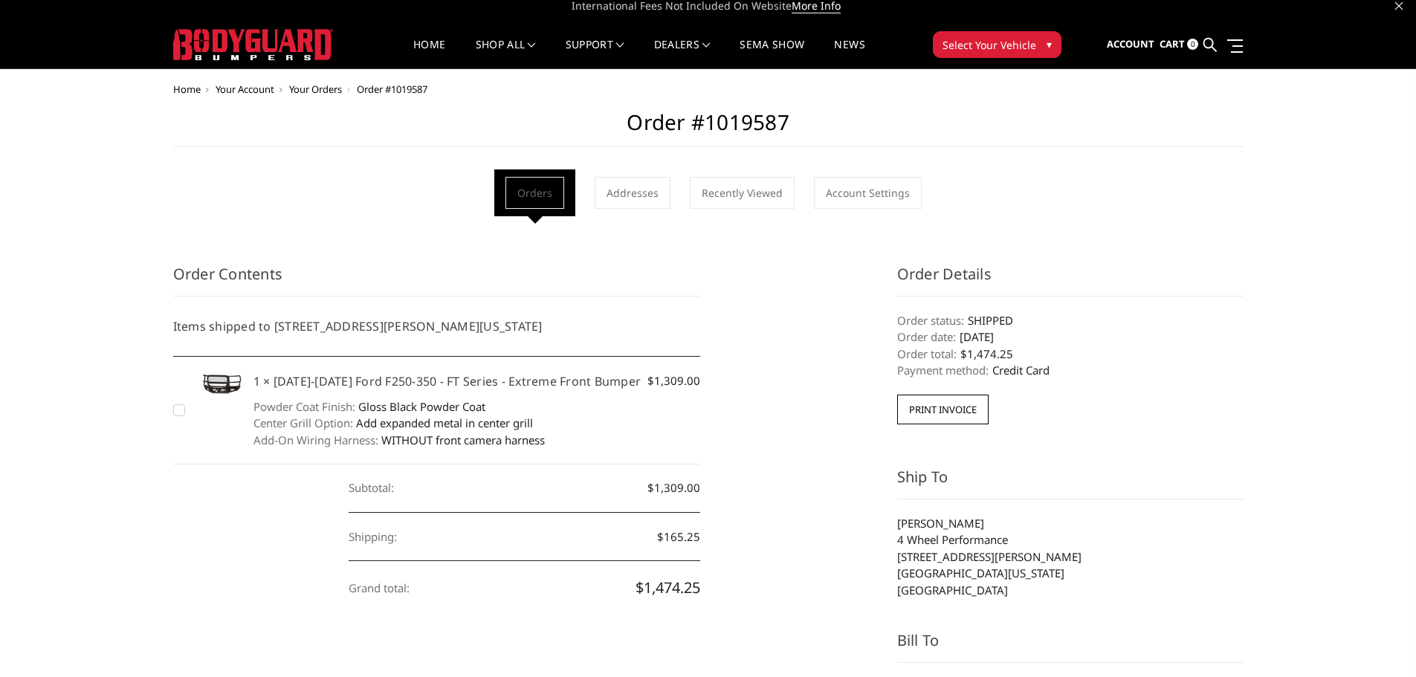
scroll to position [0, 0]
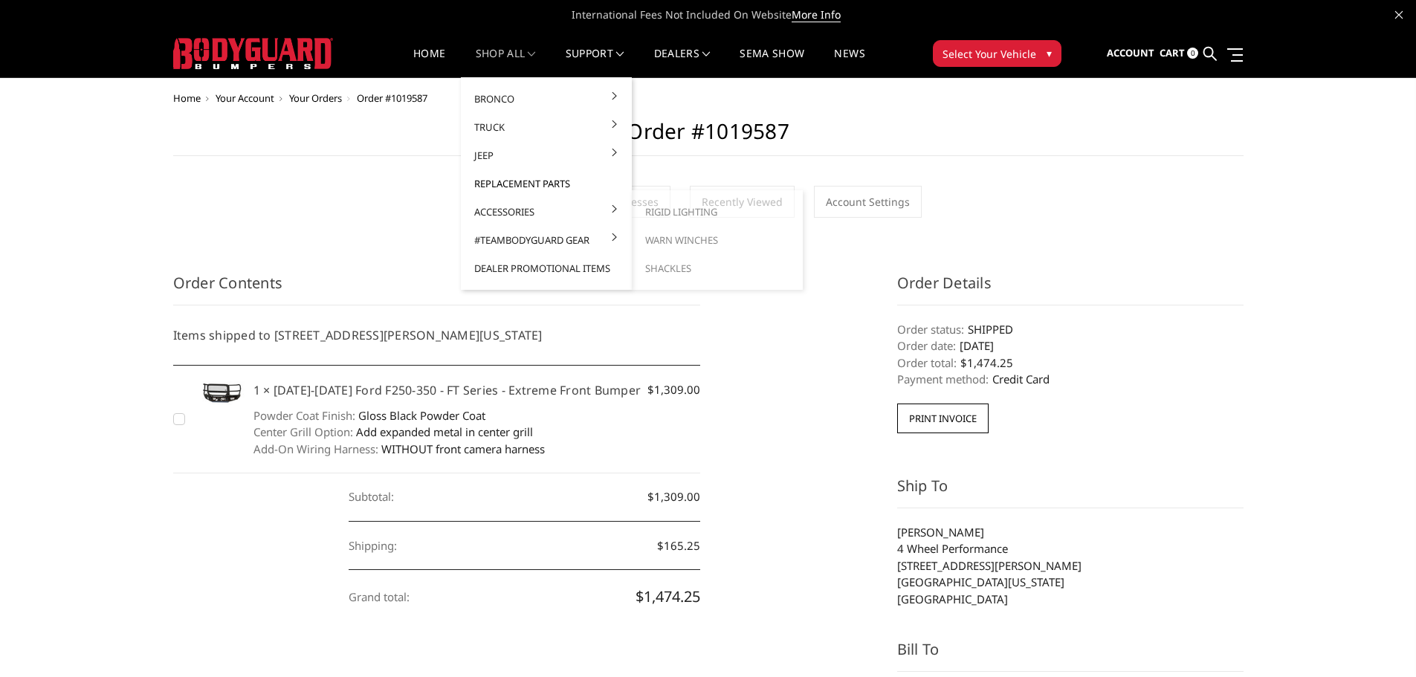
click at [536, 186] on link "Replacement Parts" at bounding box center [546, 183] width 159 height 28
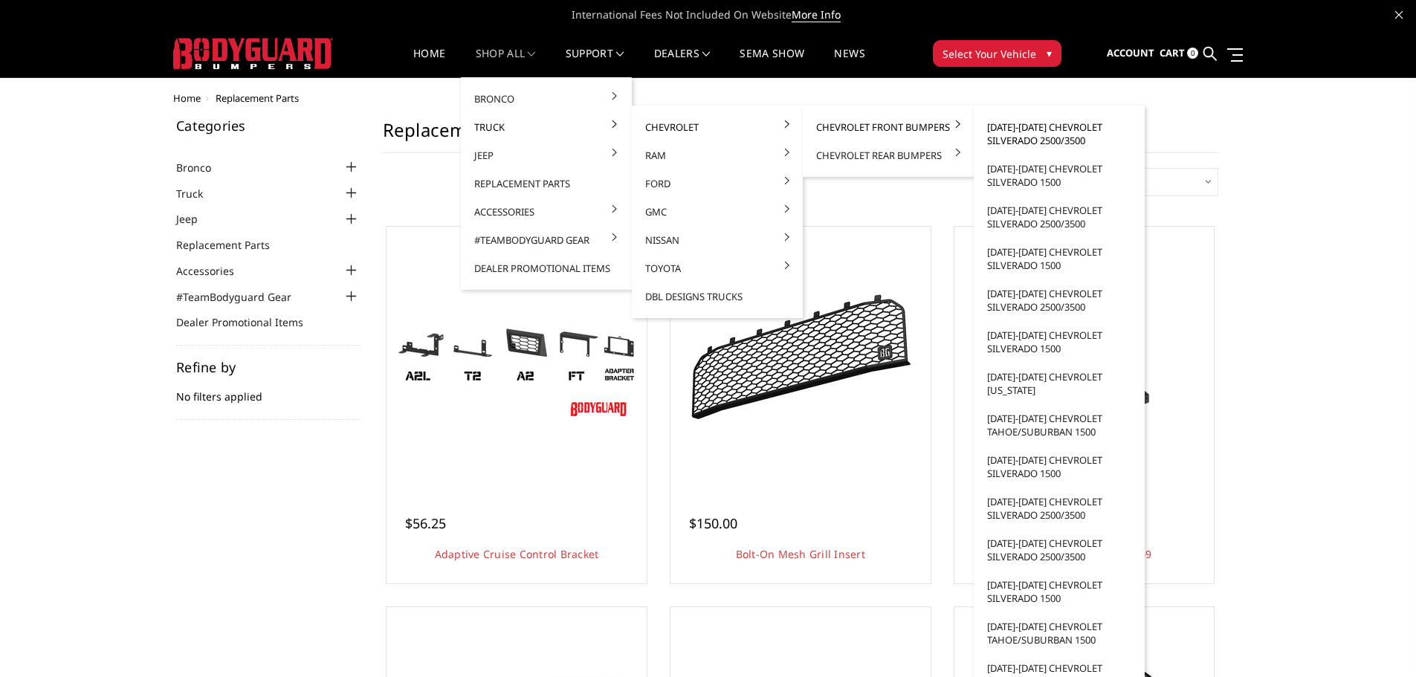
click at [1040, 142] on link "[DATE]-[DATE] Chevrolet Silverado 2500/3500" at bounding box center [1059, 134] width 159 height 42
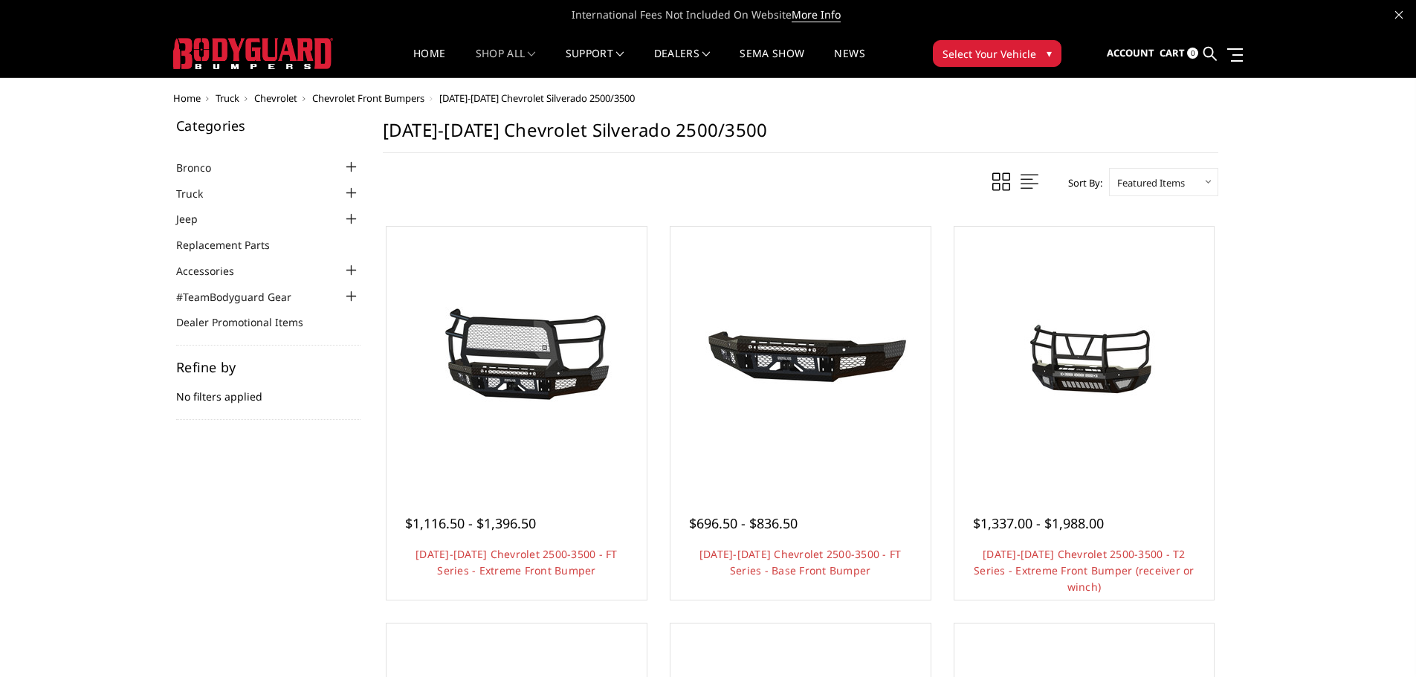
scroll to position [74, 0]
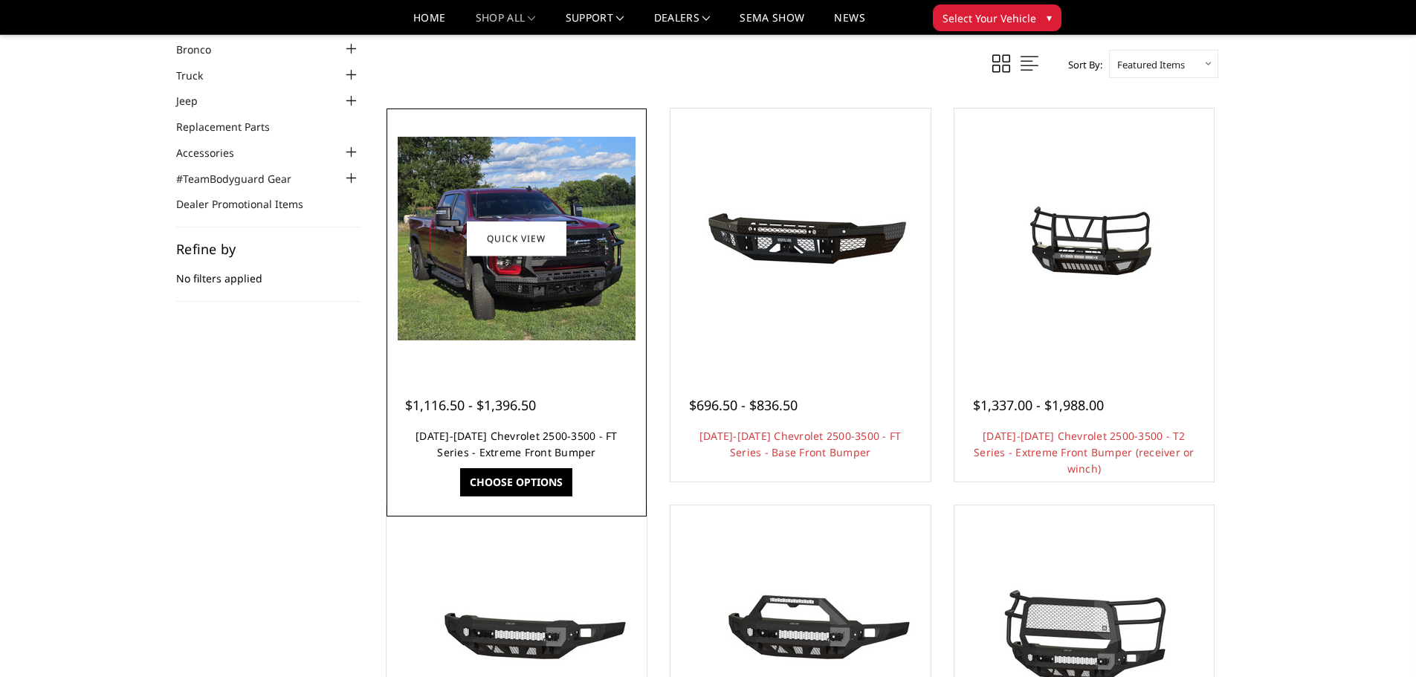
click at [595, 439] on link "[DATE]-[DATE] Chevrolet 2500-3500 - FT Series - Extreme Front Bumper" at bounding box center [516, 444] width 202 height 30
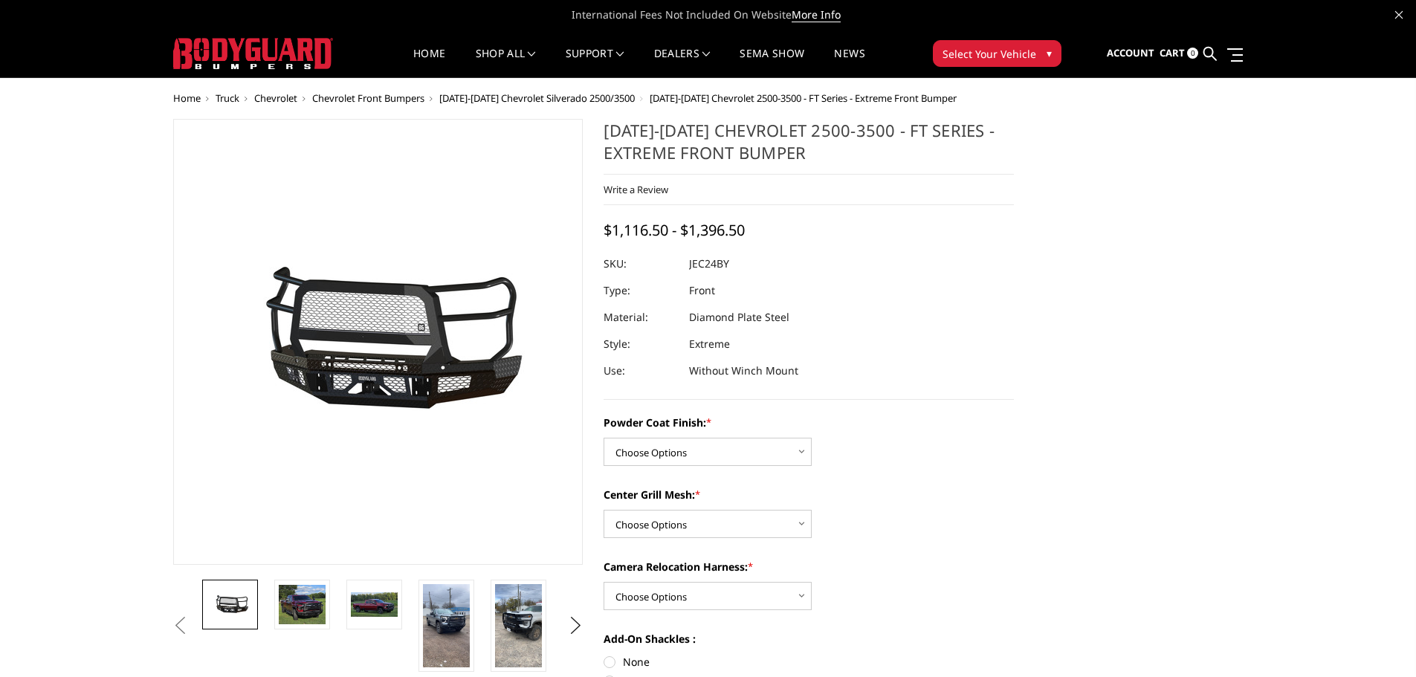
click at [728, 309] on dd "Diamond Plate Steel" at bounding box center [739, 317] width 100 height 27
click at [722, 441] on select "Choose Options Bare Metal Gloss Black Powder Coat Textured Black Powder Coat" at bounding box center [708, 452] width 208 height 28
select select "3278"
click at [604, 438] on select "Choose Options Bare Metal Gloss Black Powder Coat Textured Black Powder Coat" at bounding box center [708, 452] width 208 height 28
click at [667, 522] on select "Choose Options WITH Expanded Metal in Center Grill WITHOUT Expanded Metal in Ce…" at bounding box center [708, 524] width 208 height 28
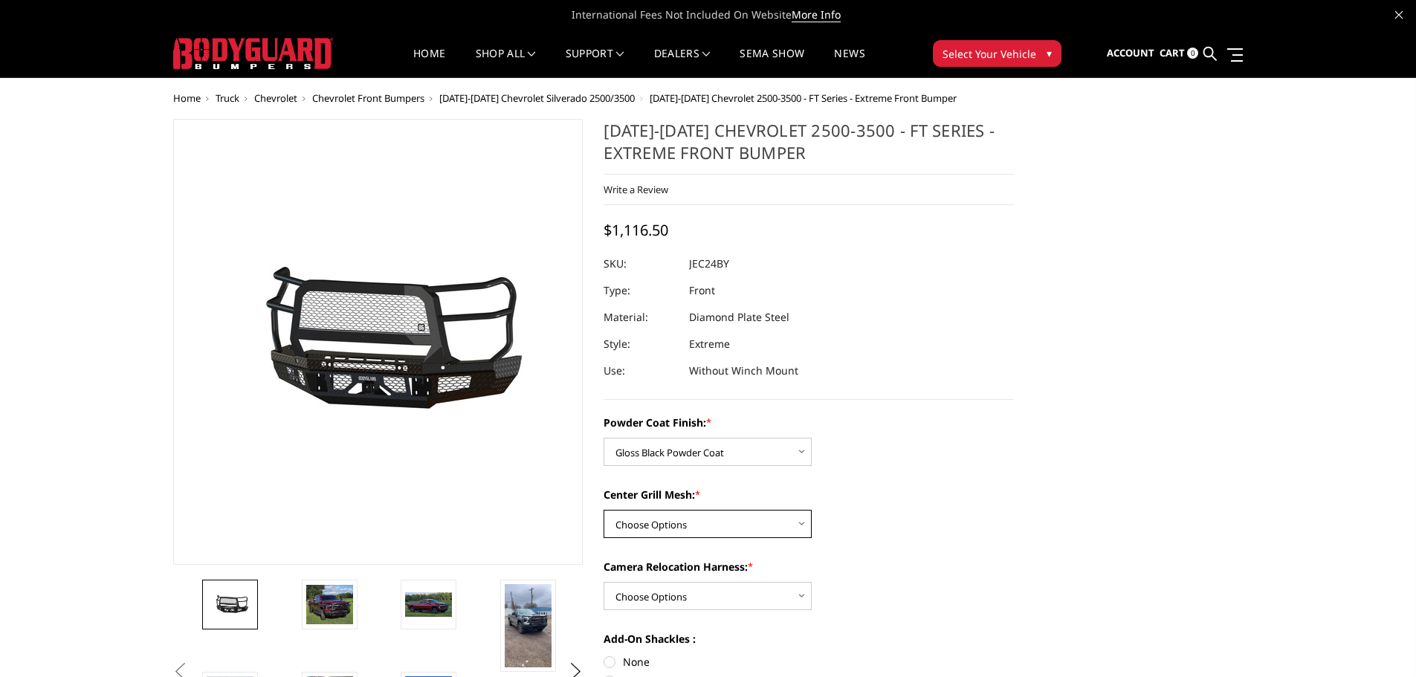
select select "3280"
click at [604, 510] on select "Choose Options WITH Expanded Metal in Center Grill WITHOUT Expanded Metal in Ce…" at bounding box center [708, 524] width 208 height 28
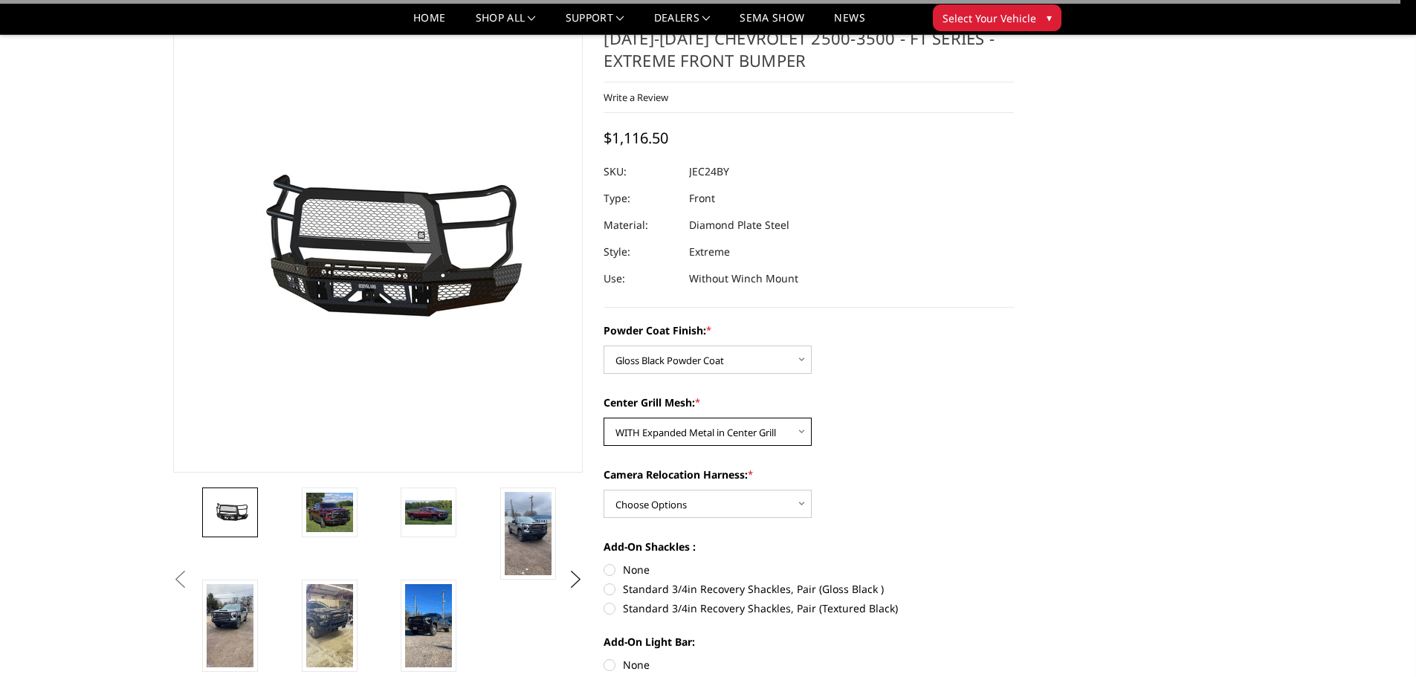
scroll to position [74, 0]
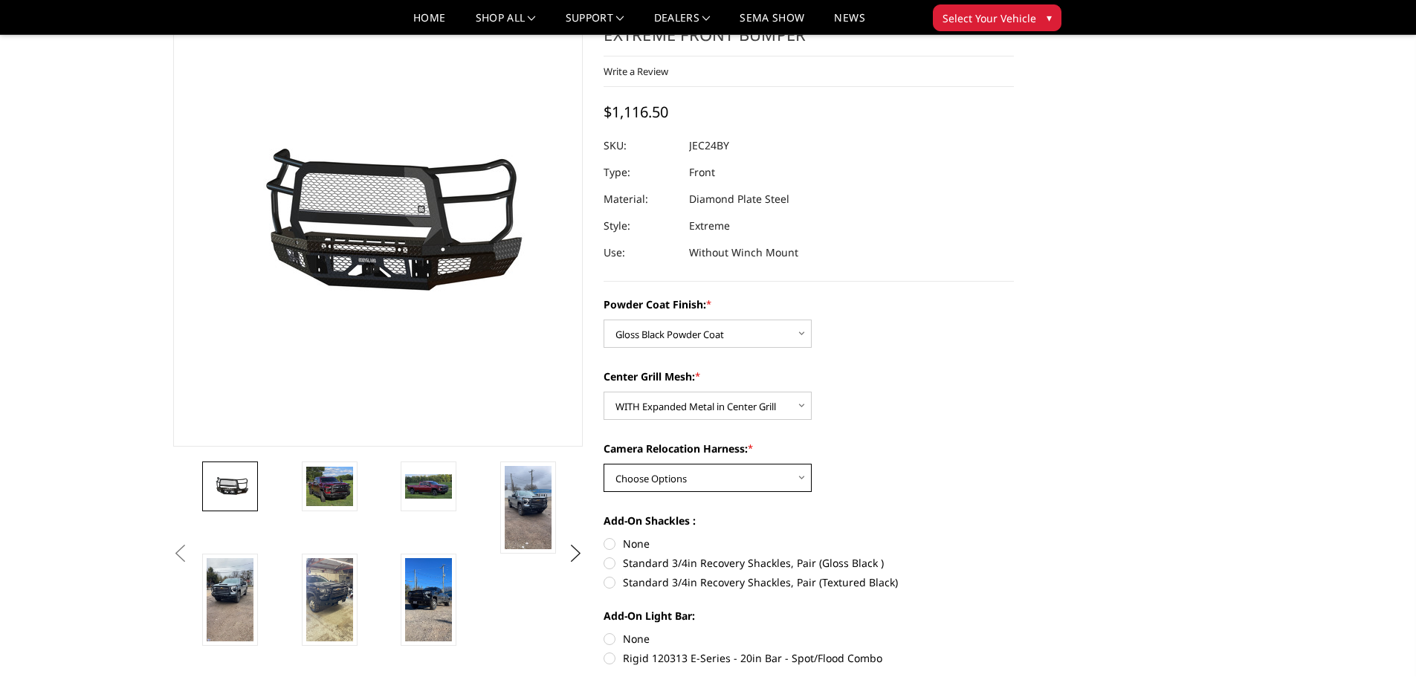
click at [682, 479] on select "Choose Options WITH Camera Relocation Harness WITHOUT Camera Relocation Harness" at bounding box center [708, 478] width 208 height 28
select select "3283"
click at [604, 464] on select "Choose Options WITH Camera Relocation Harness WITHOUT Camera Relocation Harness" at bounding box center [708, 478] width 208 height 28
click at [607, 562] on label "Standard 3/4in Recovery Shackles, Pair (Gloss Black )" at bounding box center [809, 563] width 410 height 16
click at [1014, 537] on input "Standard 3/4in Recovery Shackles, Pair (Gloss Black )" at bounding box center [1014, 536] width 1 height 1
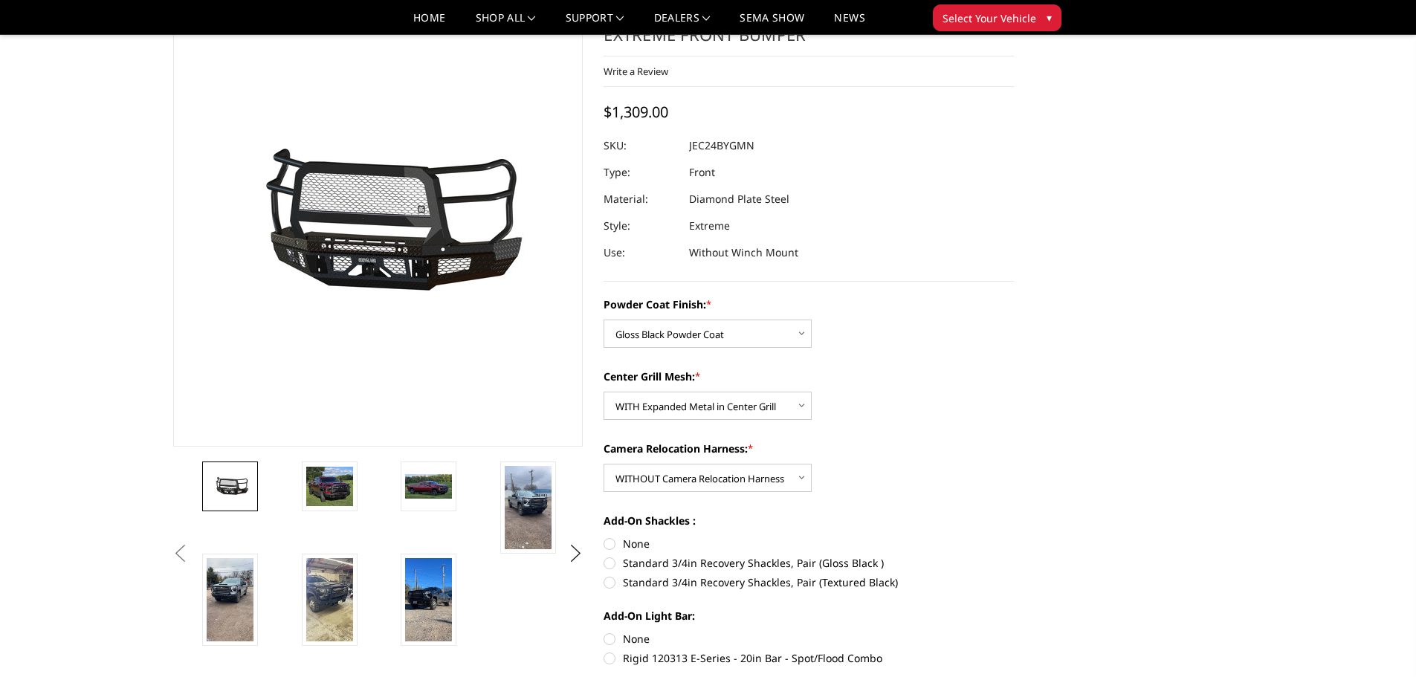
radio input "true"
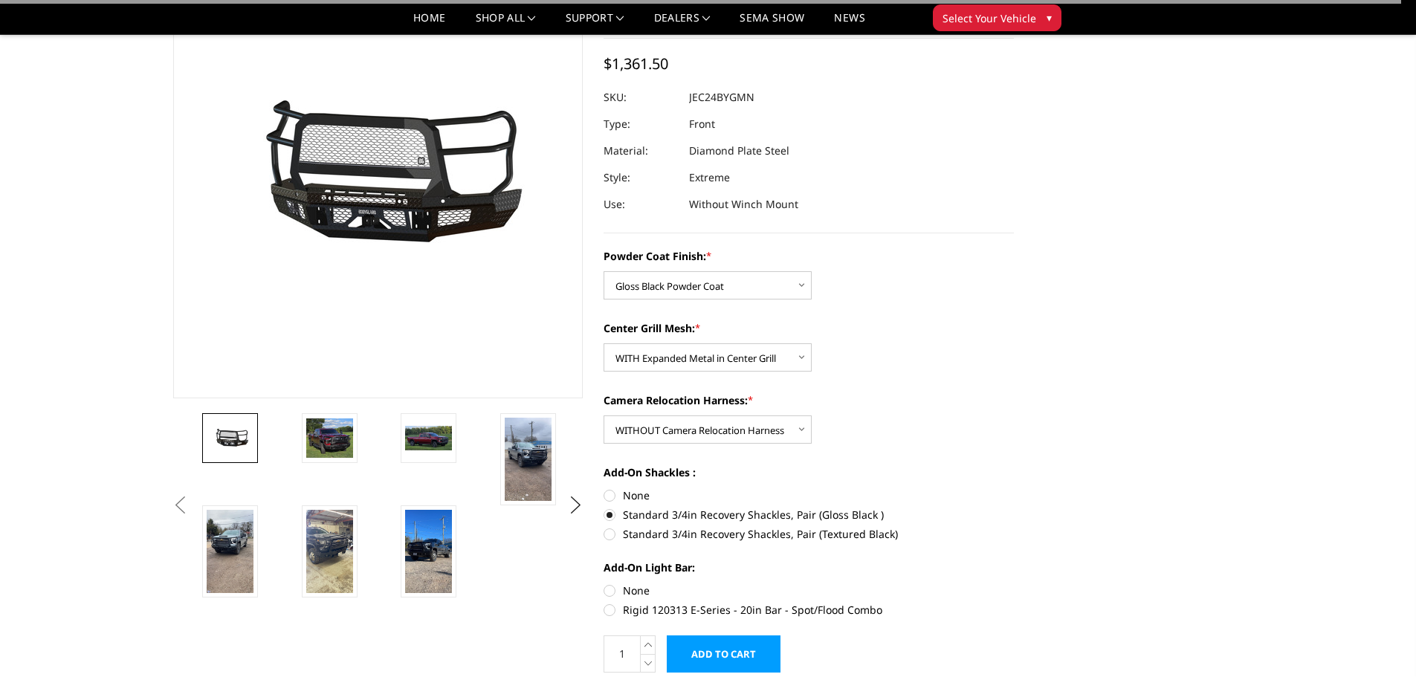
scroll to position [149, 0]
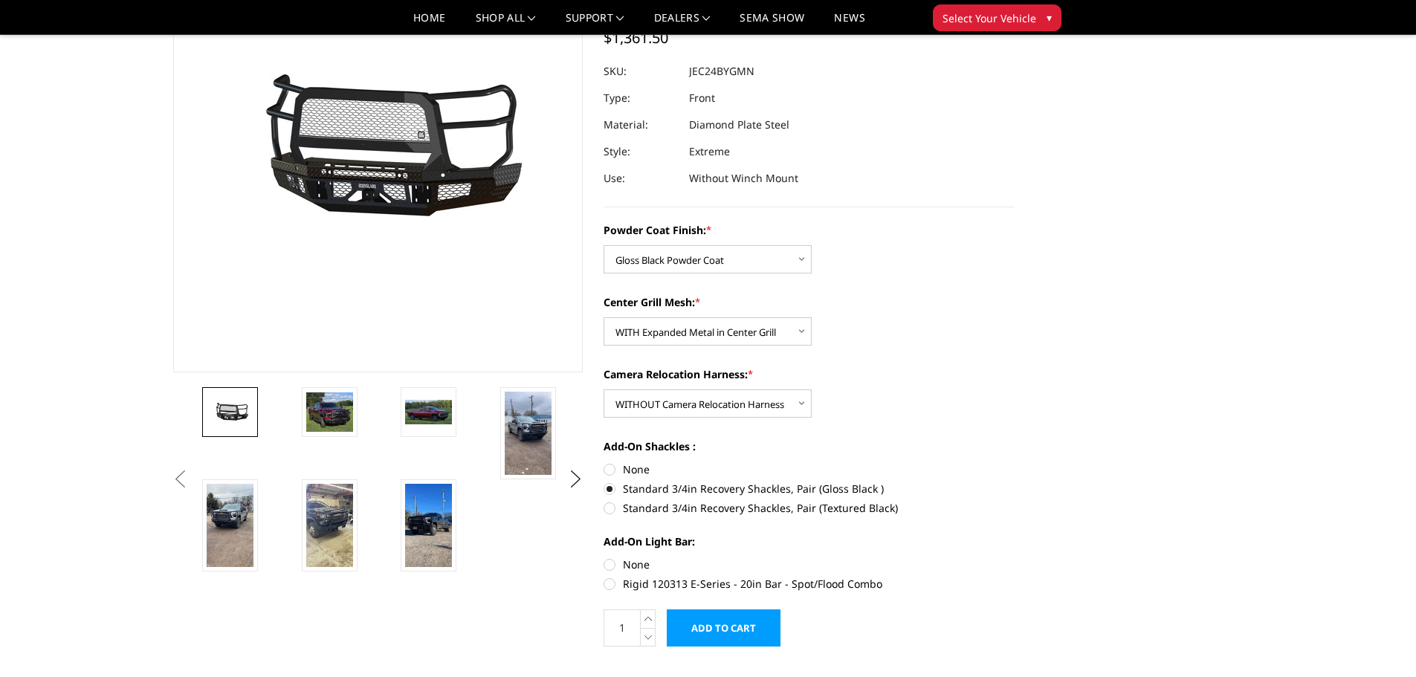
click at [628, 566] on label "None" at bounding box center [809, 565] width 410 height 16
click at [604, 557] on input "None" at bounding box center [604, 557] width 1 height 1
radio input "true"
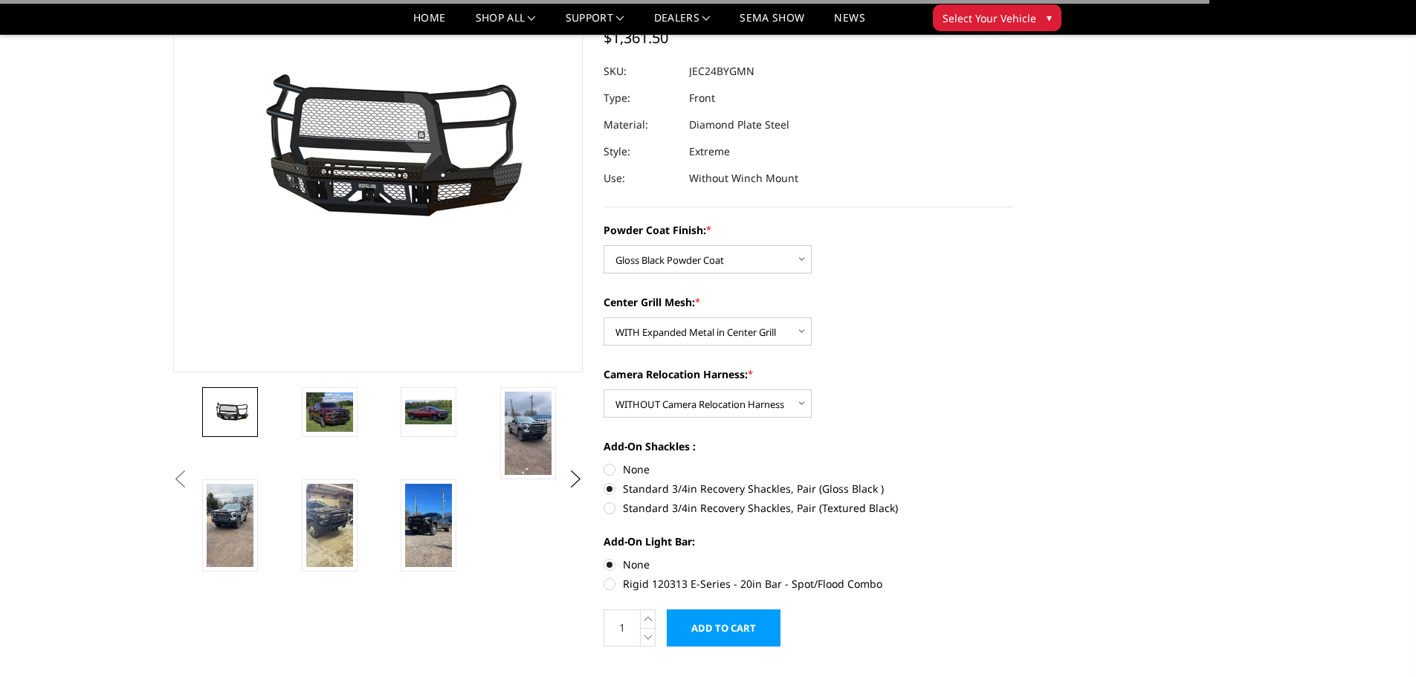
scroll to position [0, 0]
